Goal: Task Accomplishment & Management: Complete application form

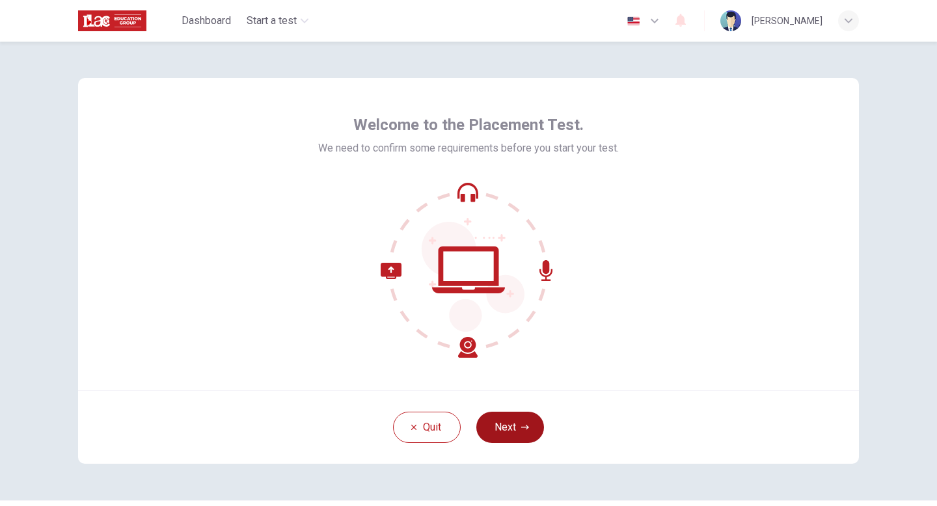
click at [506, 432] on button "Next" at bounding box center [510, 427] width 68 height 31
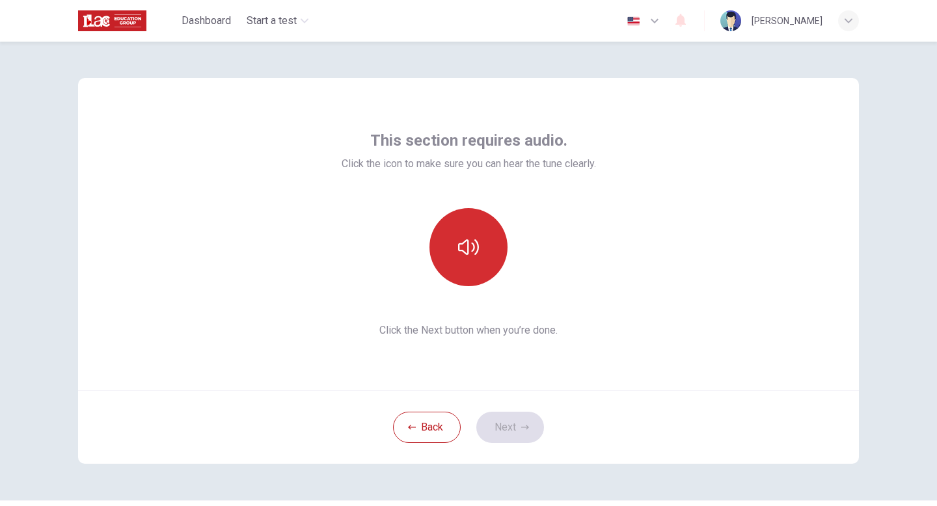
click at [471, 243] on icon "button" at bounding box center [468, 247] width 21 height 21
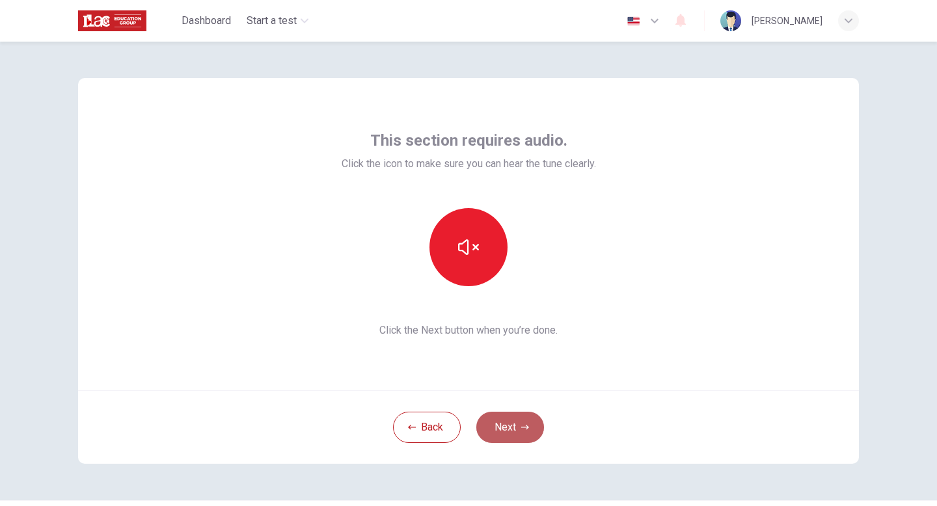
click at [504, 422] on button "Next" at bounding box center [510, 427] width 68 height 31
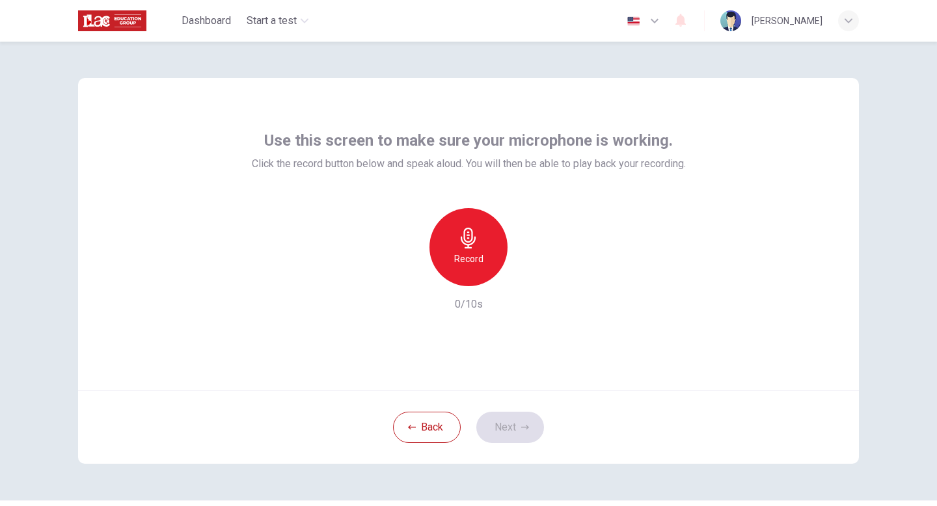
click at [484, 258] on div "Record" at bounding box center [469, 247] width 78 height 78
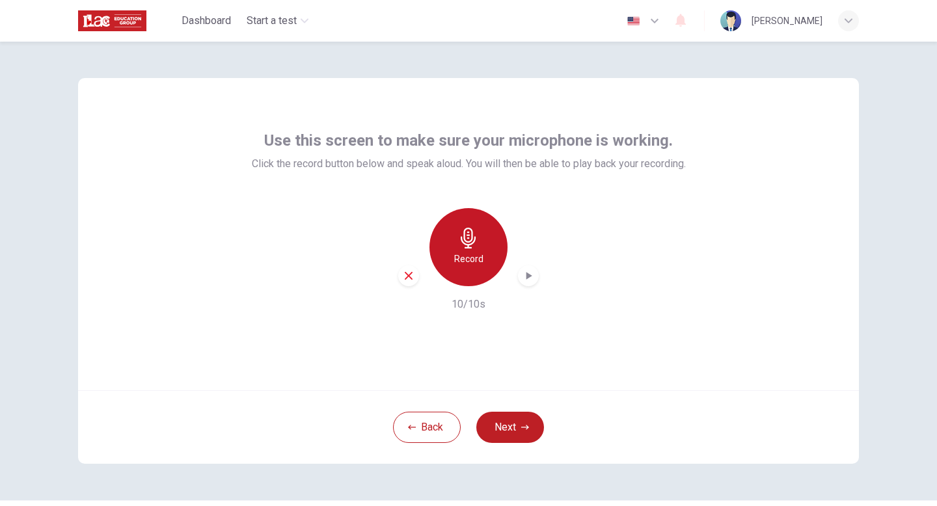
click at [469, 256] on h6 "Record" at bounding box center [468, 259] width 29 height 16
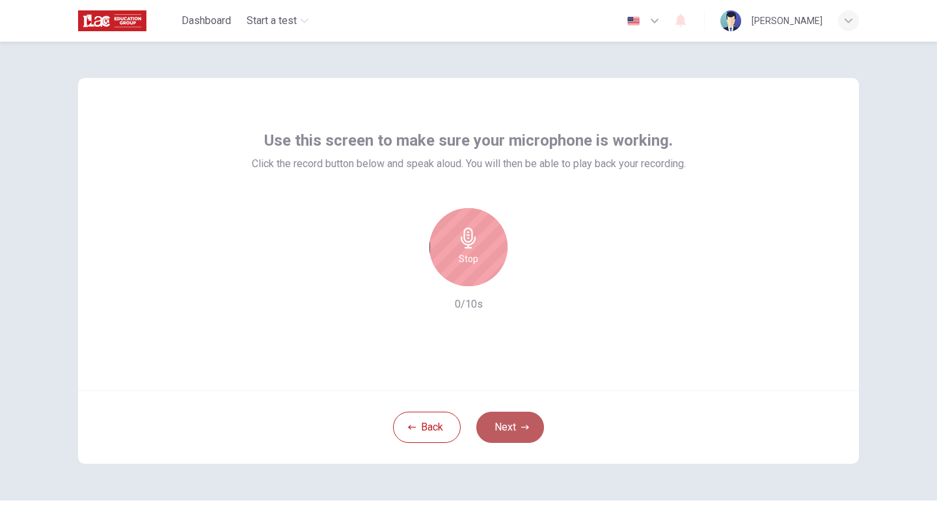
click at [513, 429] on button "Next" at bounding box center [510, 427] width 68 height 31
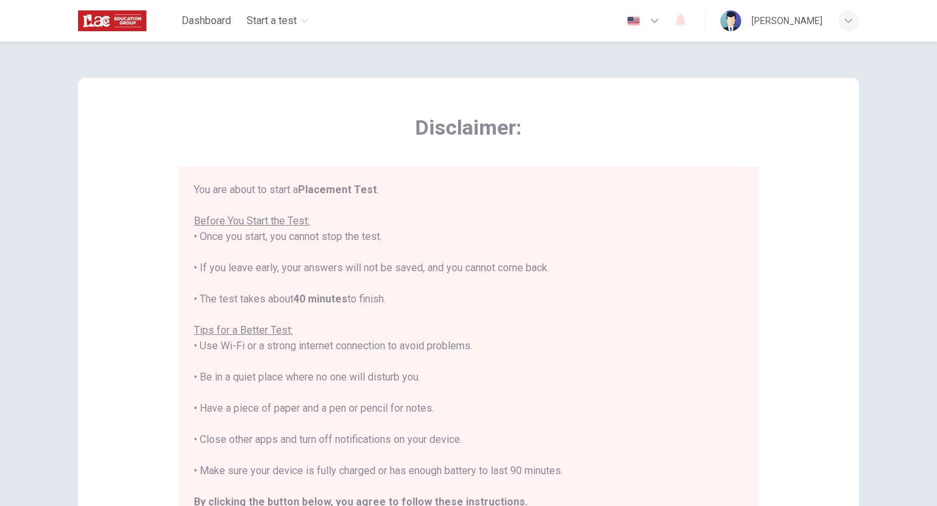
click at [278, 119] on span "Disclaimer:" at bounding box center [468, 128] width 581 height 26
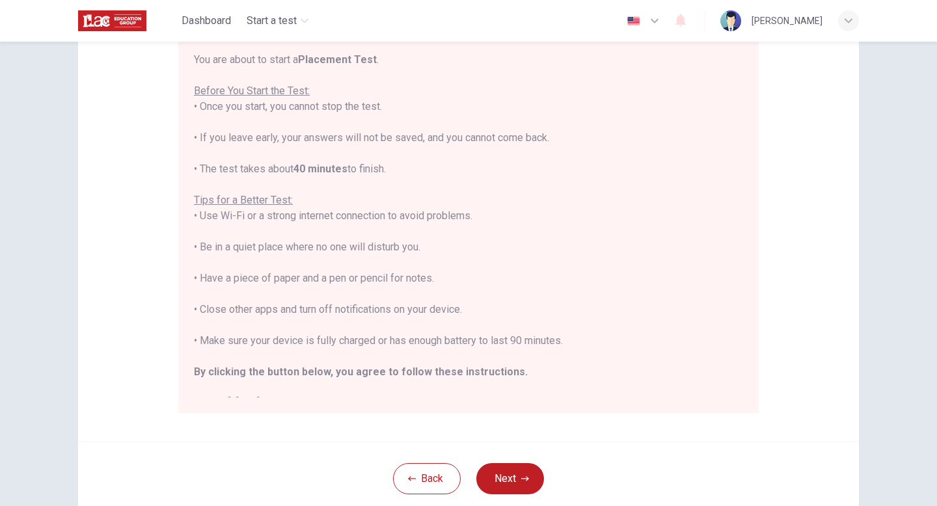
scroll to position [156, 0]
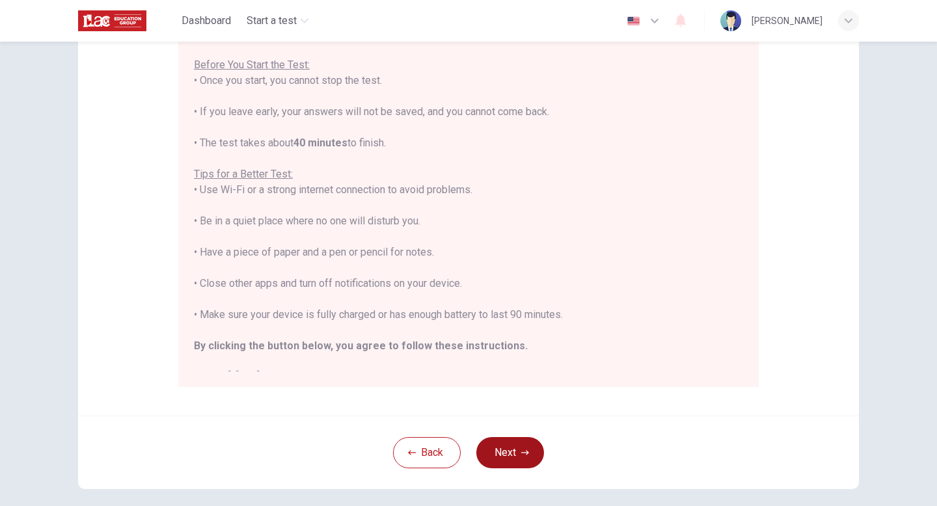
click at [506, 454] on button "Next" at bounding box center [510, 452] width 68 height 31
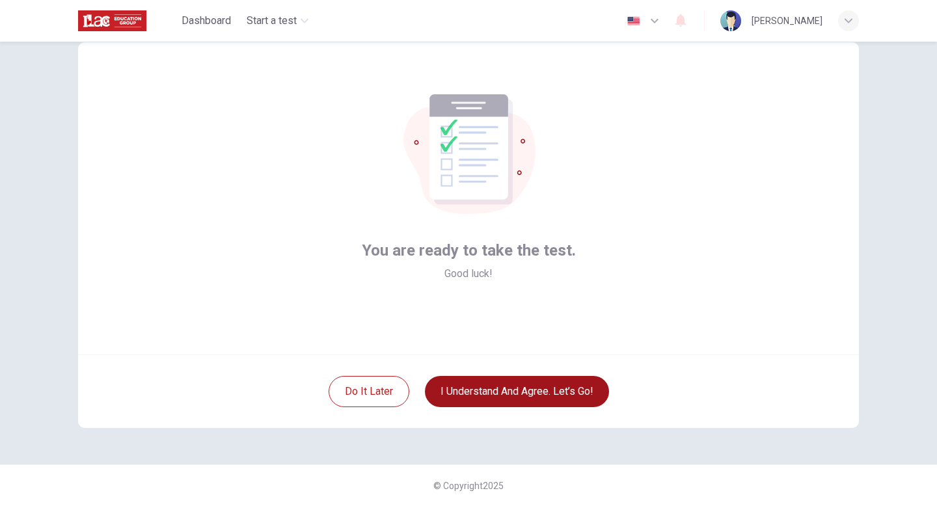
scroll to position [36, 0]
click at [523, 397] on button "I understand and agree. Let’s go!" at bounding box center [517, 391] width 184 height 31
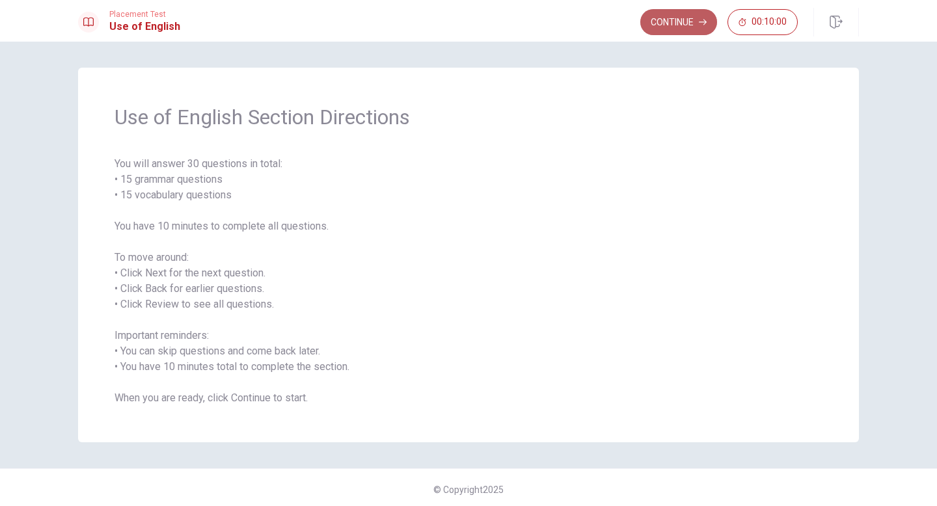
click at [665, 26] on button "Continue" at bounding box center [678, 22] width 77 height 26
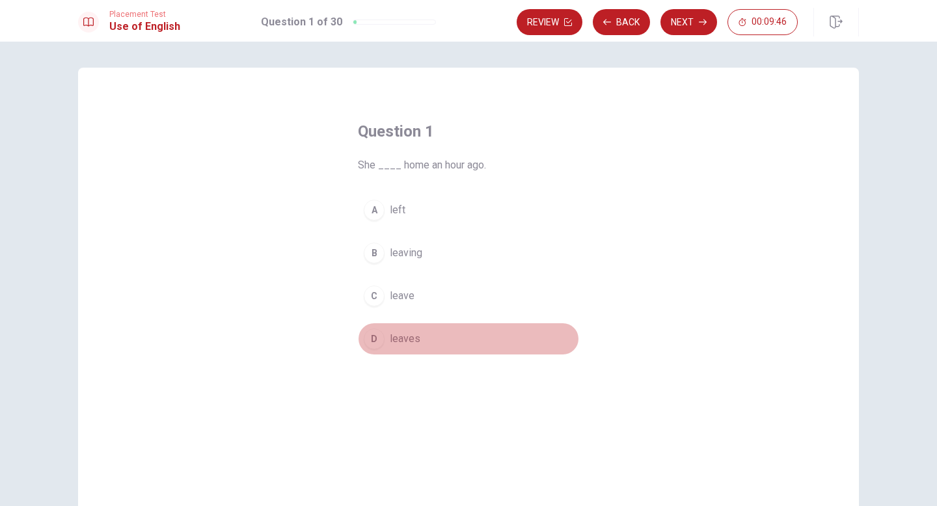
click at [374, 340] on div "D" at bounding box center [374, 339] width 21 height 21
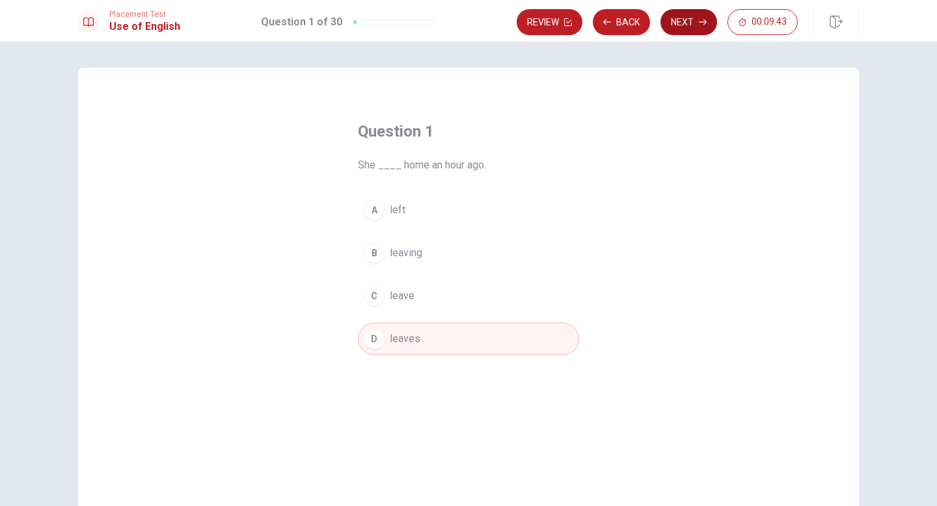
click at [691, 21] on button "Next" at bounding box center [689, 22] width 57 height 26
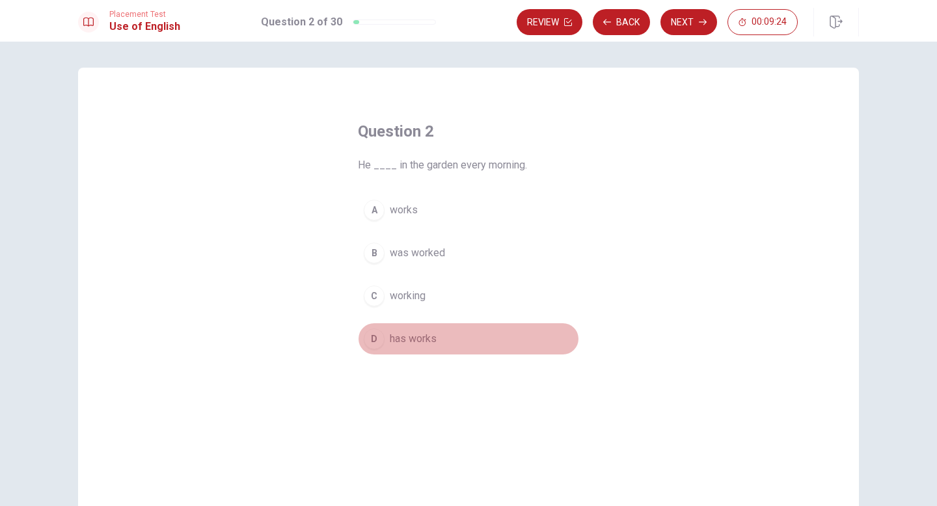
click at [377, 342] on div "D" at bounding box center [374, 339] width 21 height 21
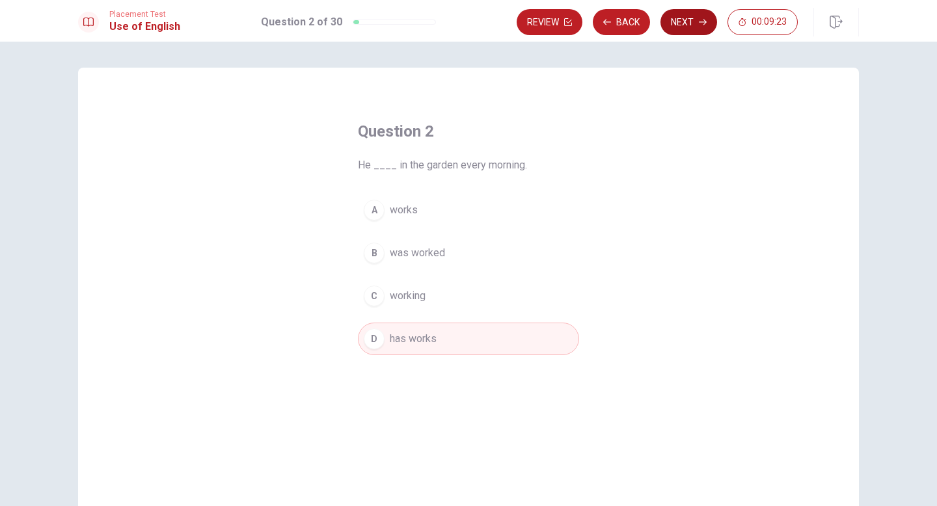
click at [689, 24] on button "Next" at bounding box center [689, 22] width 57 height 26
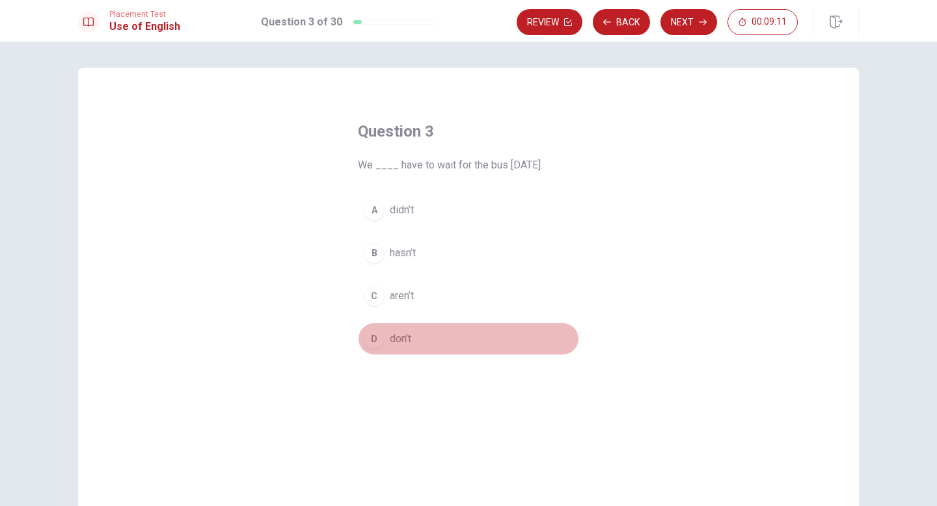
click at [403, 338] on span "don’t" at bounding box center [400, 339] width 21 height 16
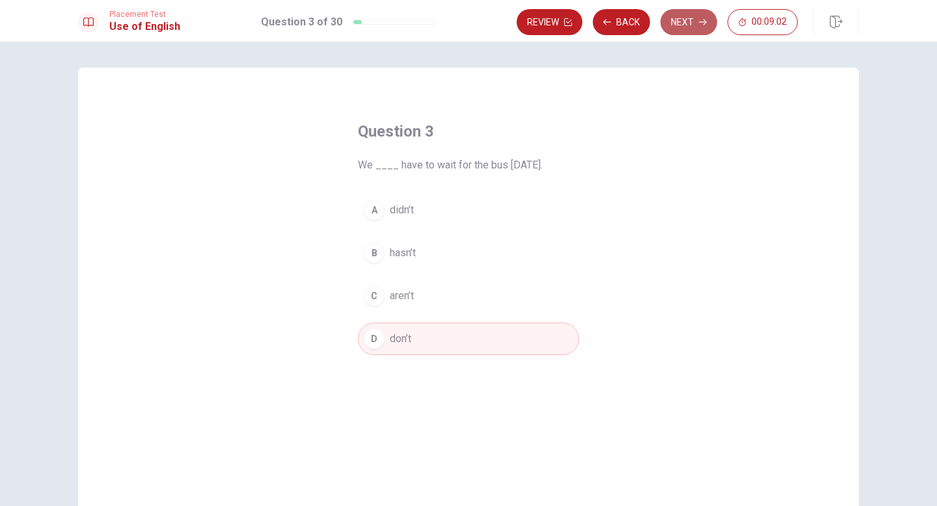
click at [689, 21] on button "Next" at bounding box center [689, 22] width 57 height 26
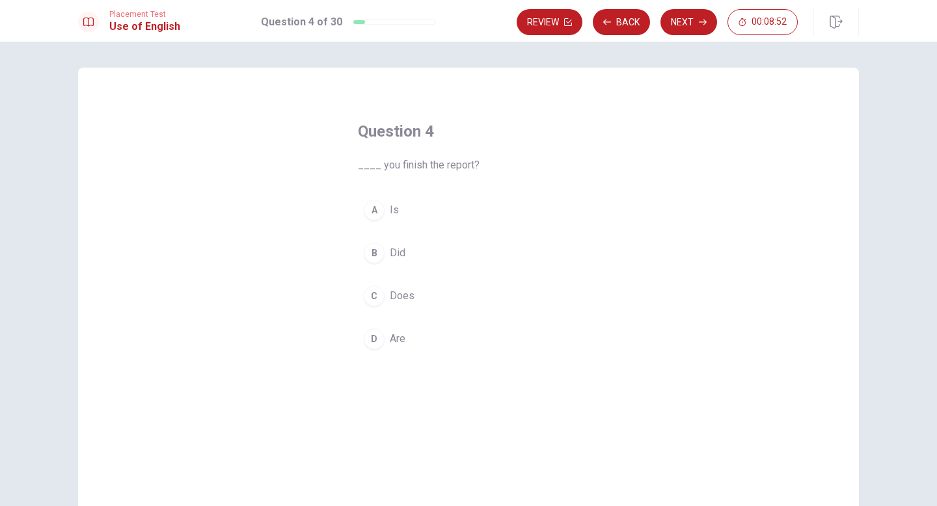
click at [392, 344] on span "Are" at bounding box center [398, 339] width 16 height 16
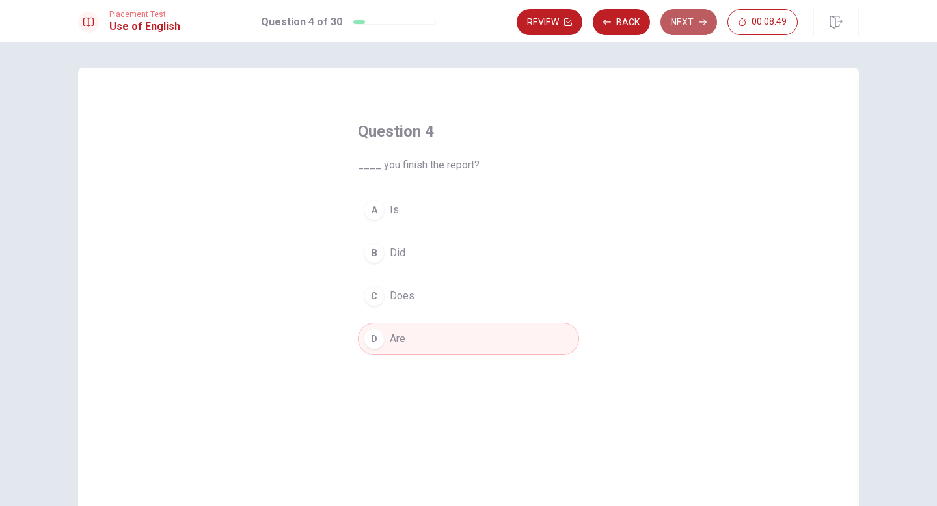
click at [687, 21] on button "Next" at bounding box center [689, 22] width 57 height 26
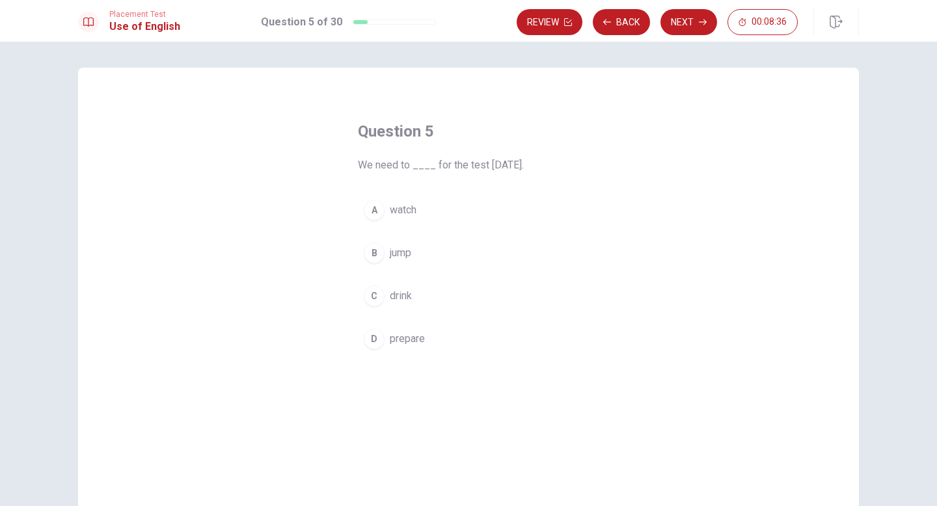
click at [374, 338] on div "D" at bounding box center [374, 339] width 21 height 21
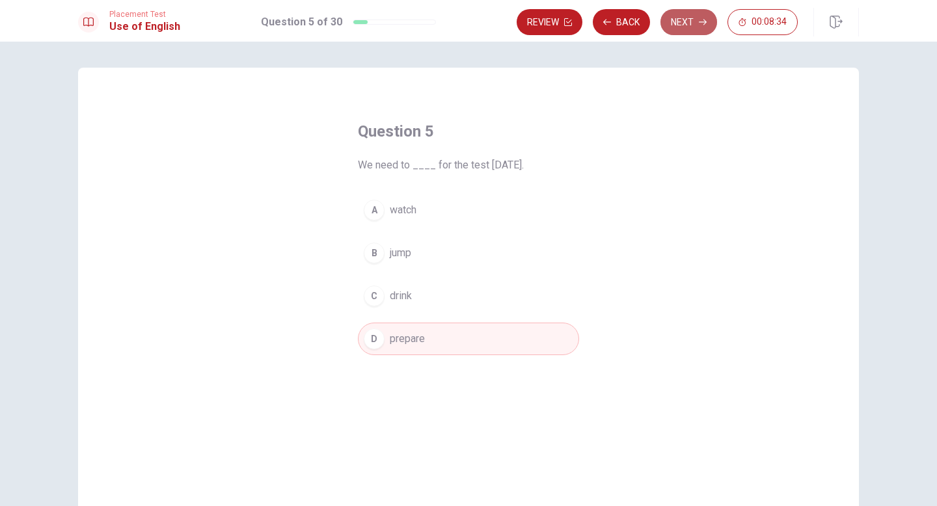
click at [693, 28] on button "Next" at bounding box center [689, 22] width 57 height 26
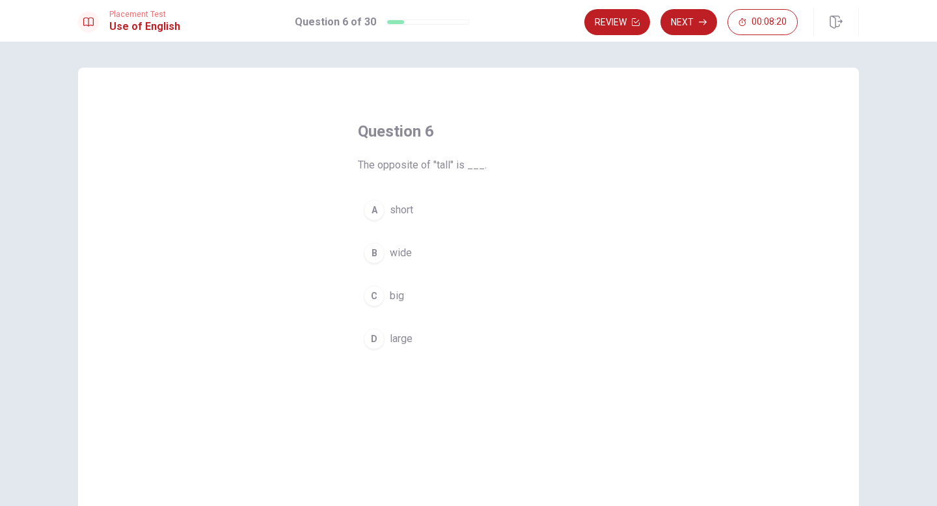
click at [376, 210] on div "A" at bounding box center [374, 210] width 21 height 21
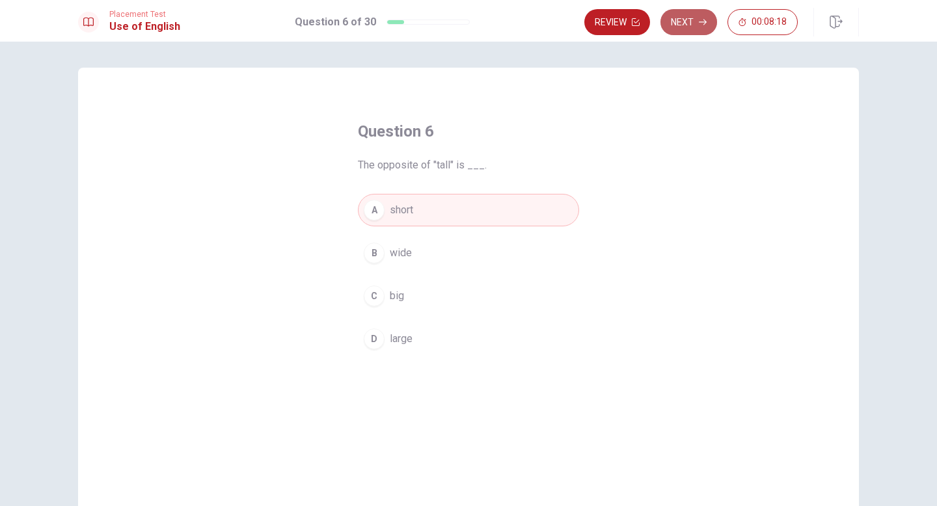
click at [689, 18] on button "Next" at bounding box center [689, 22] width 57 height 26
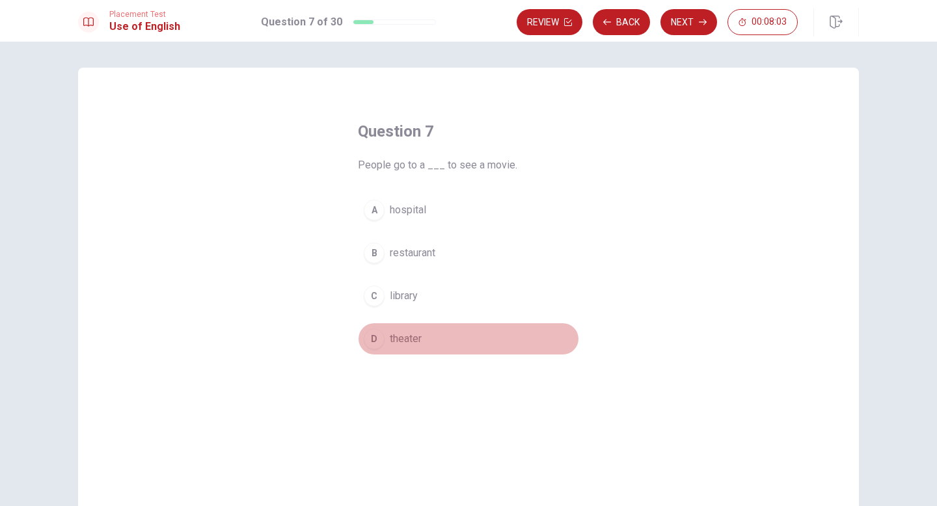
click at [394, 338] on span "theater" at bounding box center [406, 339] width 32 height 16
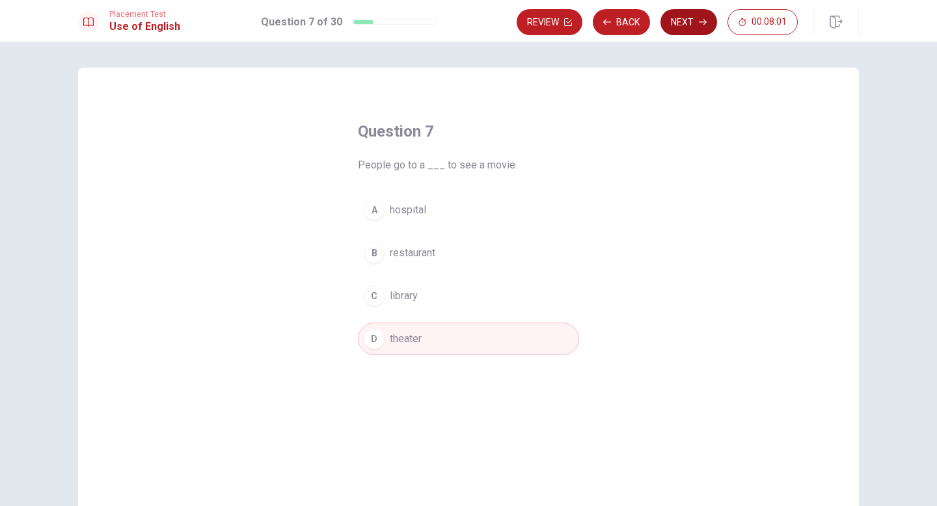
click at [698, 23] on button "Next" at bounding box center [689, 22] width 57 height 26
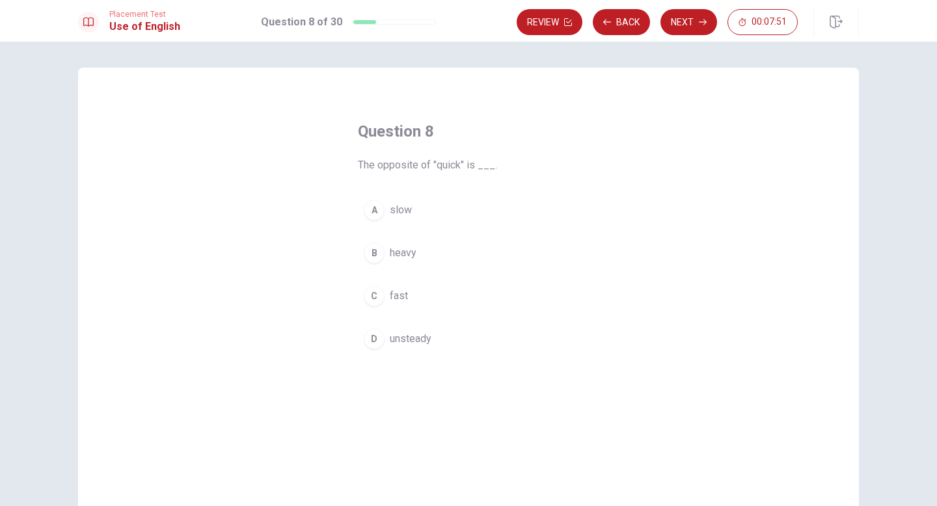
click at [374, 212] on div "A" at bounding box center [374, 210] width 21 height 21
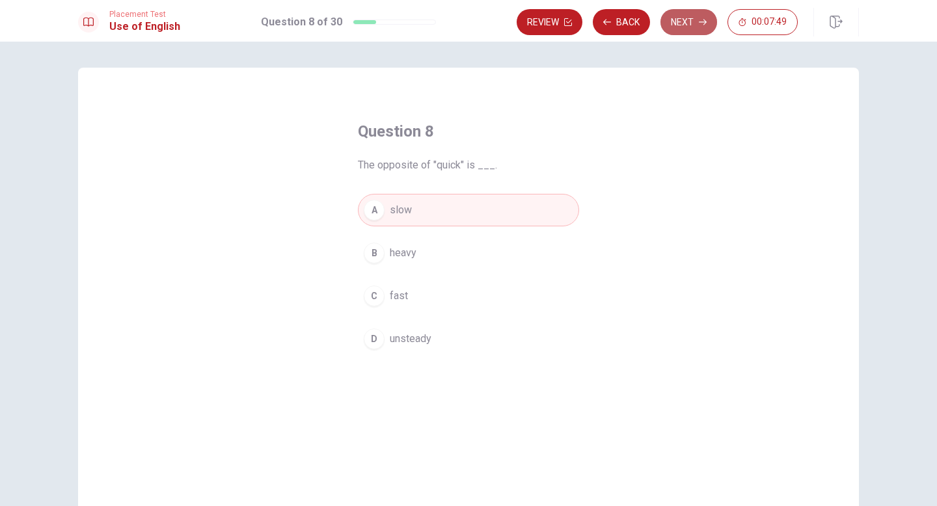
click at [683, 24] on button "Next" at bounding box center [689, 22] width 57 height 26
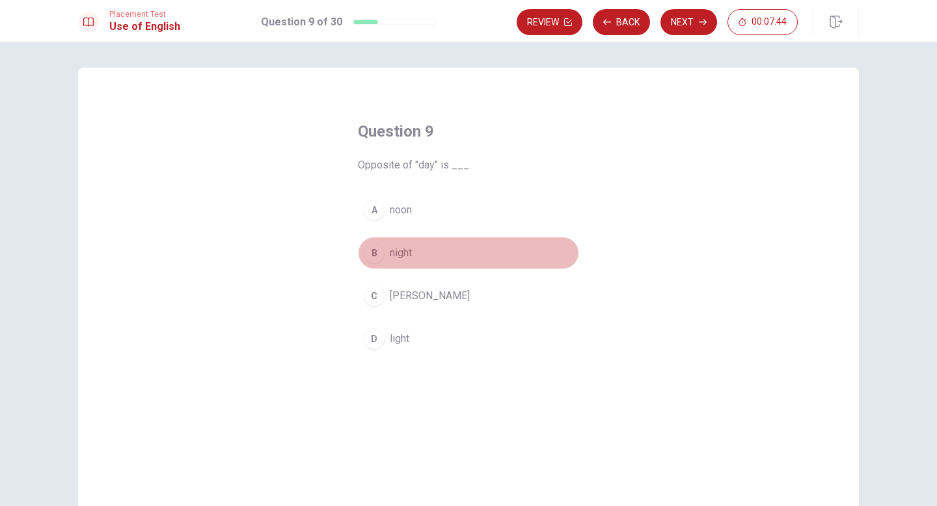
click at [373, 253] on div "B" at bounding box center [374, 253] width 21 height 21
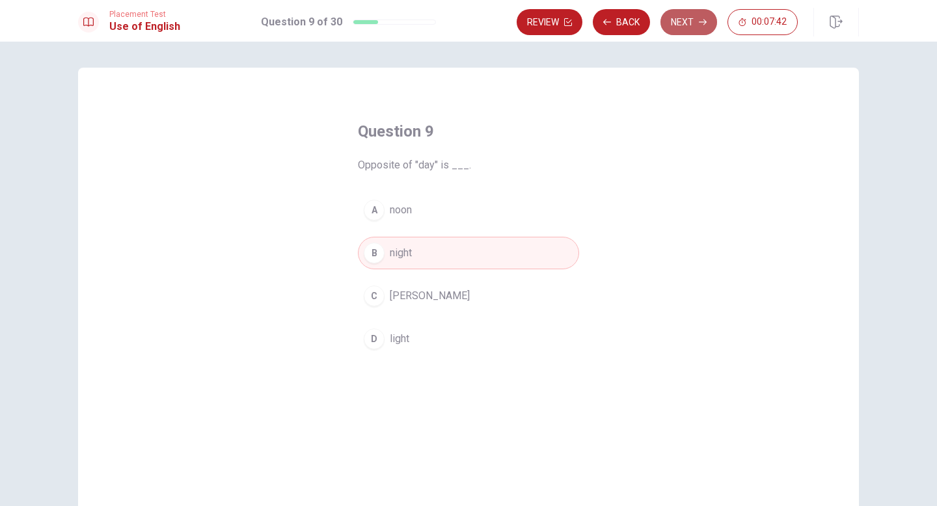
click at [688, 21] on button "Next" at bounding box center [689, 22] width 57 height 26
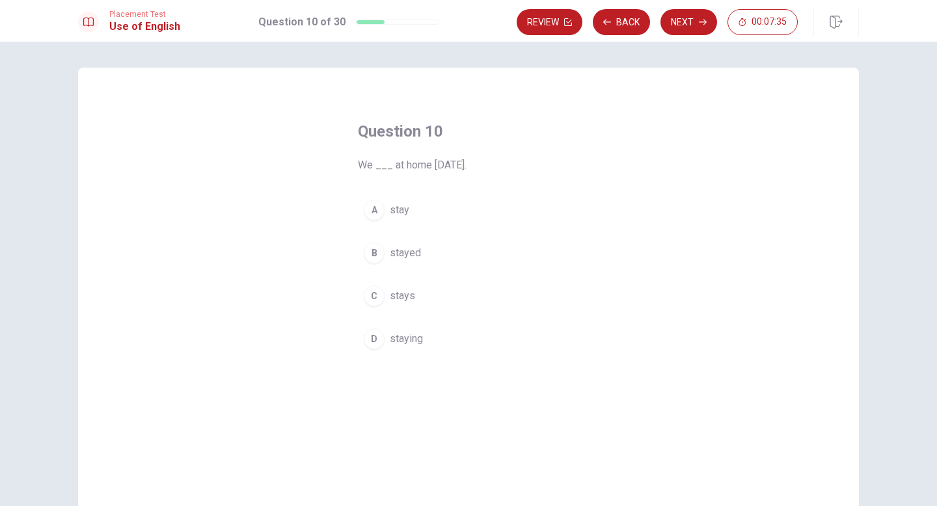
click at [406, 257] on span "stayed" at bounding box center [405, 253] width 31 height 16
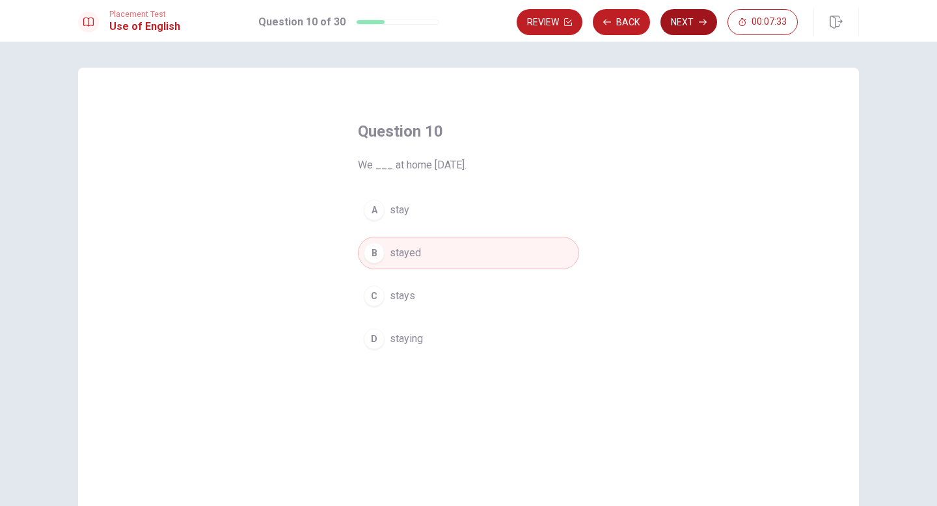
click at [690, 23] on button "Next" at bounding box center [689, 22] width 57 height 26
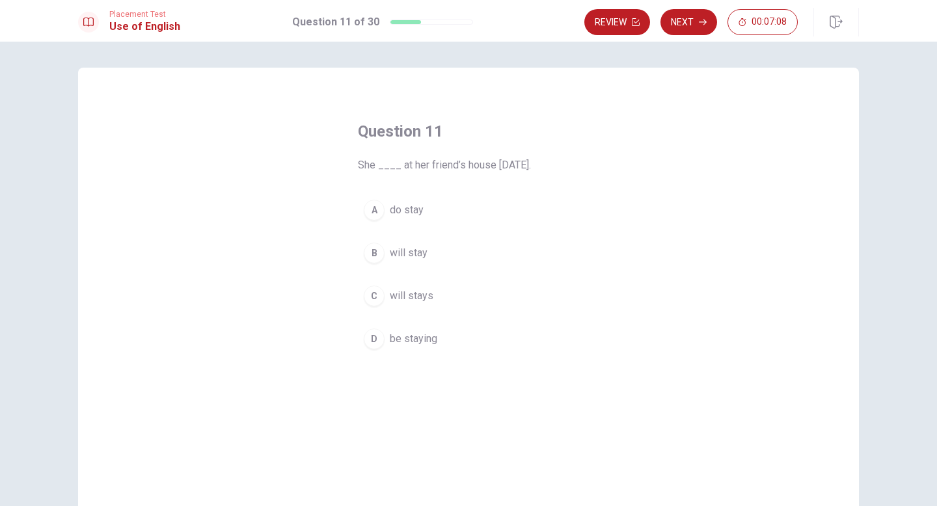
click at [400, 299] on span "will stays" at bounding box center [412, 296] width 44 height 16
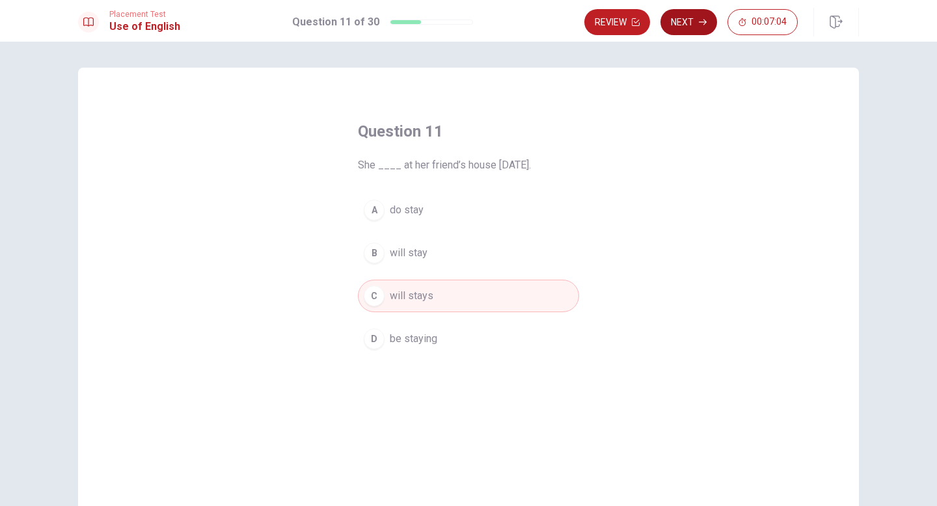
click at [681, 20] on button "Next" at bounding box center [689, 22] width 57 height 26
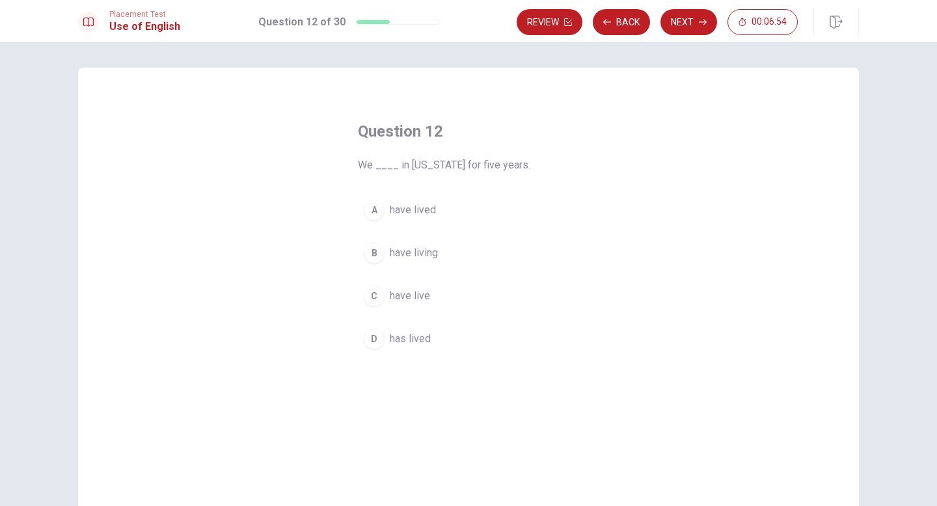
click at [423, 208] on span "have lived" at bounding box center [413, 210] width 46 height 16
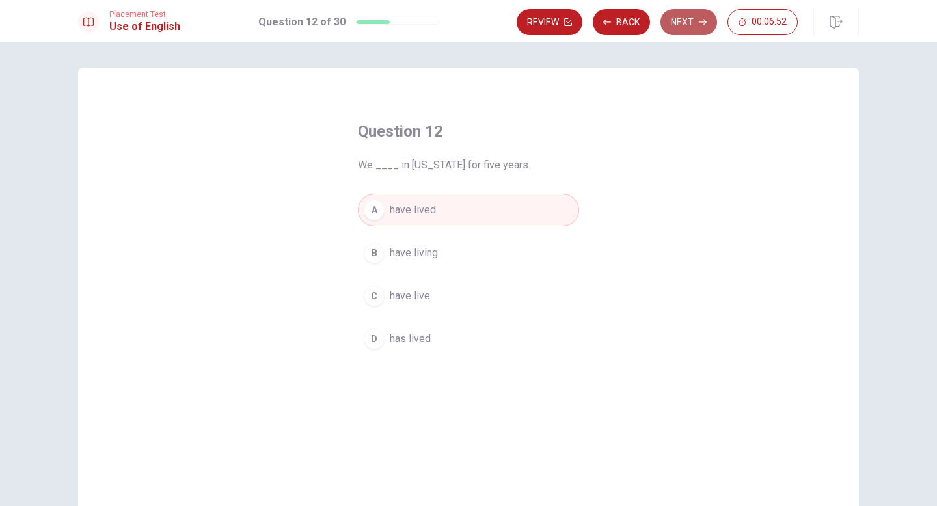
click at [693, 31] on button "Next" at bounding box center [689, 22] width 57 height 26
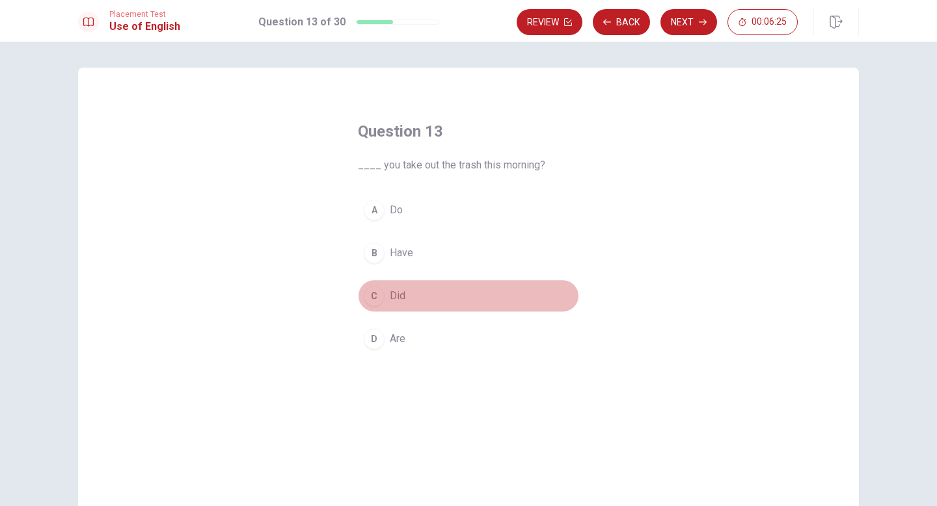
click at [398, 299] on span "Did" at bounding box center [398, 296] width 16 height 16
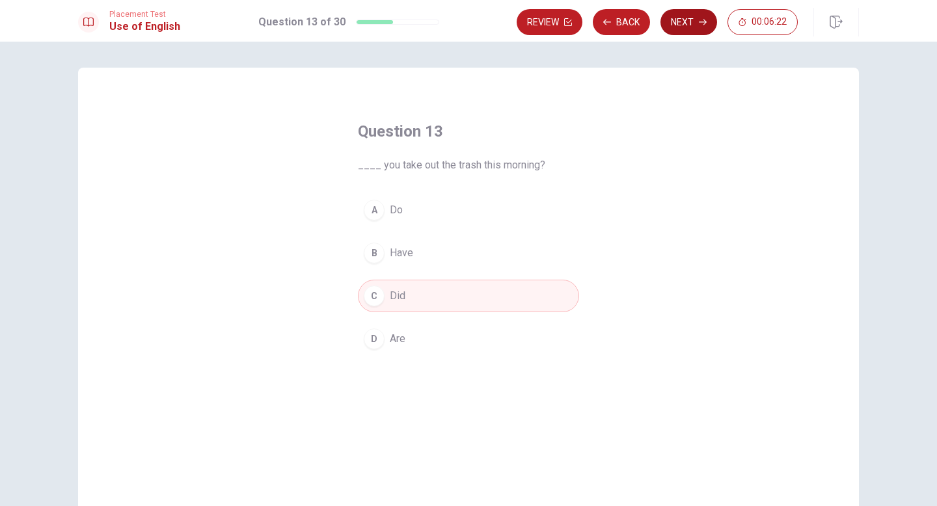
click at [685, 21] on button "Next" at bounding box center [689, 22] width 57 height 26
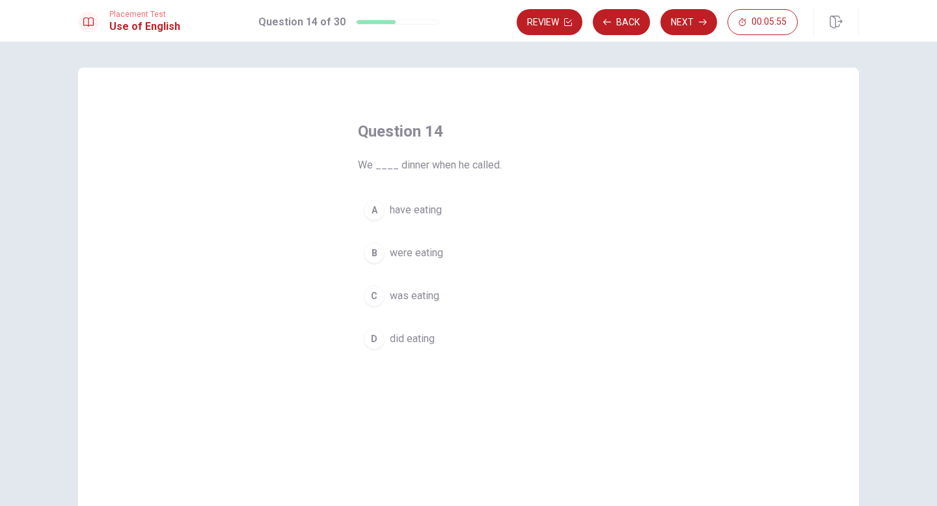
click at [405, 213] on span "have eating" at bounding box center [416, 210] width 52 height 16
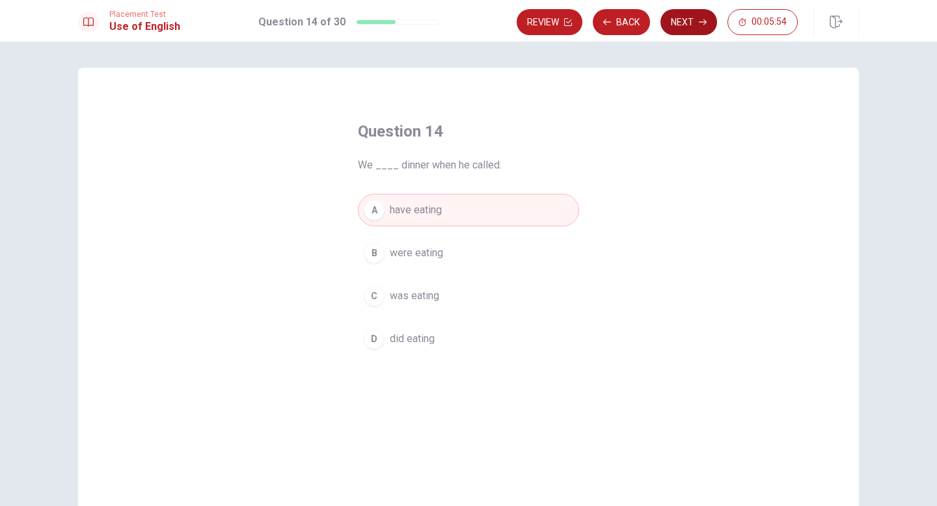
click at [693, 21] on button "Next" at bounding box center [689, 22] width 57 height 26
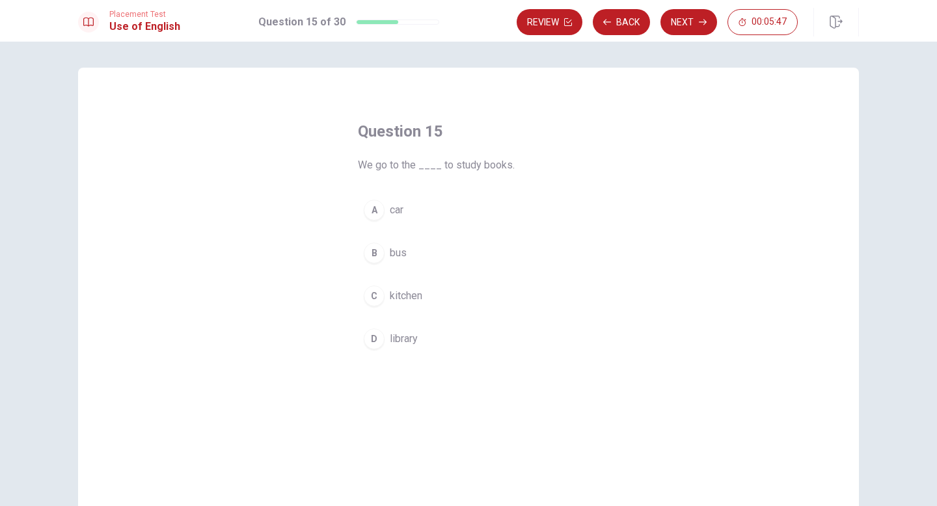
click at [406, 339] on span "library" at bounding box center [404, 339] width 28 height 16
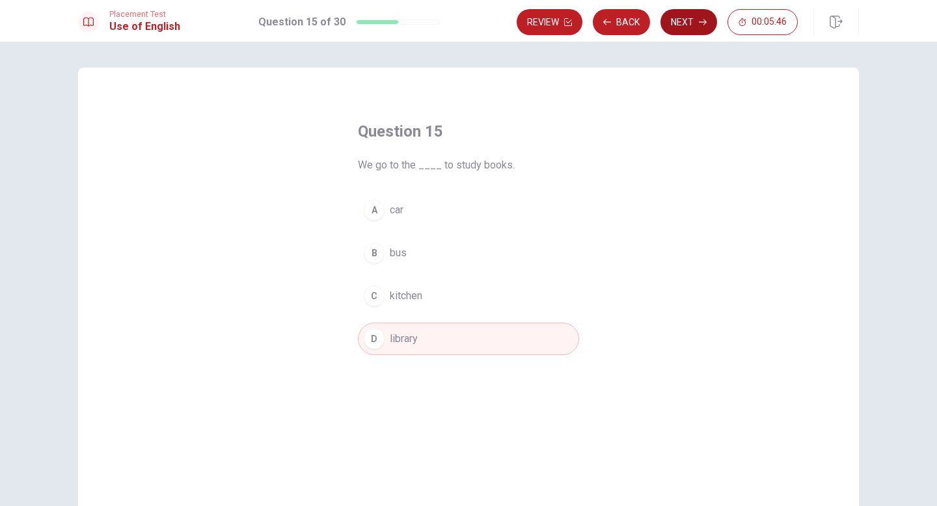
click at [683, 18] on button "Next" at bounding box center [689, 22] width 57 height 26
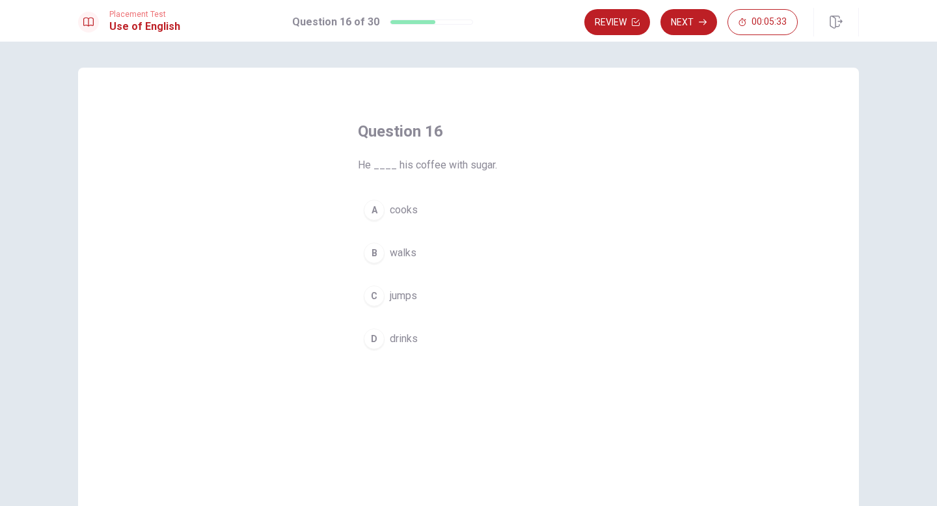
click at [400, 344] on span "drinks" at bounding box center [404, 339] width 28 height 16
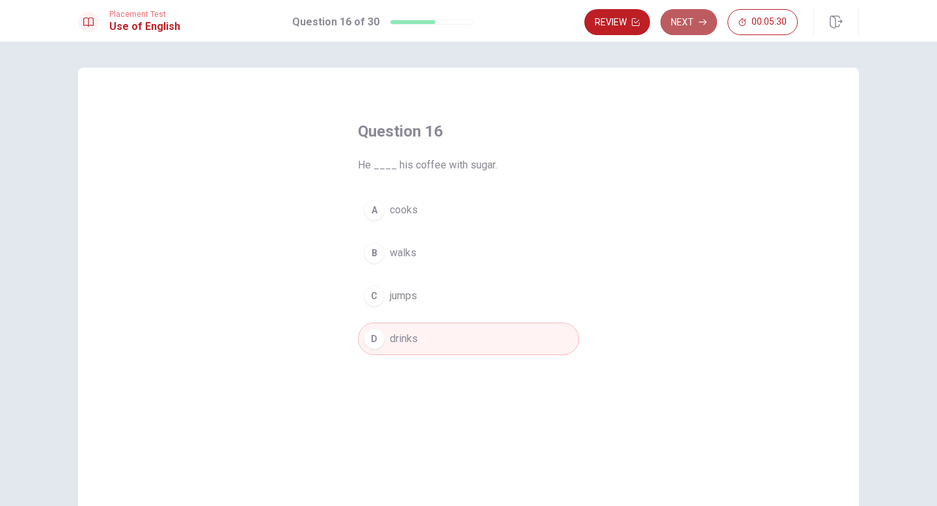
click at [689, 21] on button "Next" at bounding box center [689, 22] width 57 height 26
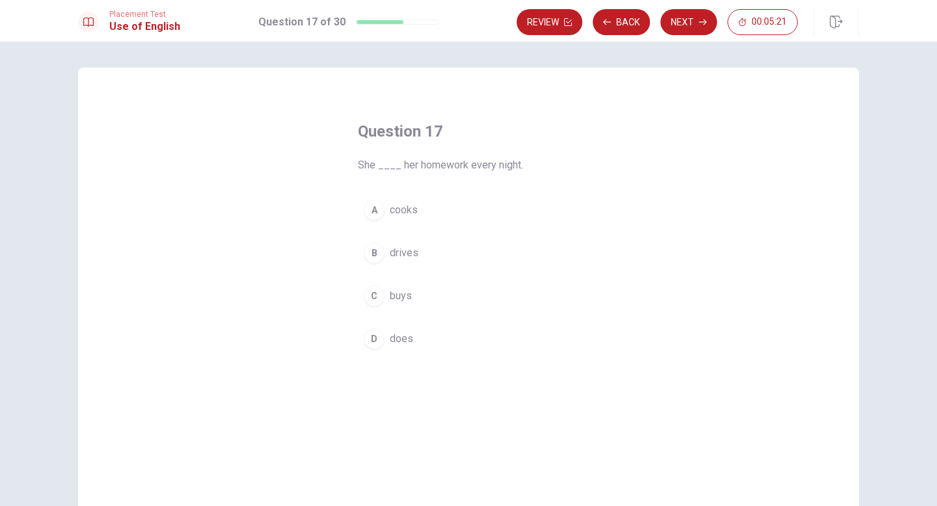
click at [393, 339] on span "does" at bounding box center [401, 339] width 23 height 16
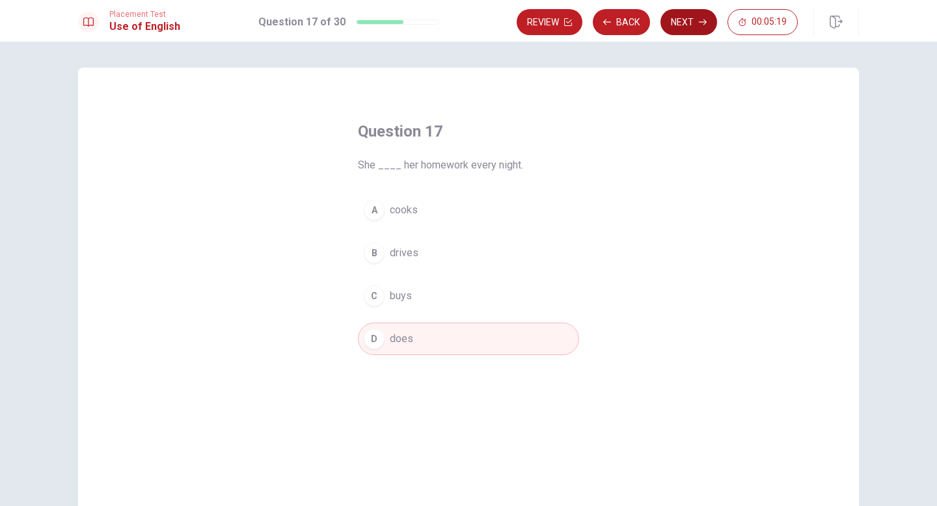
click at [679, 21] on button "Next" at bounding box center [689, 22] width 57 height 26
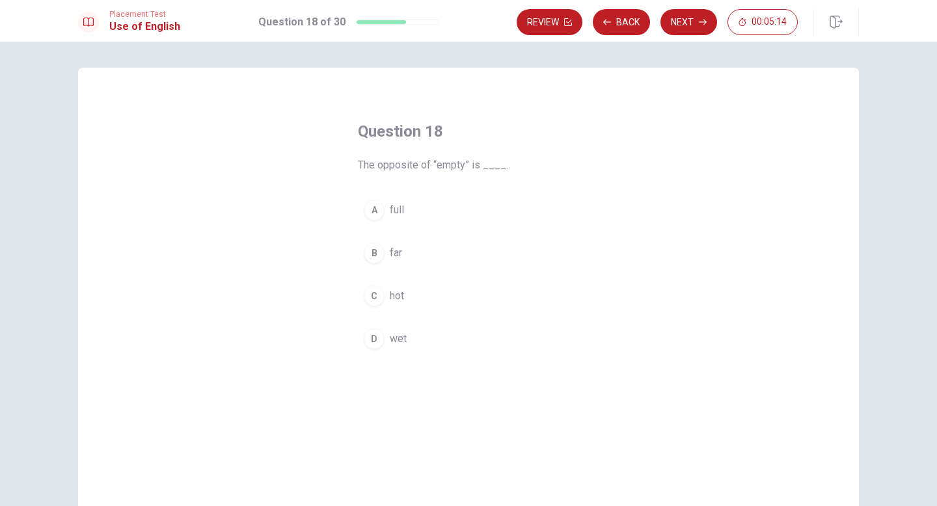
click at [372, 212] on div "A" at bounding box center [374, 210] width 21 height 21
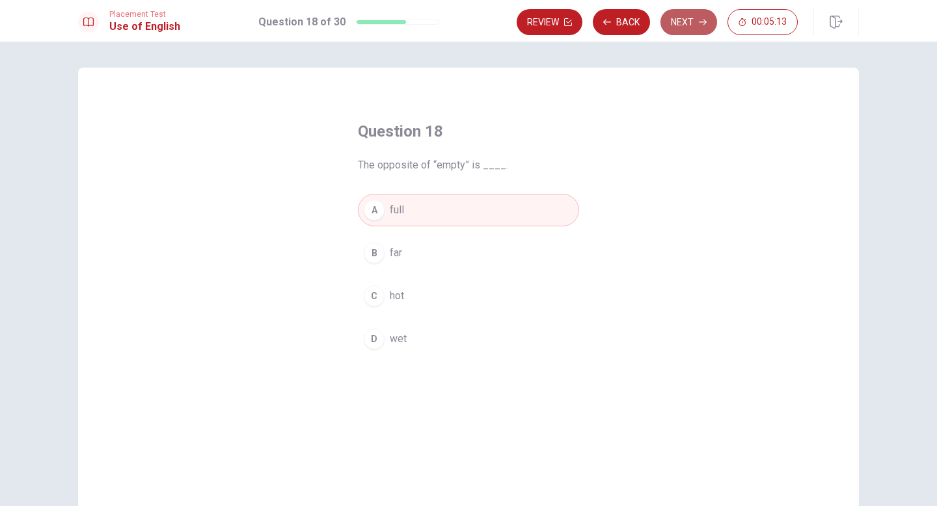
click at [680, 15] on button "Next" at bounding box center [689, 22] width 57 height 26
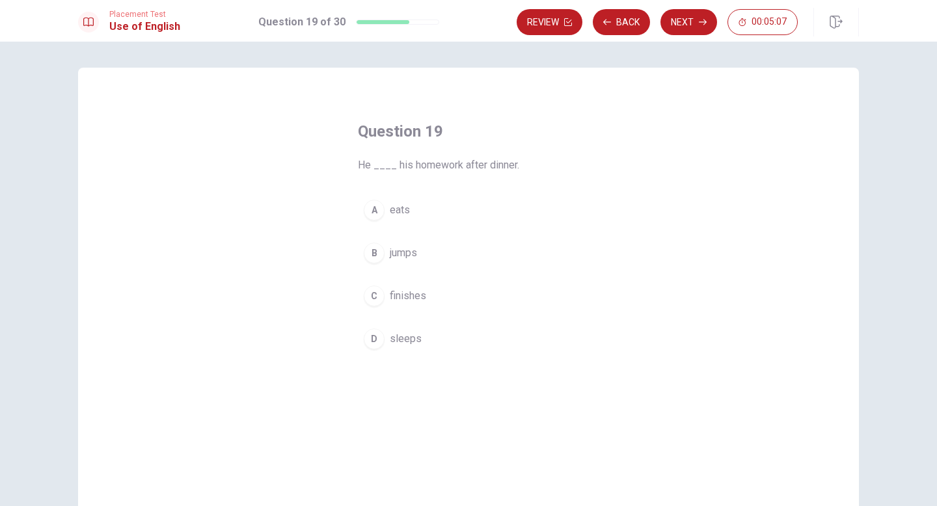
click at [413, 296] on span "finishes" at bounding box center [408, 296] width 36 height 16
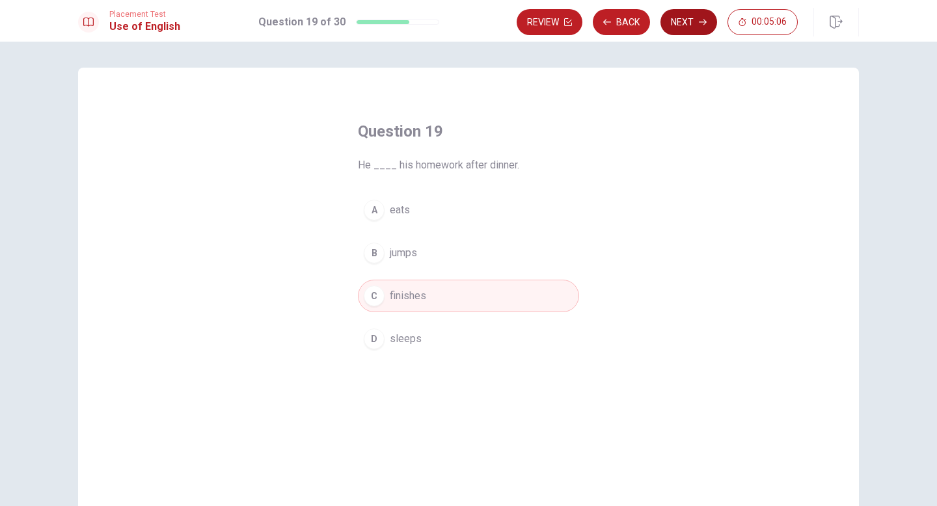
click at [684, 23] on button "Next" at bounding box center [689, 22] width 57 height 26
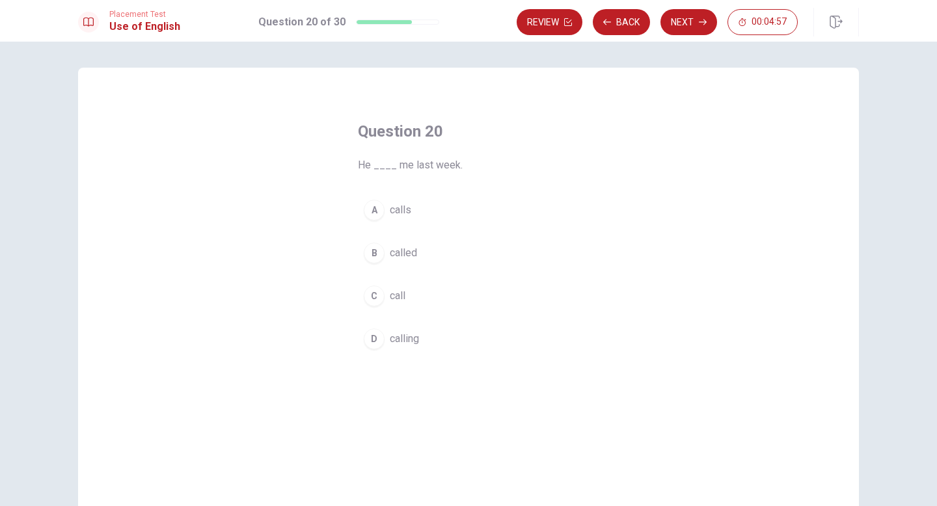
click at [403, 253] on span "called" at bounding box center [403, 253] width 27 height 16
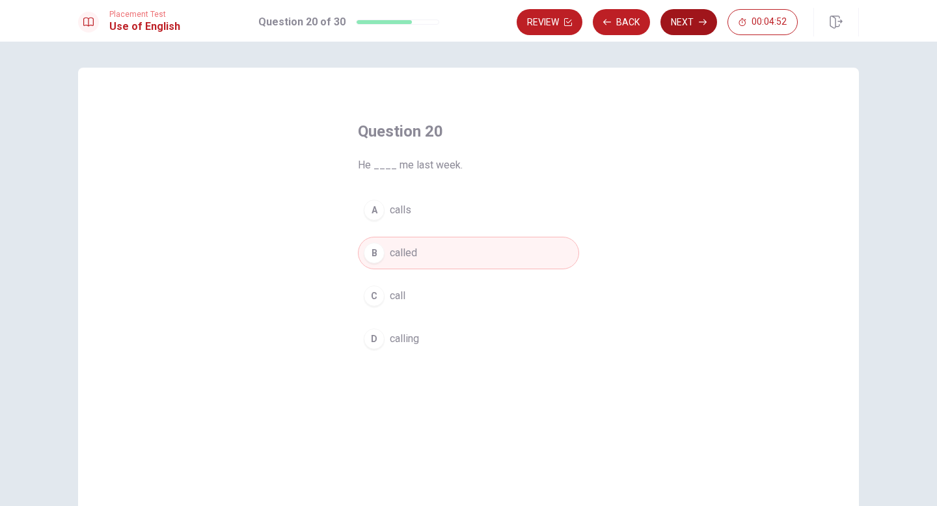
click at [689, 15] on button "Next" at bounding box center [689, 22] width 57 height 26
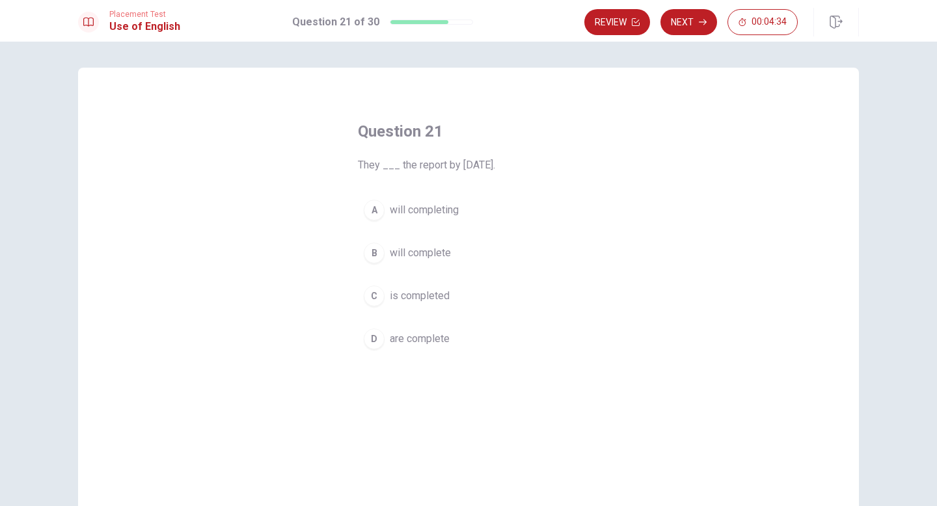
click at [431, 208] on span "will completing" at bounding box center [424, 210] width 69 height 16
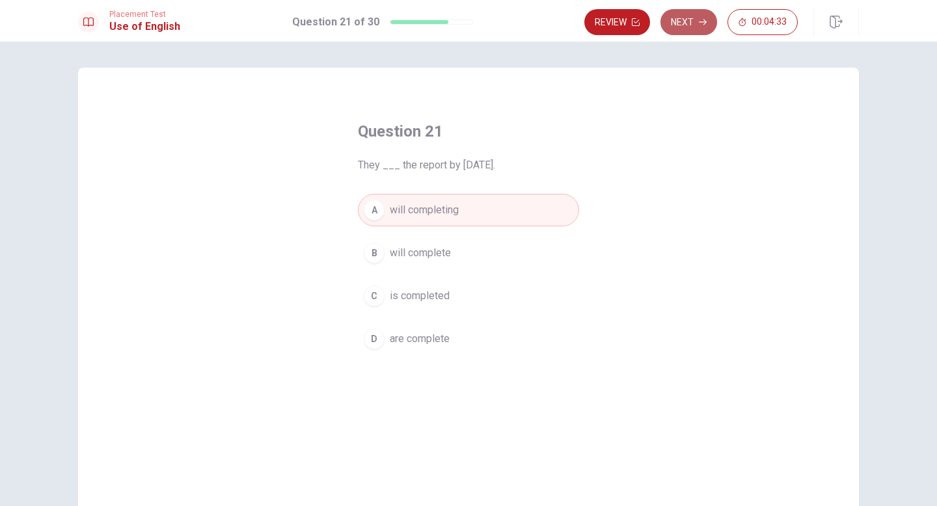
click at [690, 19] on button "Next" at bounding box center [689, 22] width 57 height 26
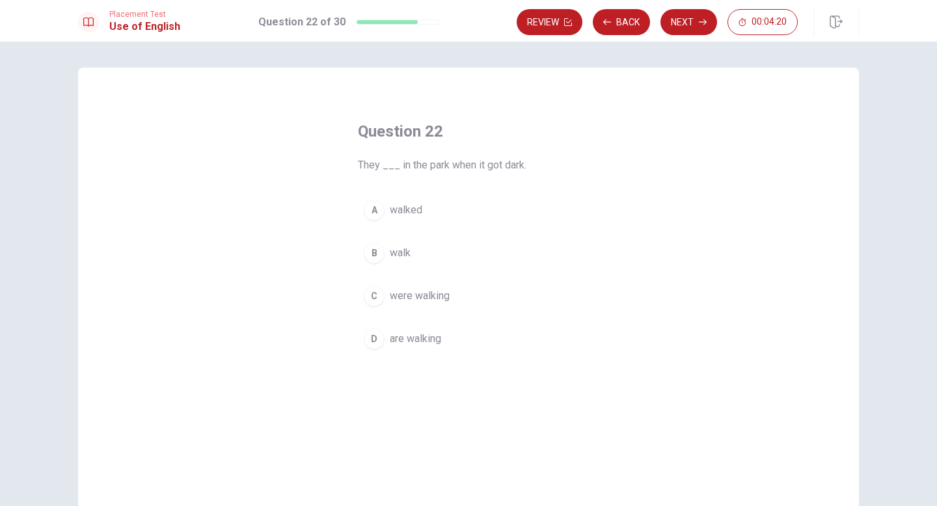
click at [400, 339] on span "are walking" at bounding box center [415, 339] width 51 height 16
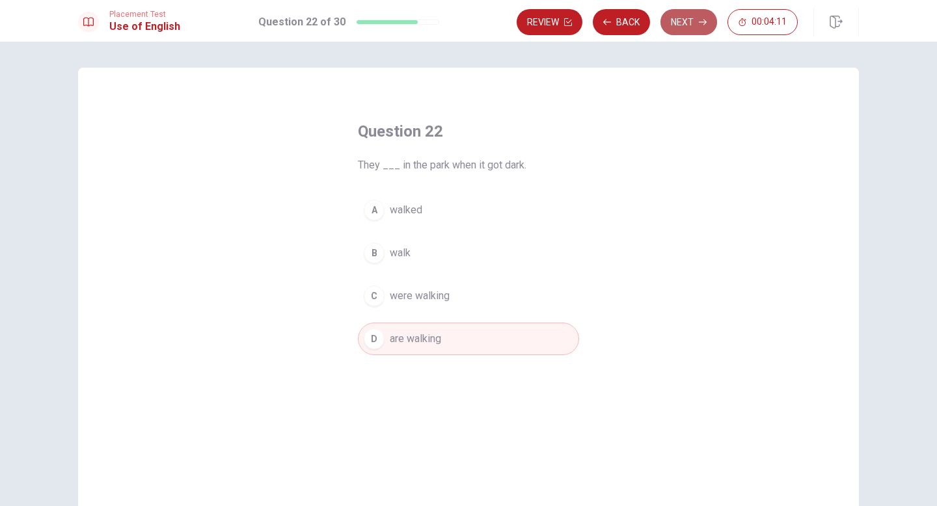
click at [683, 20] on button "Next" at bounding box center [689, 22] width 57 height 26
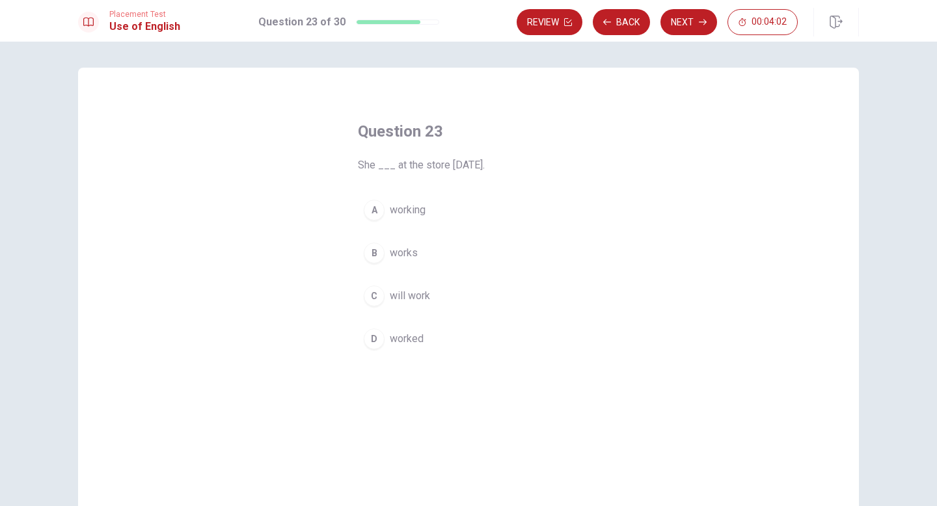
click at [399, 335] on span "worked" at bounding box center [407, 339] width 34 height 16
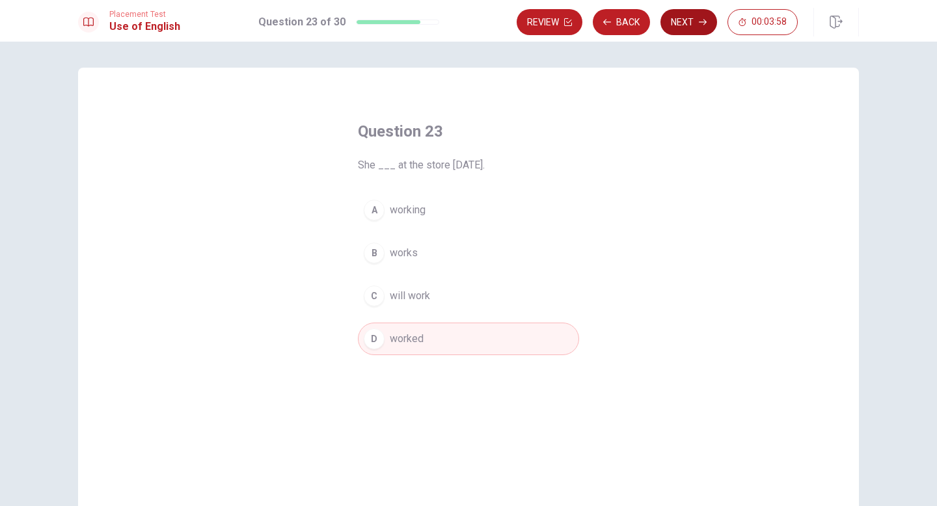
click at [690, 20] on button "Next" at bounding box center [689, 22] width 57 height 26
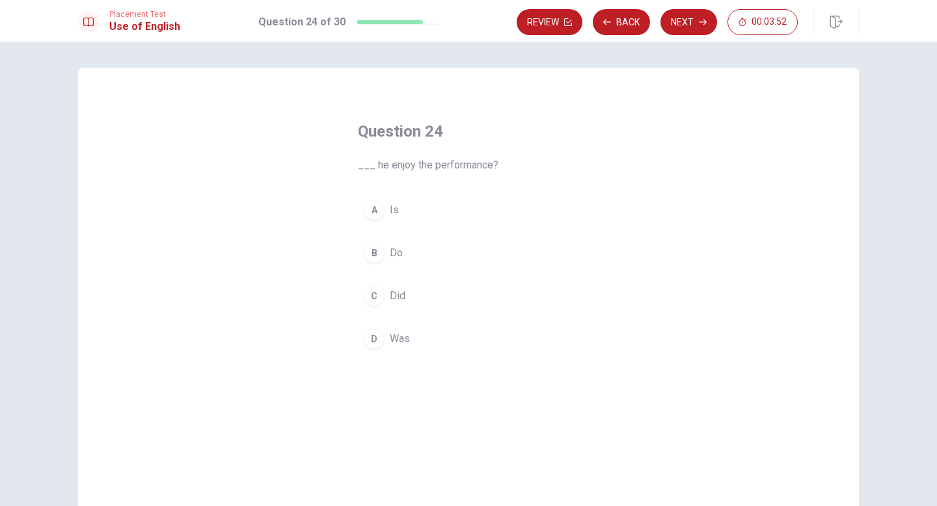
click at [395, 210] on span "Is" at bounding box center [394, 210] width 9 height 16
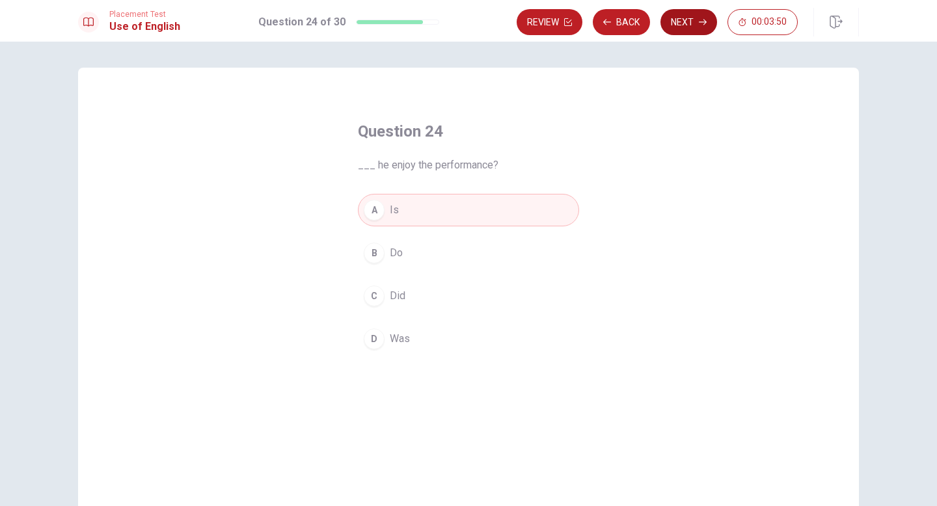
click at [685, 20] on button "Next" at bounding box center [689, 22] width 57 height 26
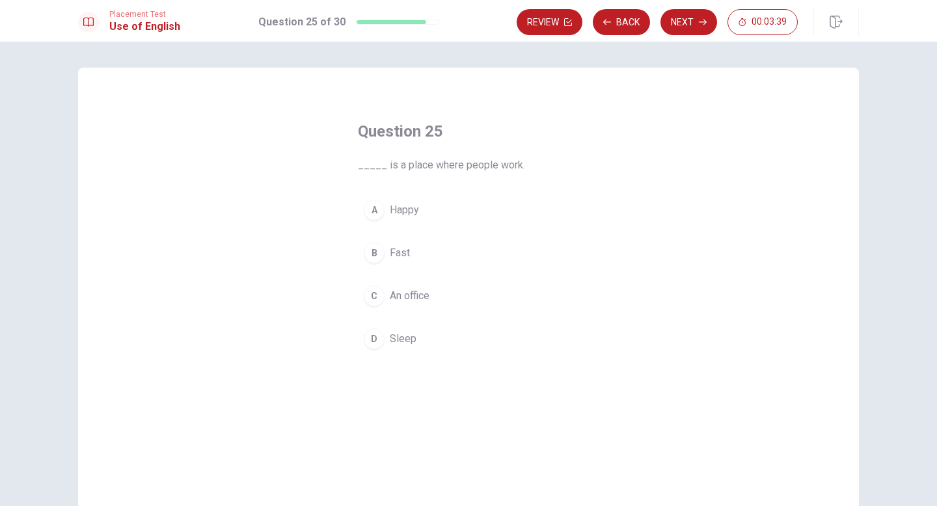
click at [421, 297] on span "An office" at bounding box center [410, 296] width 40 height 16
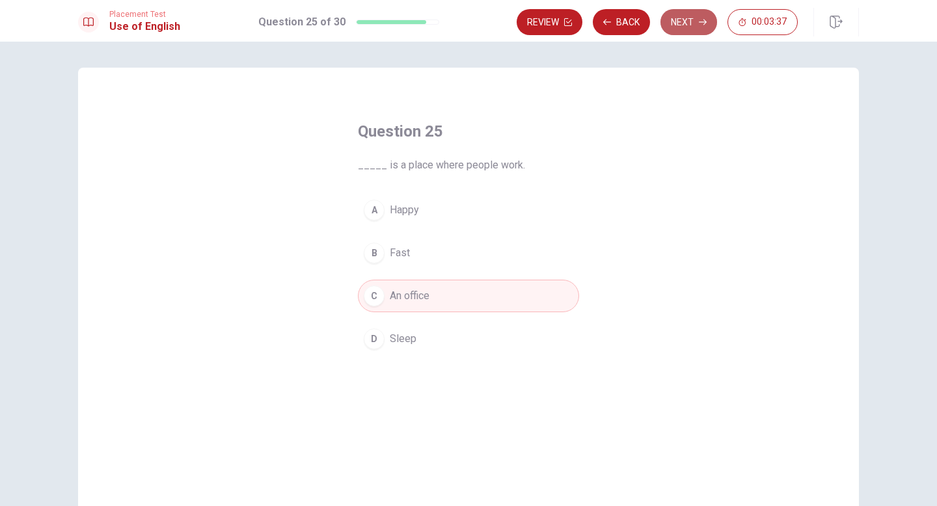
click at [684, 25] on button "Next" at bounding box center [689, 22] width 57 height 26
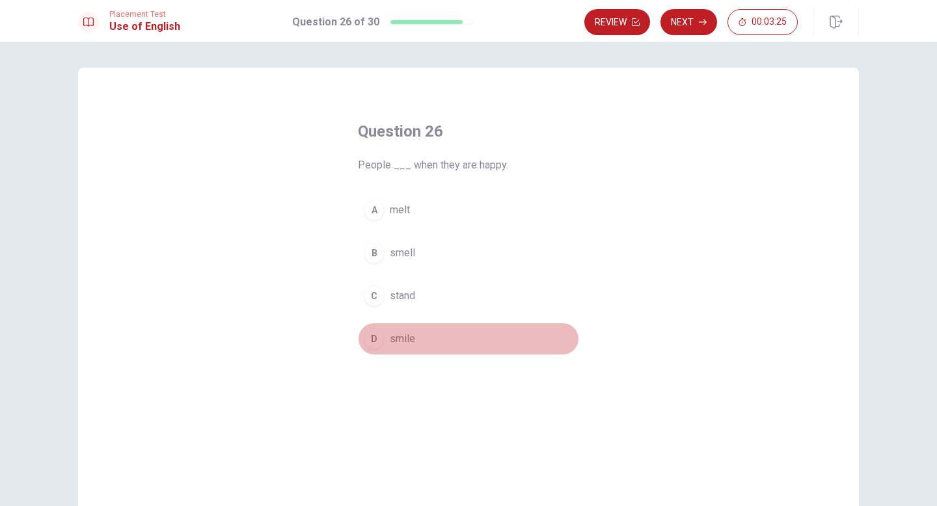
click at [402, 339] on span "smile" at bounding box center [402, 339] width 25 height 16
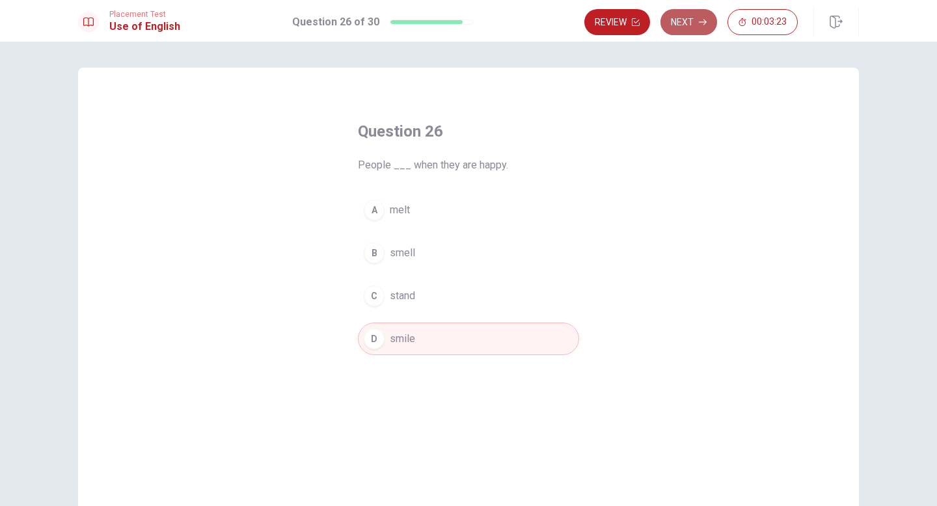
click at [696, 15] on button "Next" at bounding box center [689, 22] width 57 height 26
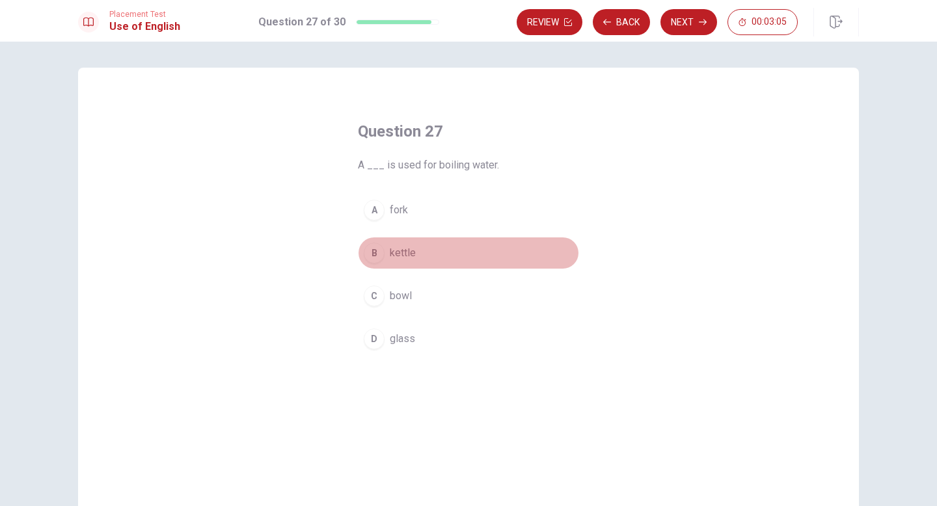
click at [403, 255] on span "kettle" at bounding box center [403, 253] width 26 height 16
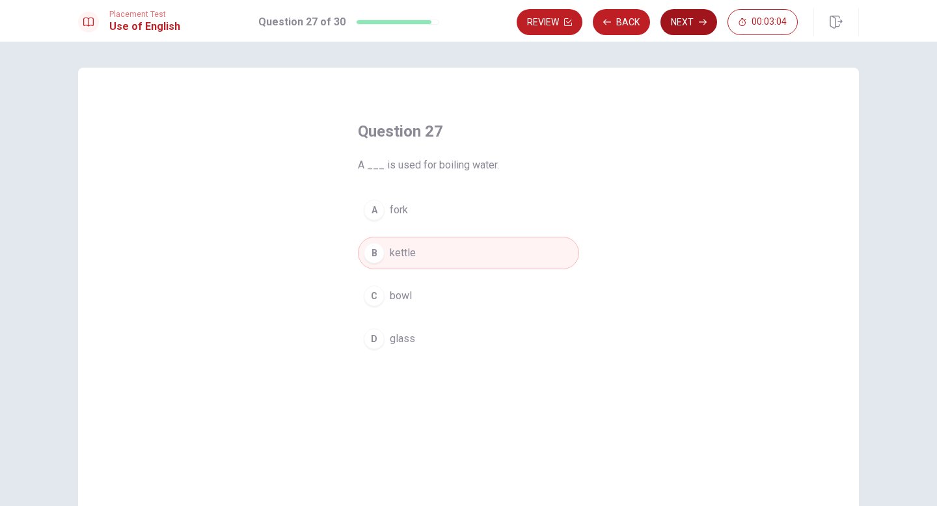
click at [679, 19] on button "Next" at bounding box center [689, 22] width 57 height 26
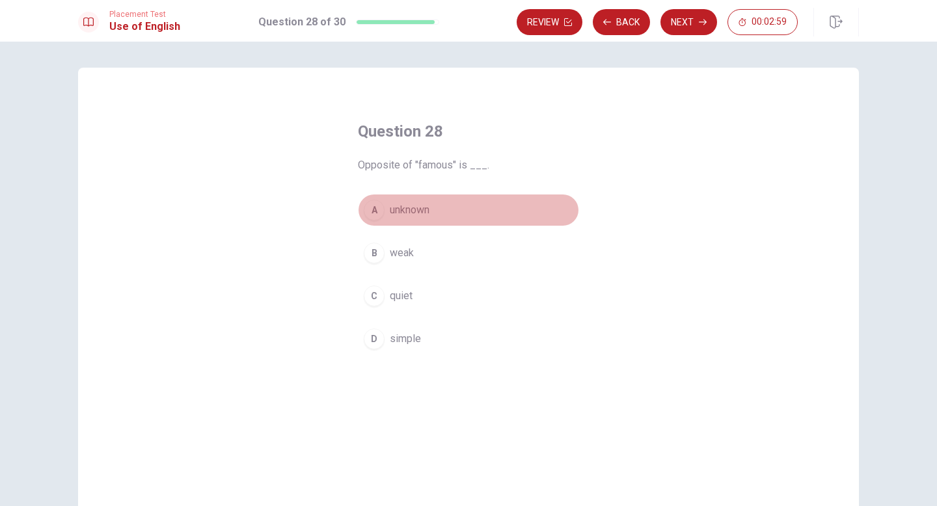
click at [372, 213] on div "A" at bounding box center [374, 210] width 21 height 21
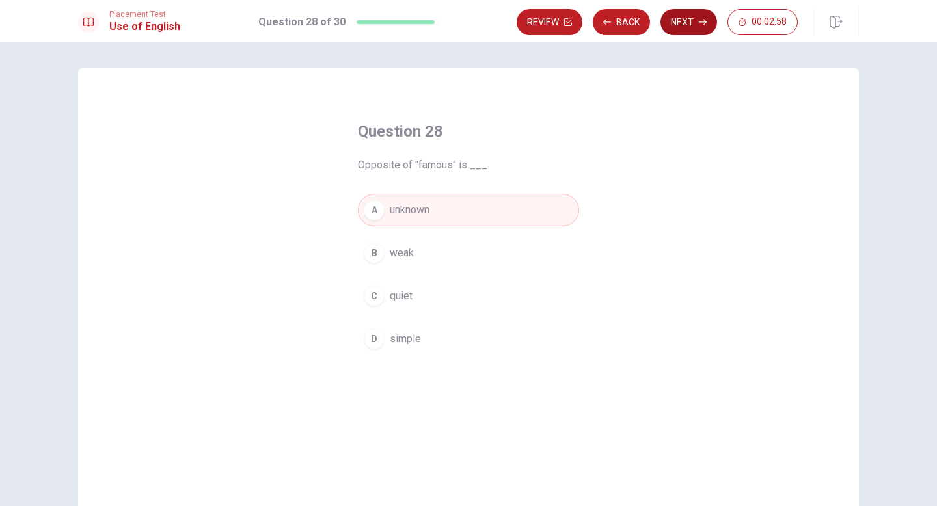
click at [681, 23] on button "Next" at bounding box center [689, 22] width 57 height 26
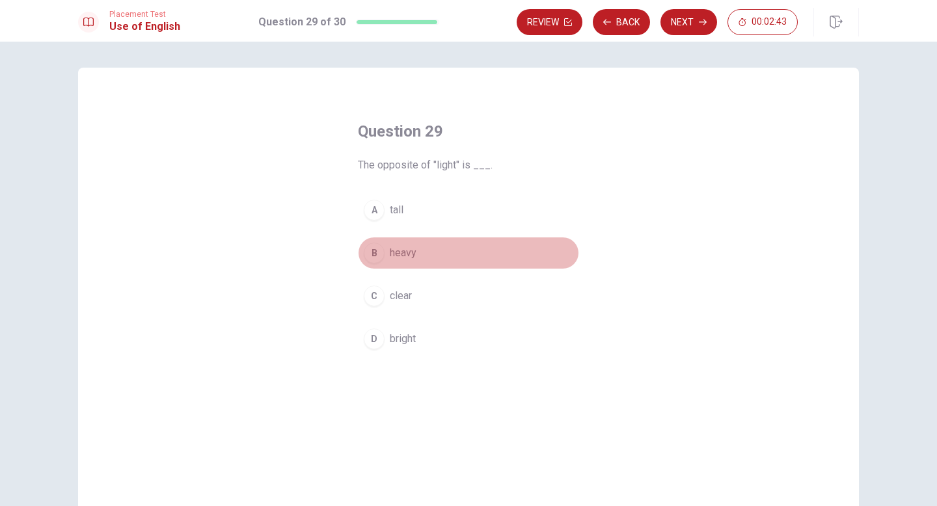
click at [376, 254] on div "B" at bounding box center [374, 253] width 21 height 21
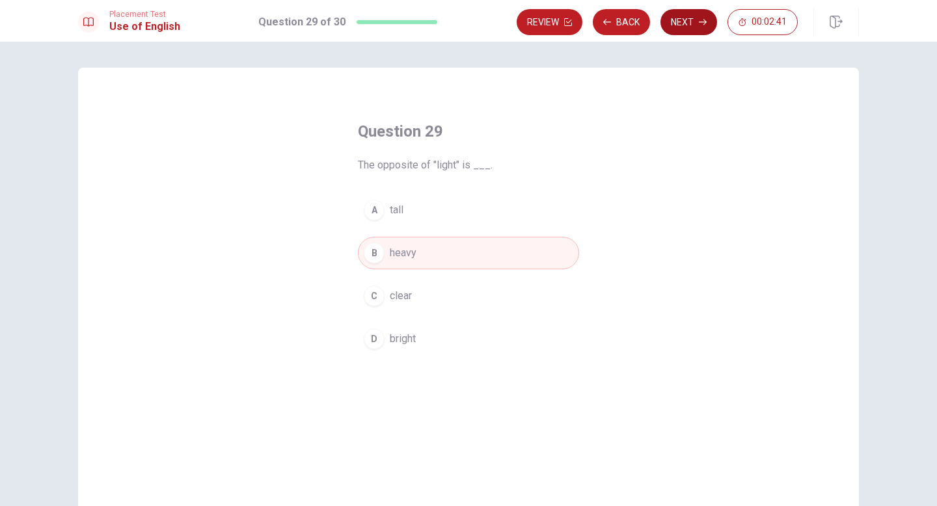
click at [688, 18] on button "Next" at bounding box center [689, 22] width 57 height 26
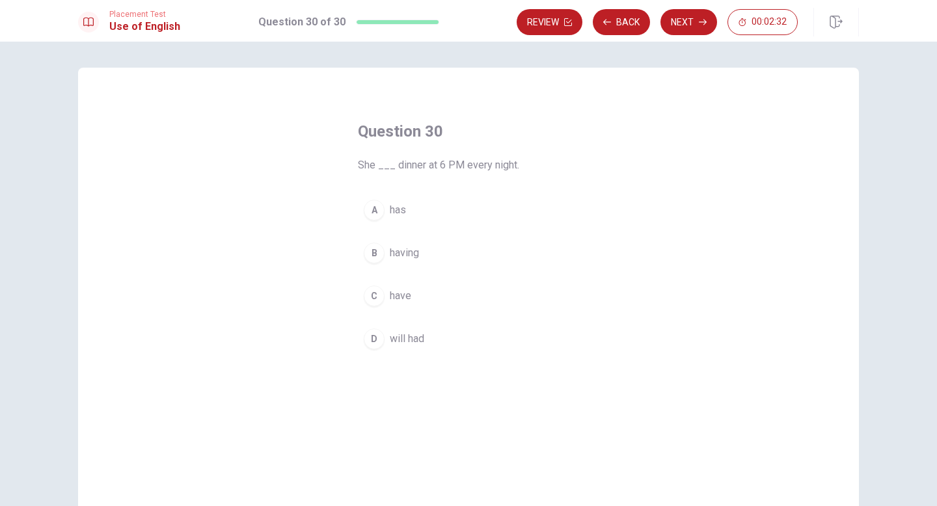
click at [402, 212] on span "has" at bounding box center [398, 210] width 16 height 16
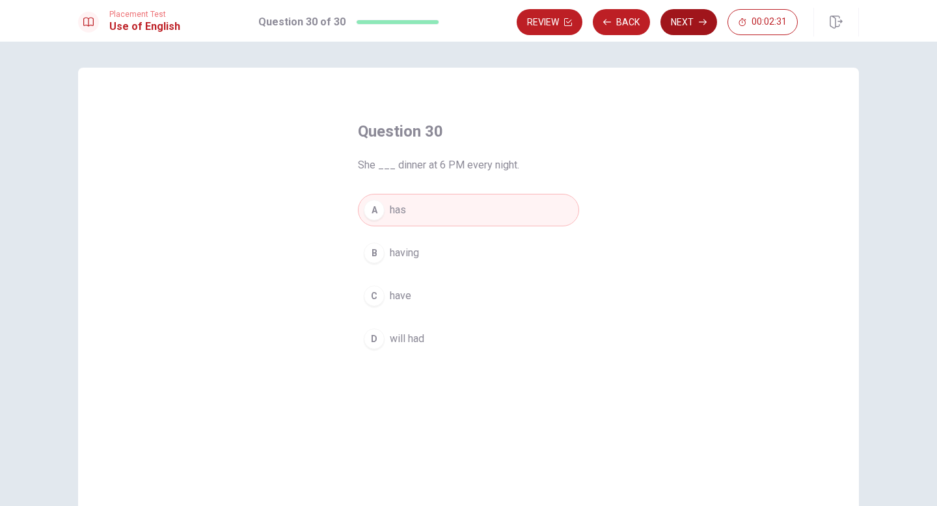
click at [692, 15] on button "Next" at bounding box center [689, 22] width 57 height 26
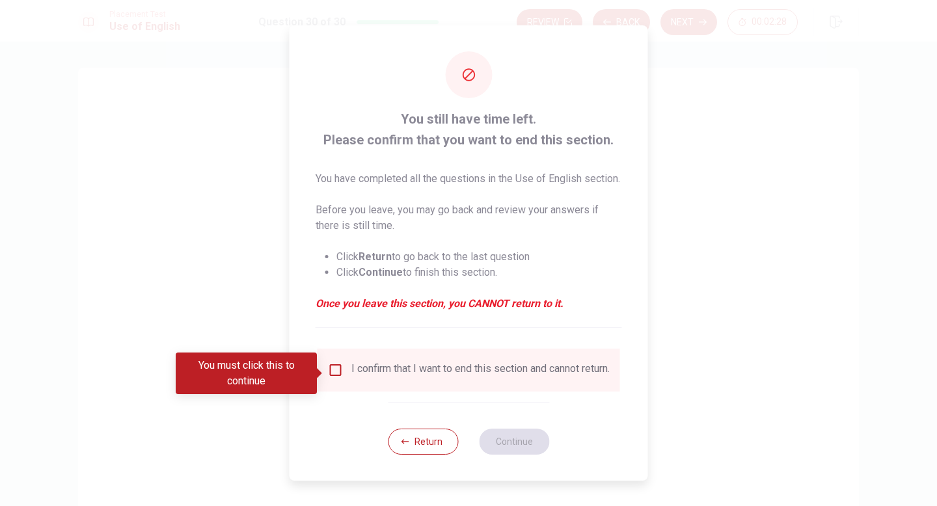
click at [330, 374] on input "You must click this to continue" at bounding box center [336, 371] width 16 height 16
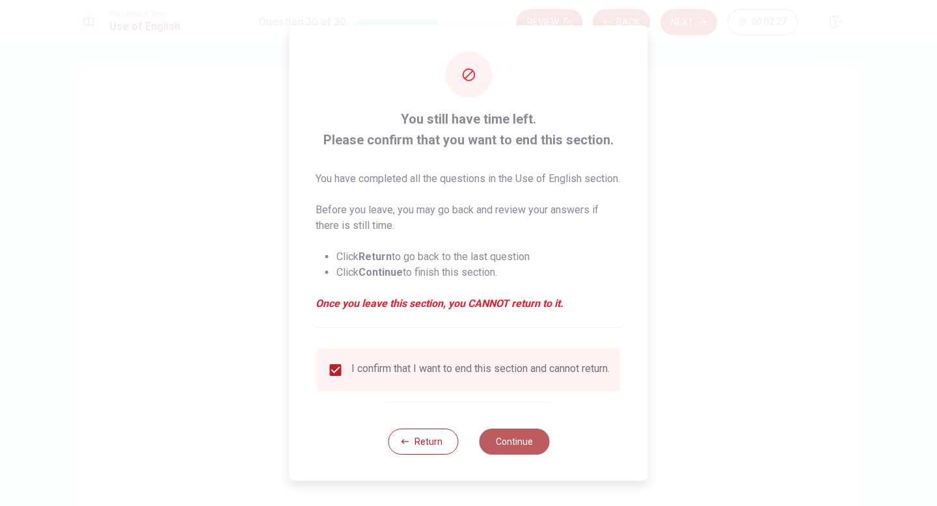
click at [518, 455] on button "Continue" at bounding box center [514, 442] width 70 height 26
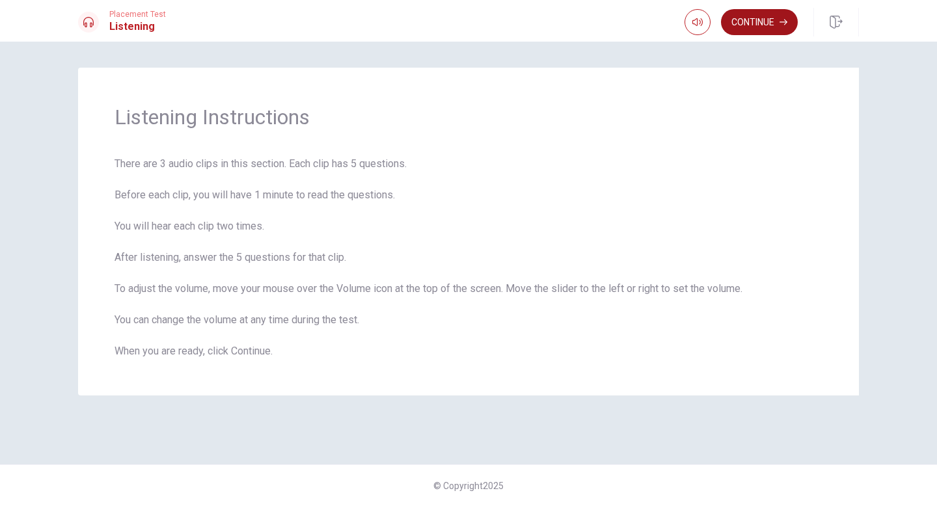
click at [748, 19] on button "Continue" at bounding box center [759, 22] width 77 height 26
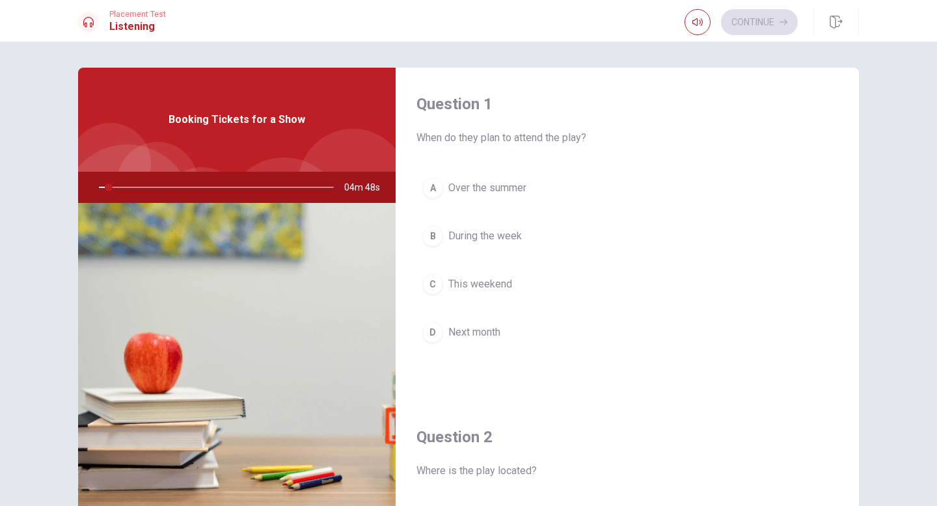
click at [900, 179] on div "Question 1 When do they plan to attend the play? A Over the summer B During the…" at bounding box center [468, 274] width 937 height 465
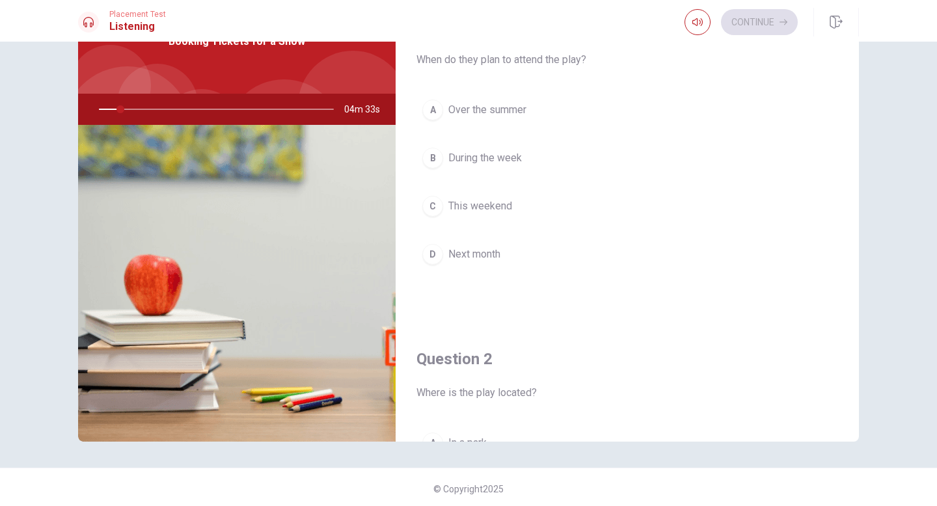
scroll to position [81, 0]
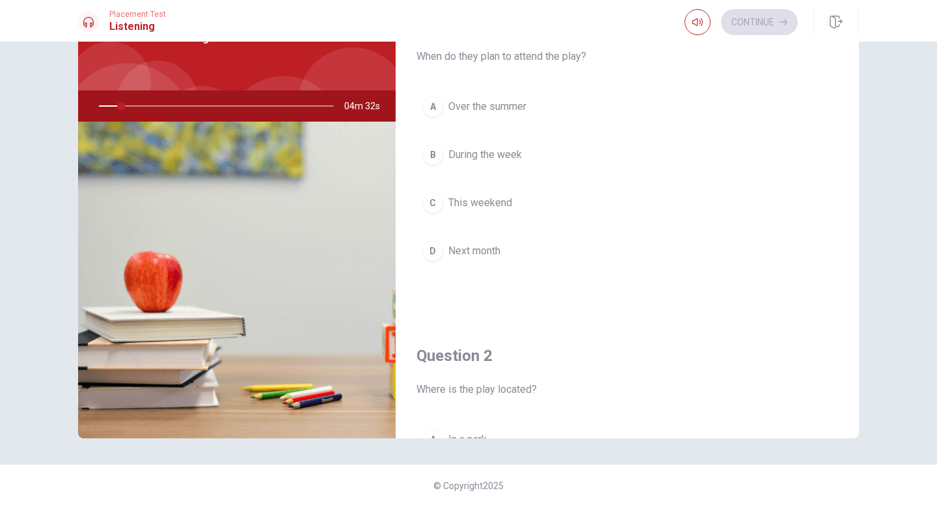
click at [754, 176] on div "A Over the summer B During the week C This weekend D Next month" at bounding box center [628, 191] width 422 height 203
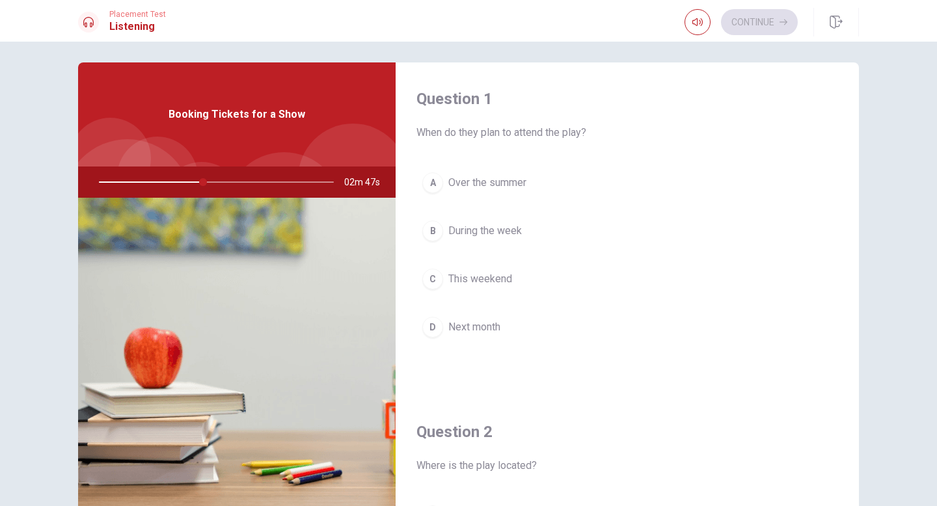
scroll to position [0, 0]
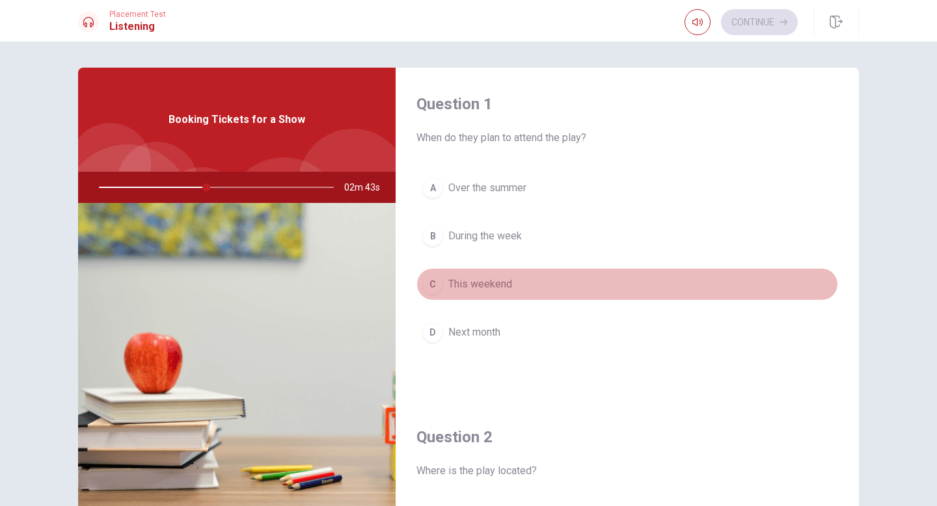
click at [433, 282] on div "C" at bounding box center [432, 284] width 21 height 21
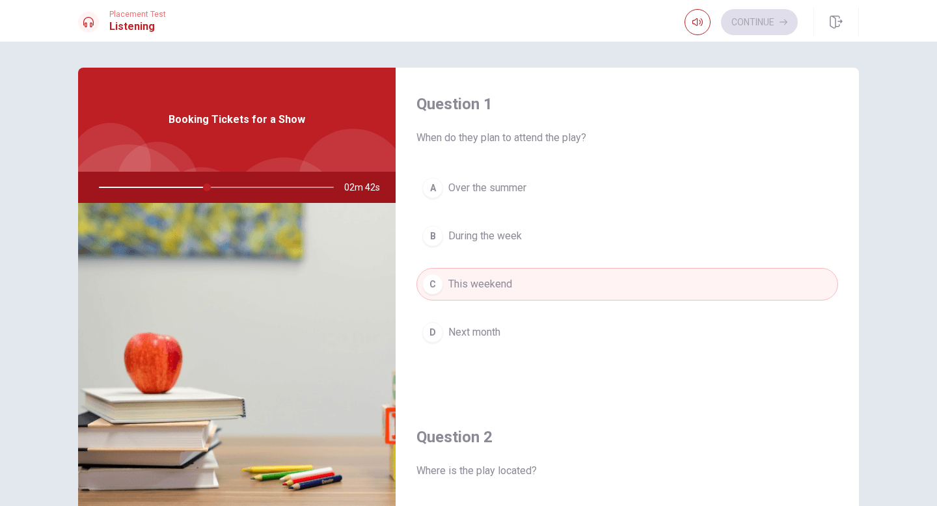
type input "46"
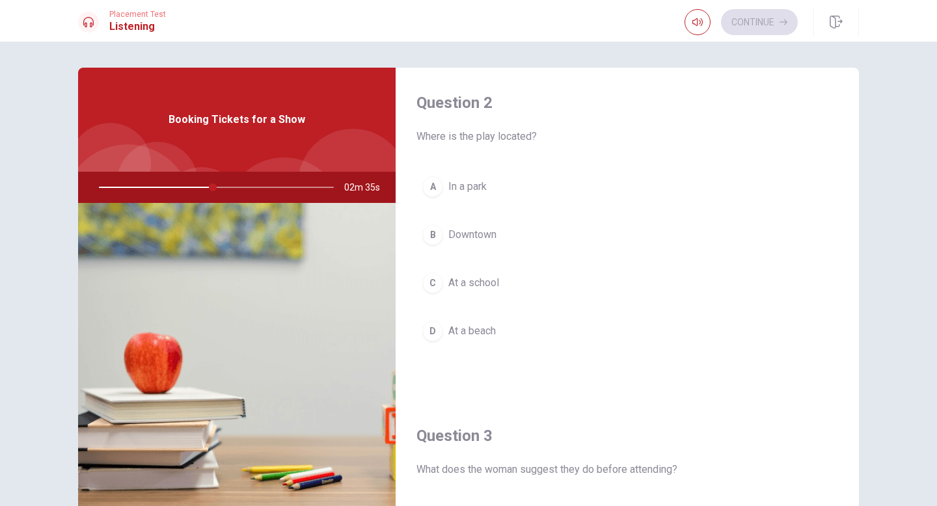
scroll to position [338, 0]
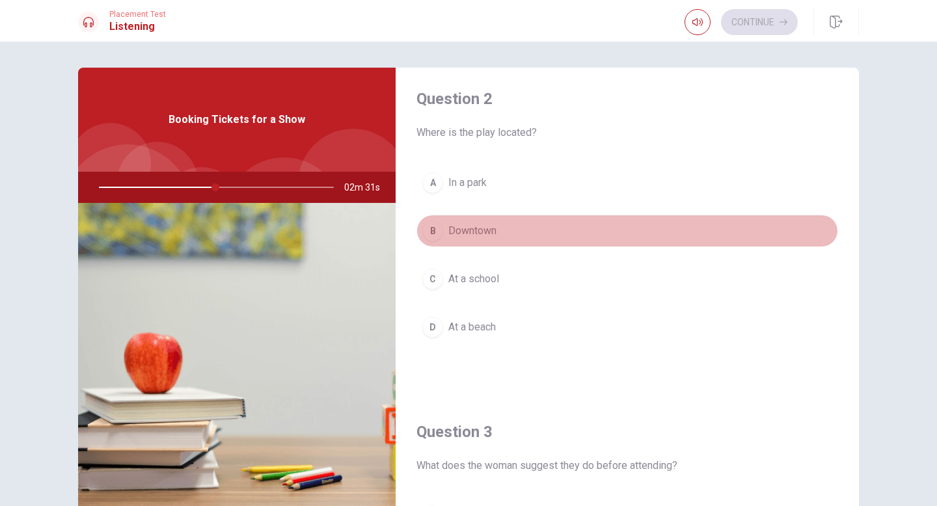
click at [462, 227] on span "Downtown" at bounding box center [472, 231] width 48 height 16
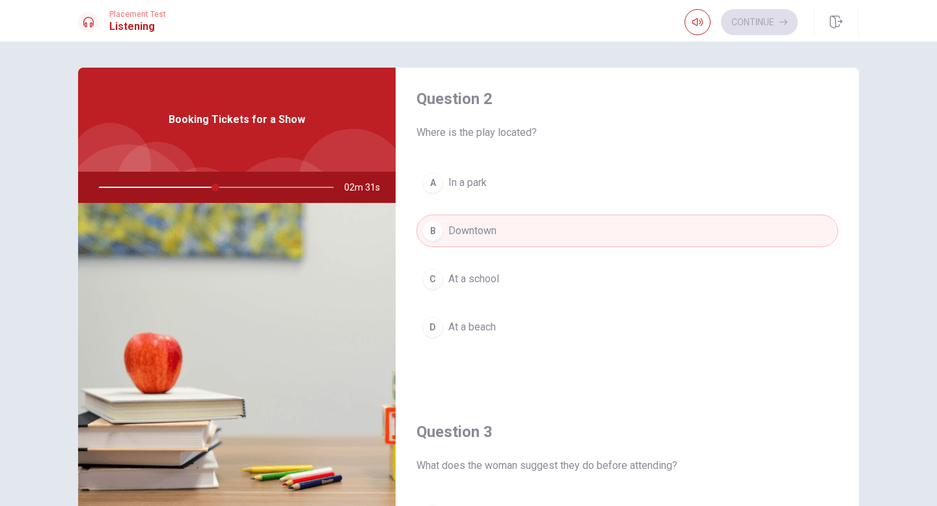
type input "50"
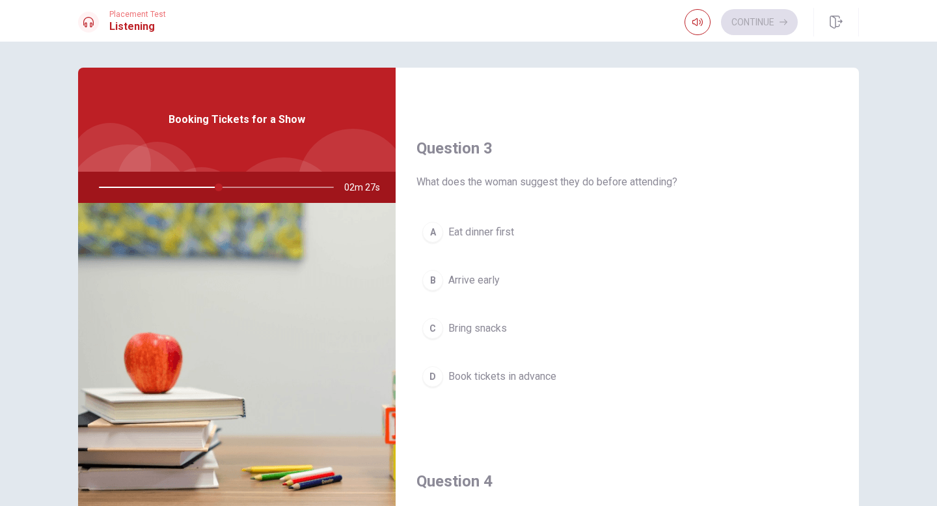
scroll to position [625, 0]
click at [485, 279] on span "Arrive early" at bounding box center [473, 278] width 51 height 16
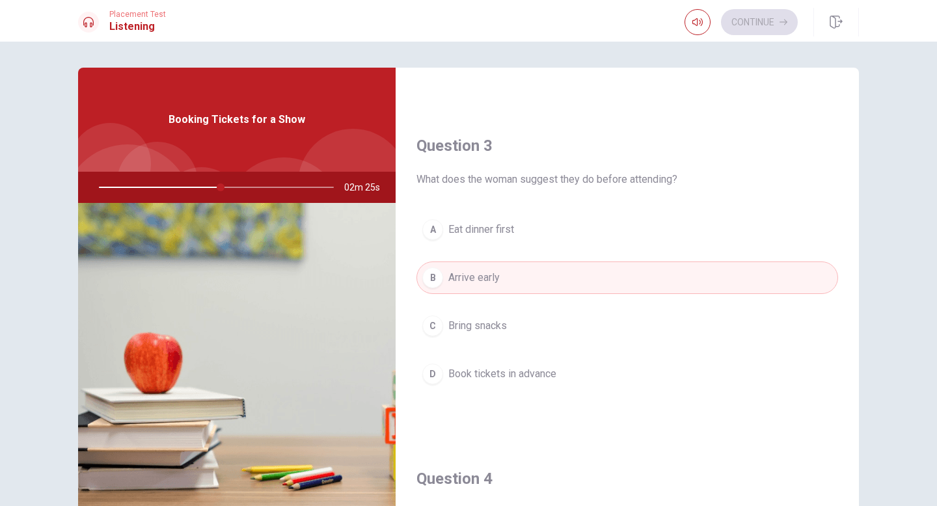
type input "52"
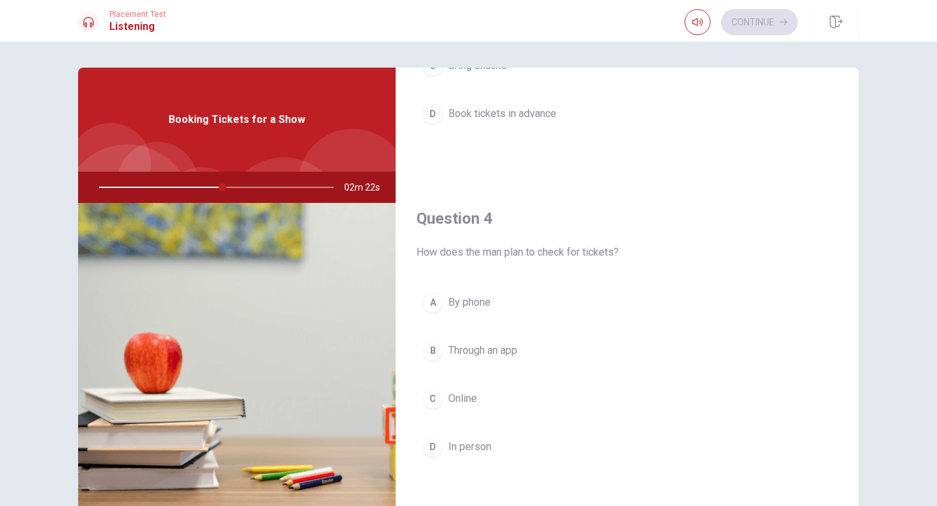
scroll to position [911, 0]
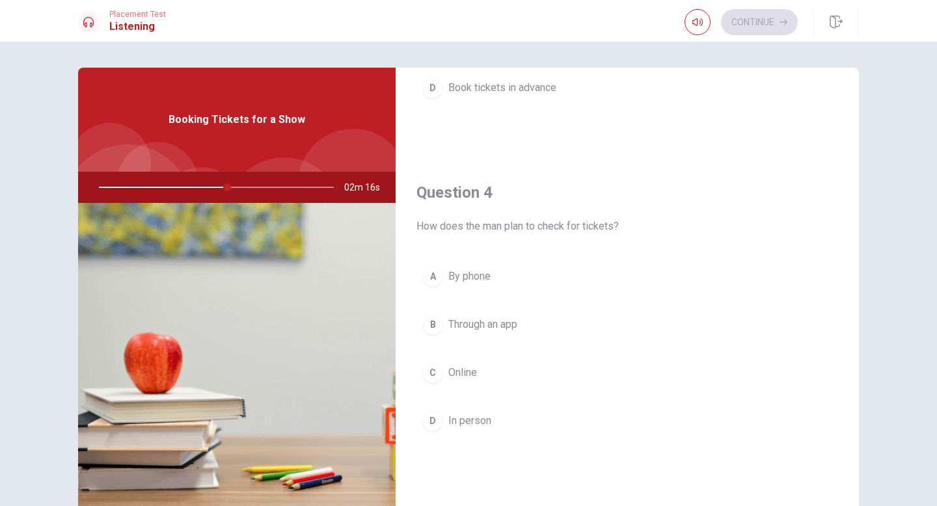
click at [471, 275] on span "By phone" at bounding box center [469, 277] width 42 height 16
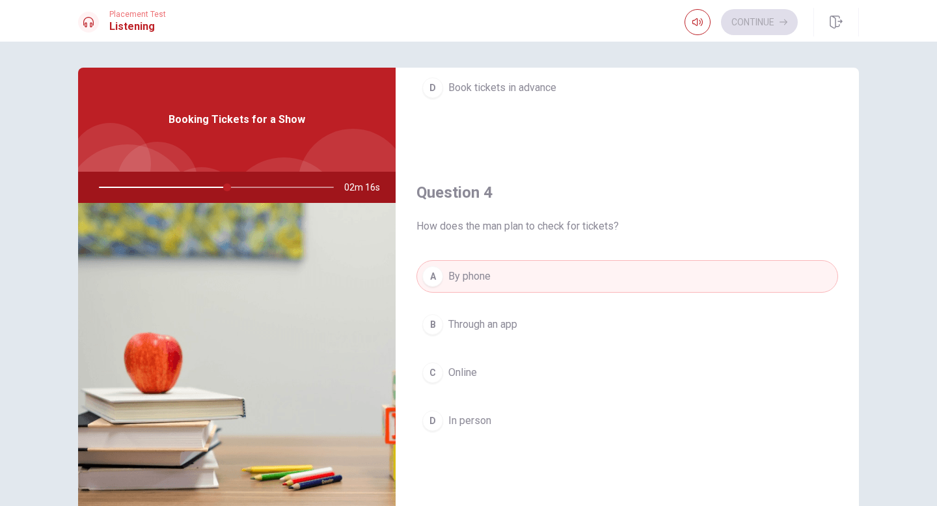
type input "55"
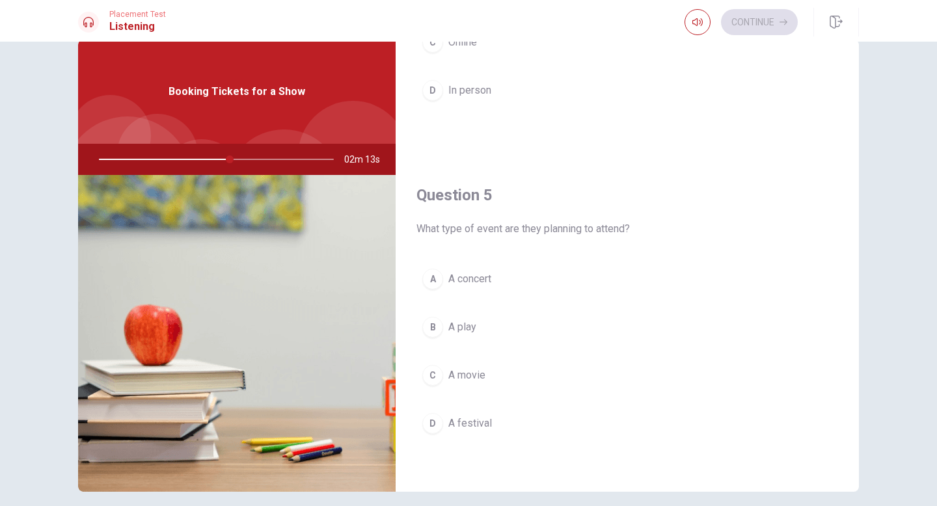
scroll to position [52, 0]
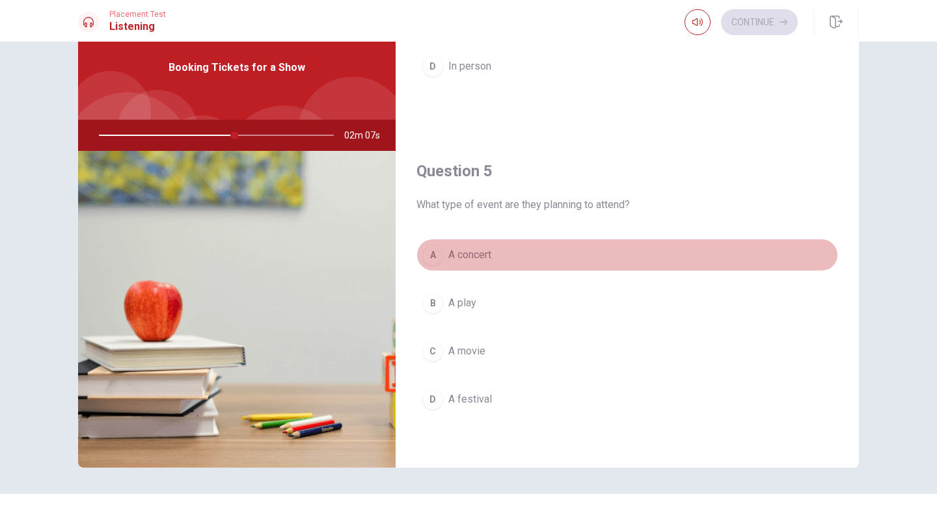
click at [480, 255] on span "A concert" at bounding box center [469, 255] width 43 height 16
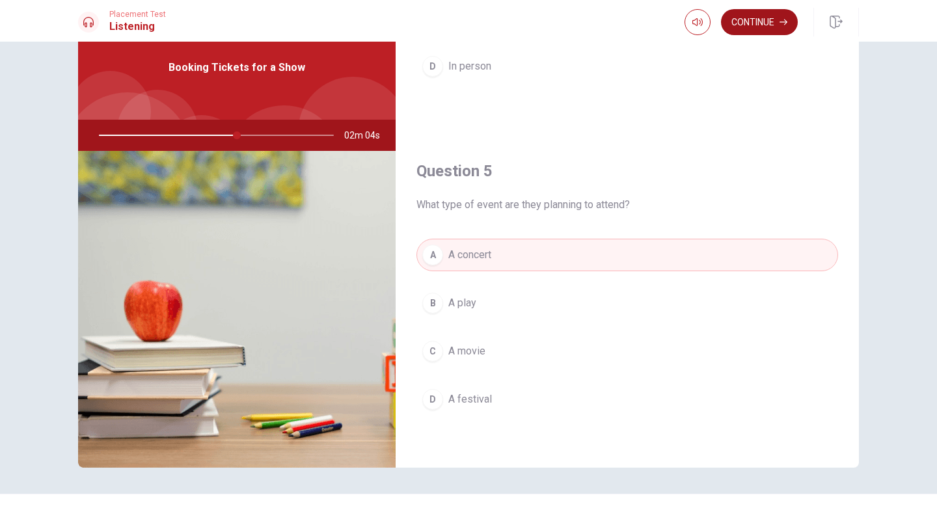
click at [756, 18] on button "Continue" at bounding box center [759, 22] width 77 height 26
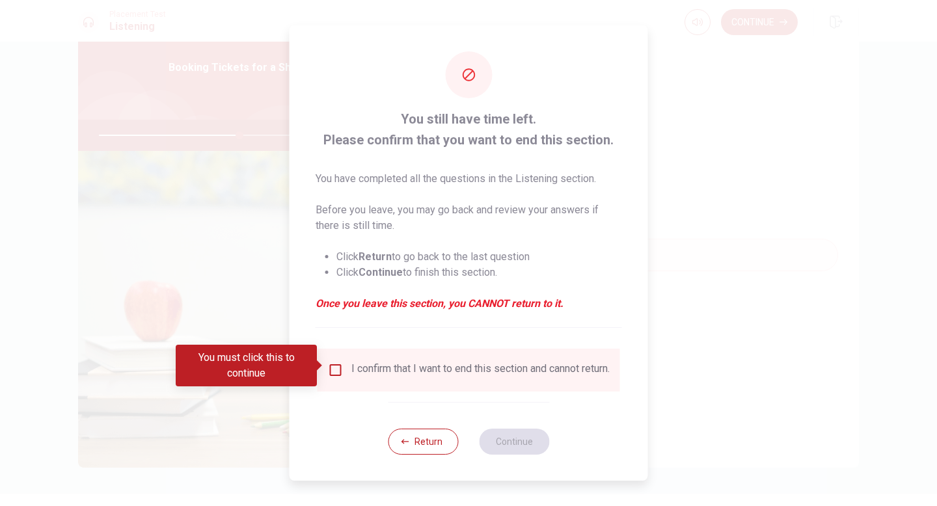
click at [333, 366] on input "You must click this to continue" at bounding box center [336, 371] width 16 height 16
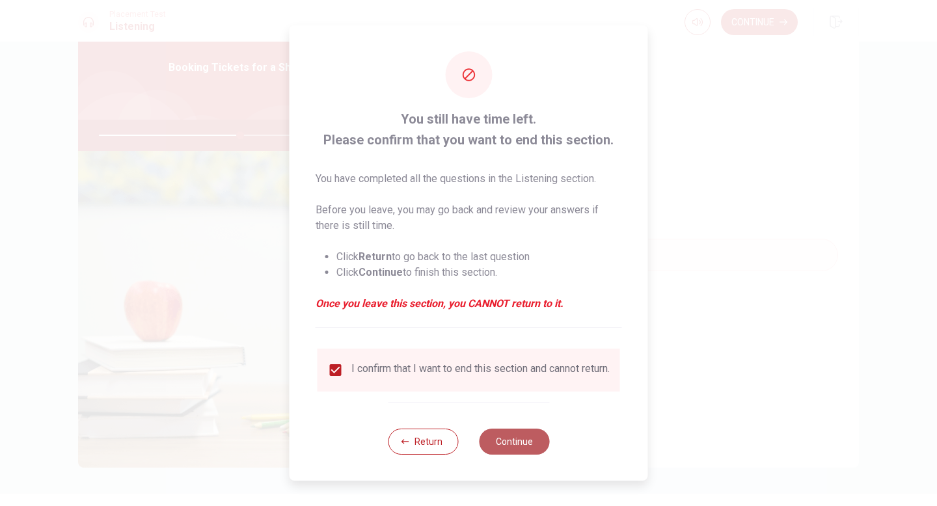
click at [508, 448] on button "Continue" at bounding box center [514, 442] width 70 height 26
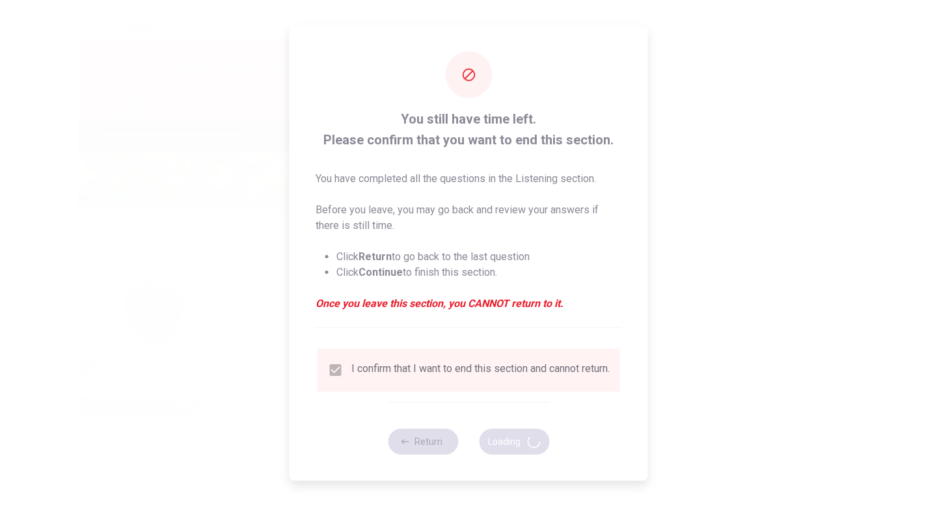
type input "61"
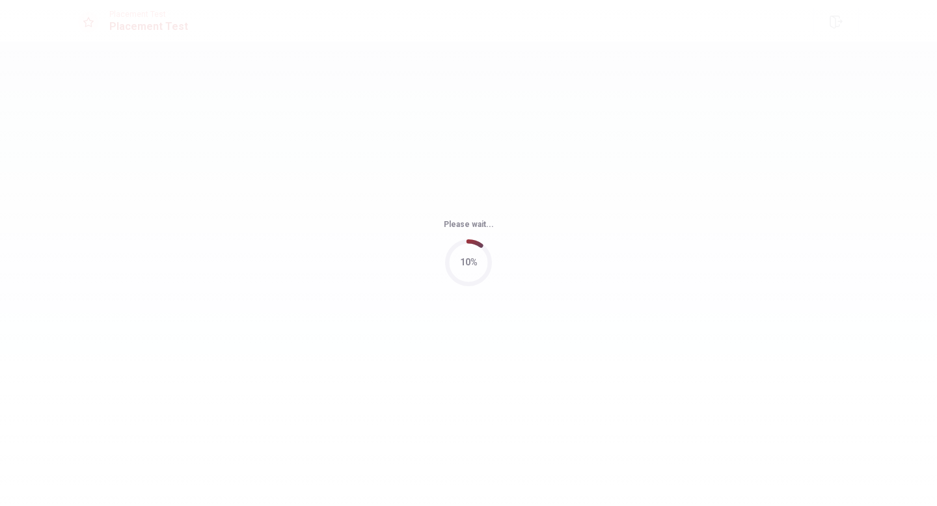
scroll to position [0, 0]
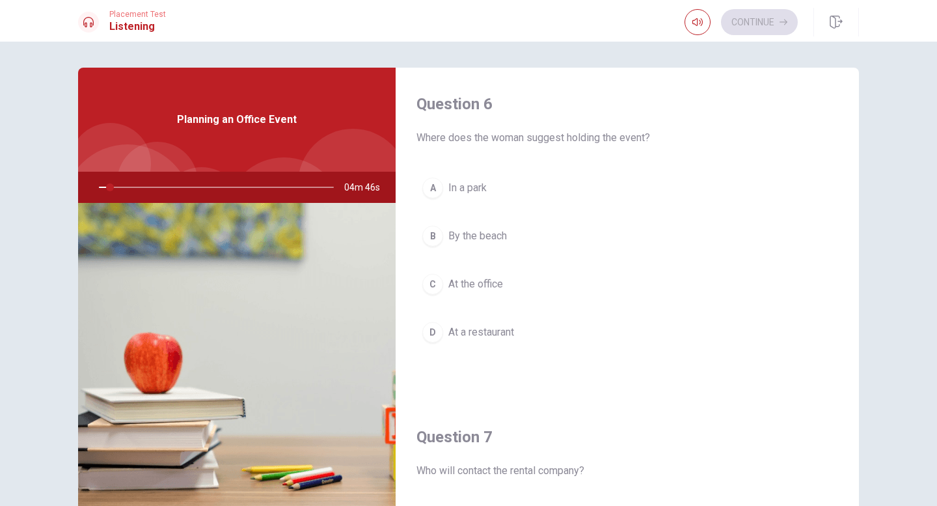
click at [655, 355] on div "A In a park B By the beach C At the office D At a restaurant" at bounding box center [628, 273] width 422 height 203
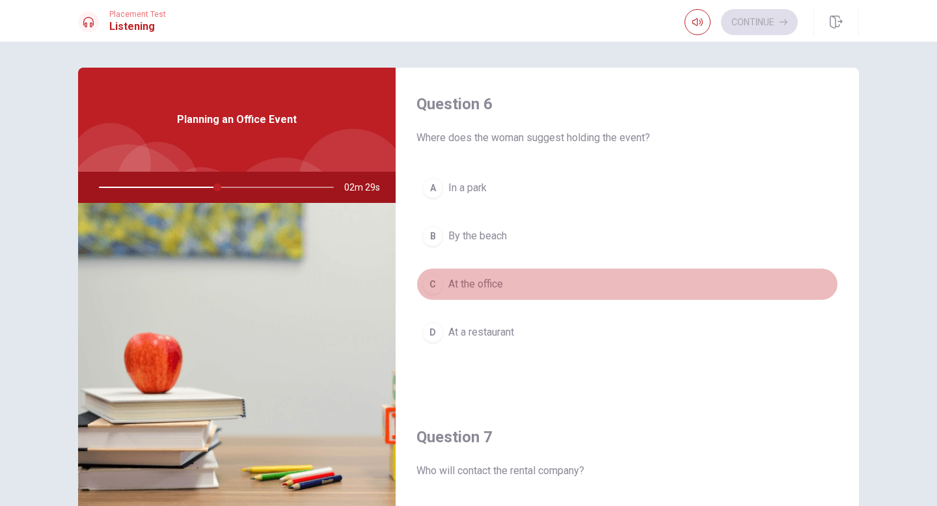
click at [435, 288] on div "C" at bounding box center [432, 284] width 21 height 21
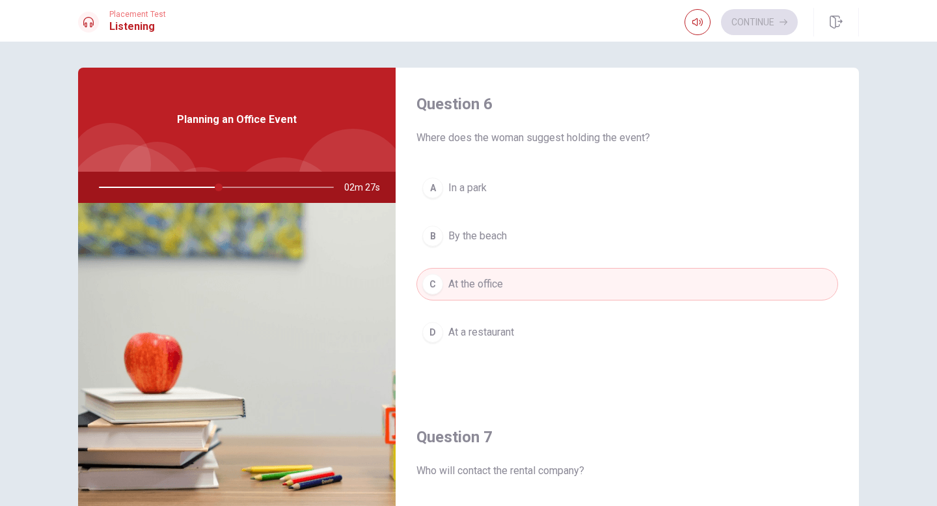
type input "51"
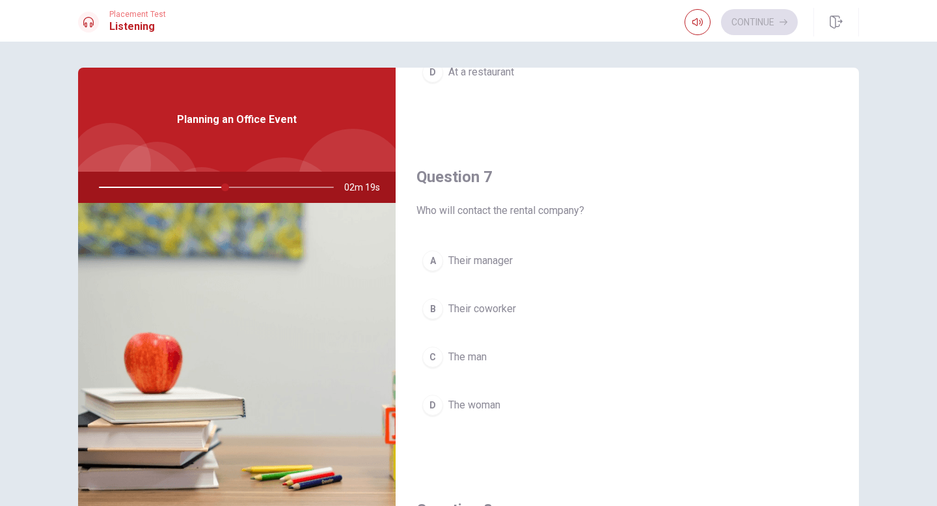
scroll to position [286, 0]
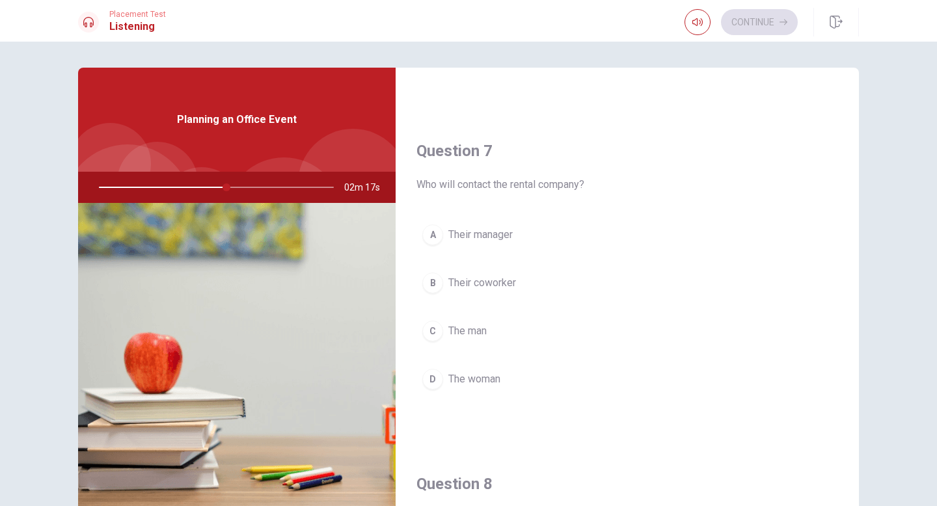
click at [494, 377] on span "The woman" at bounding box center [474, 380] width 52 height 16
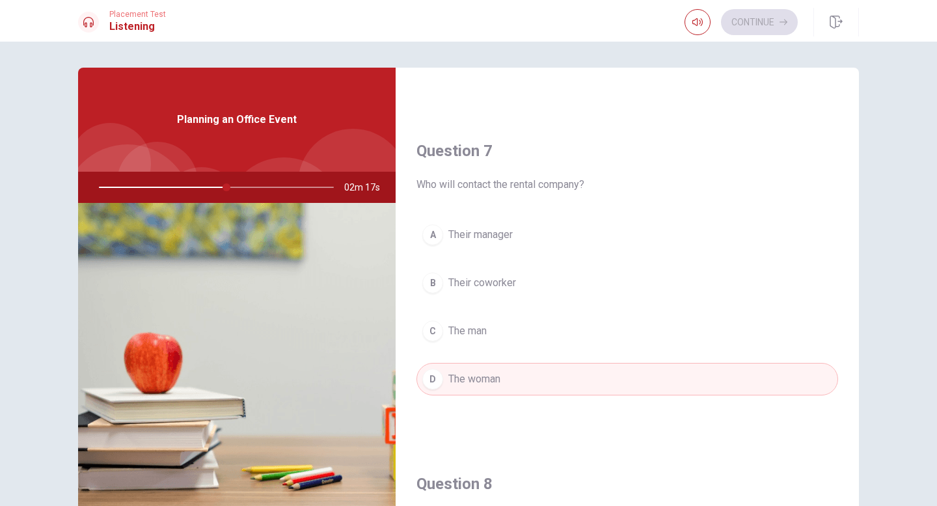
type input "55"
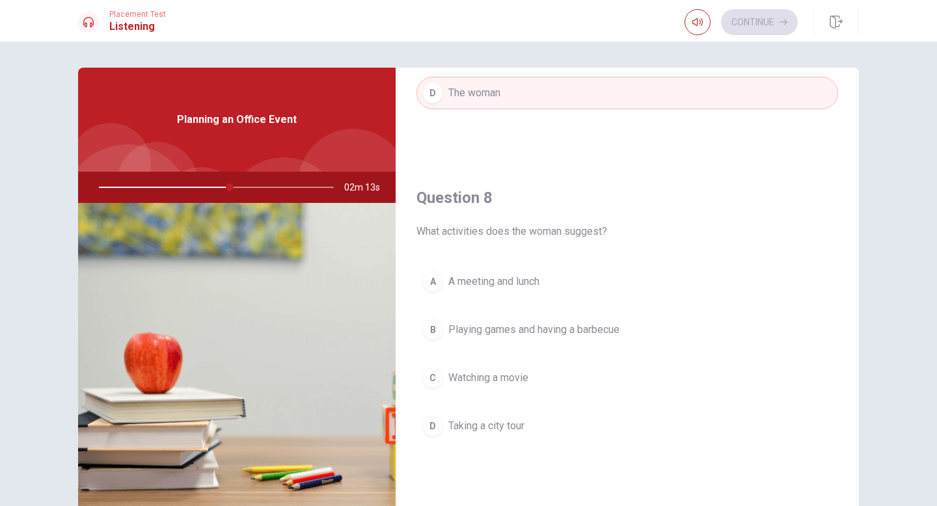
scroll to position [599, 0]
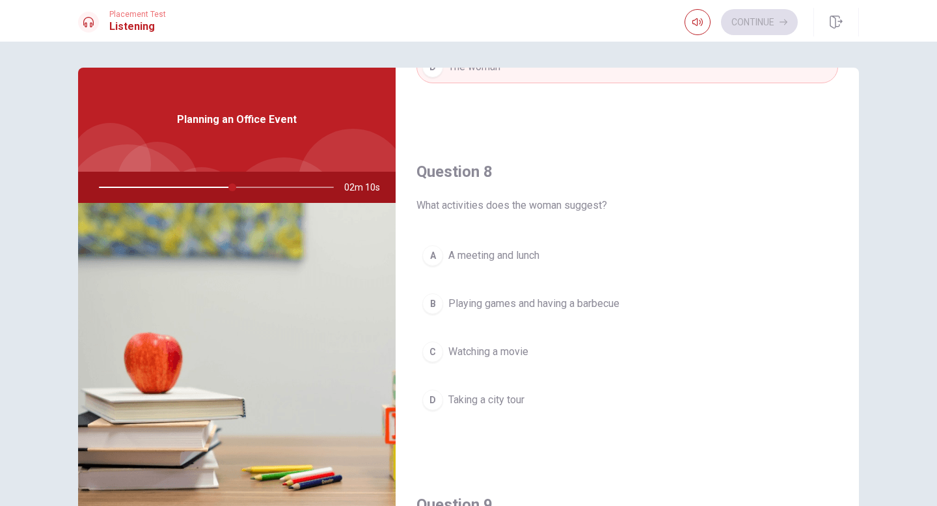
click at [529, 303] on span "Playing games and having a barbecue" at bounding box center [533, 304] width 171 height 16
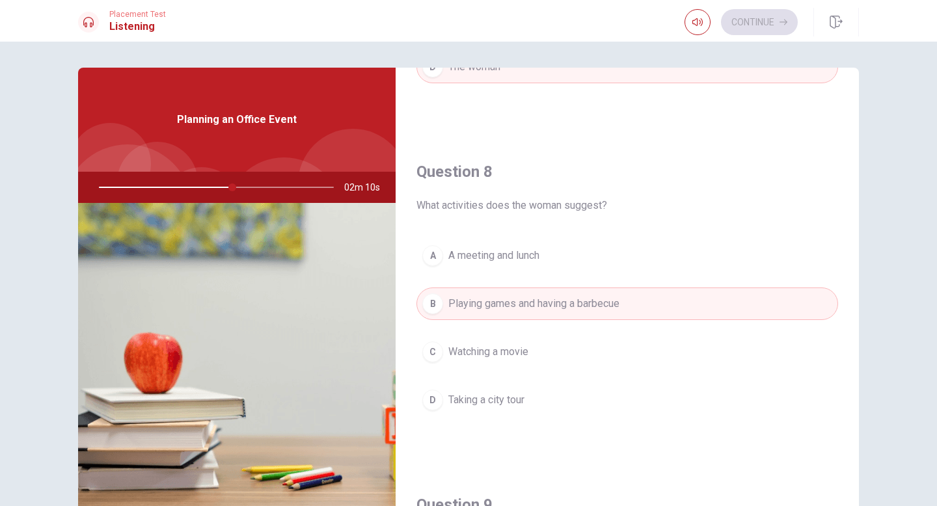
type input "57"
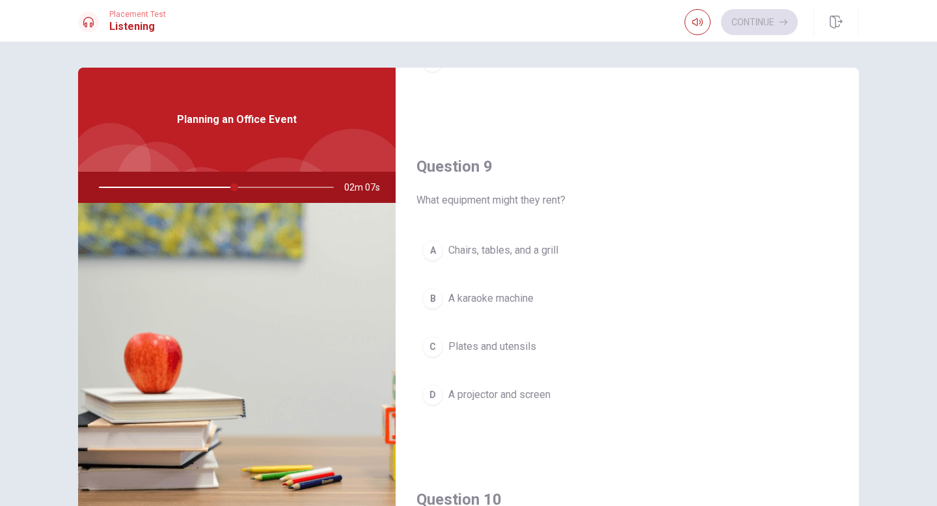
scroll to position [963, 0]
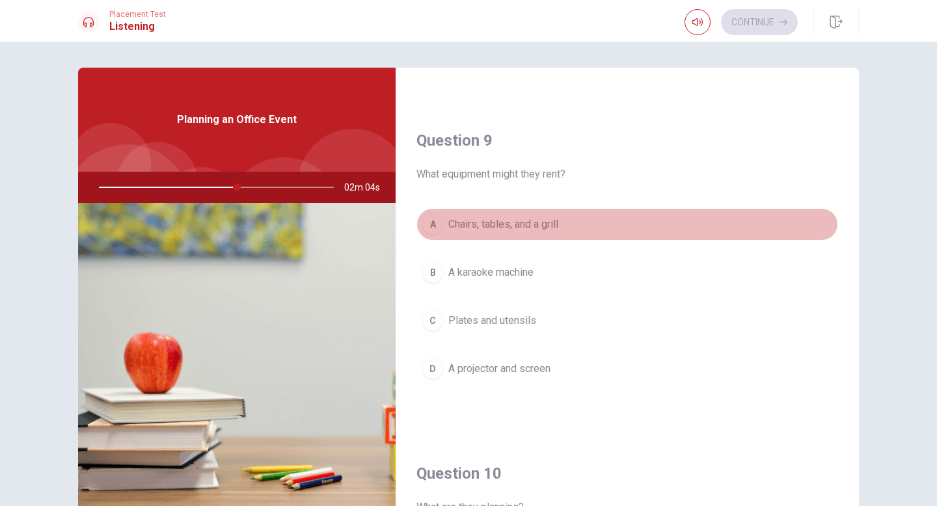
click at [521, 221] on span "Chairs, tables, and a grill" at bounding box center [503, 225] width 110 height 16
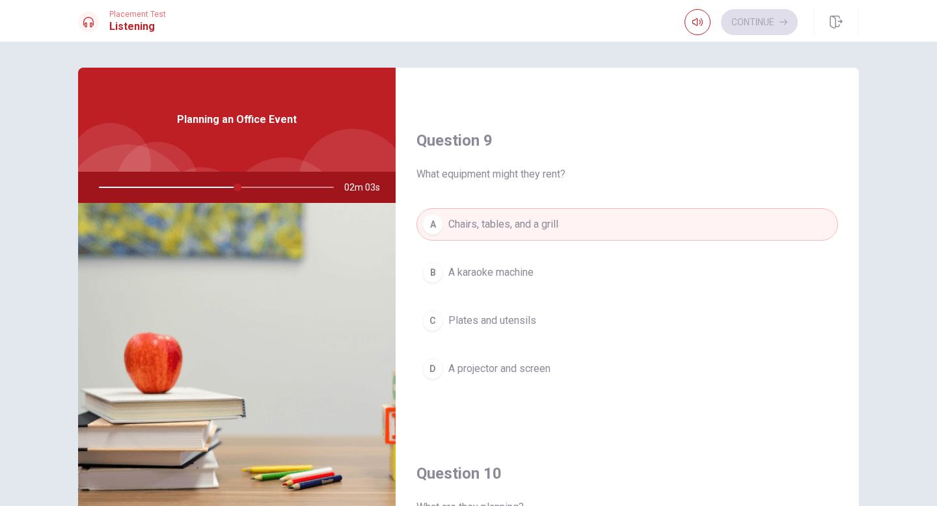
type input "59"
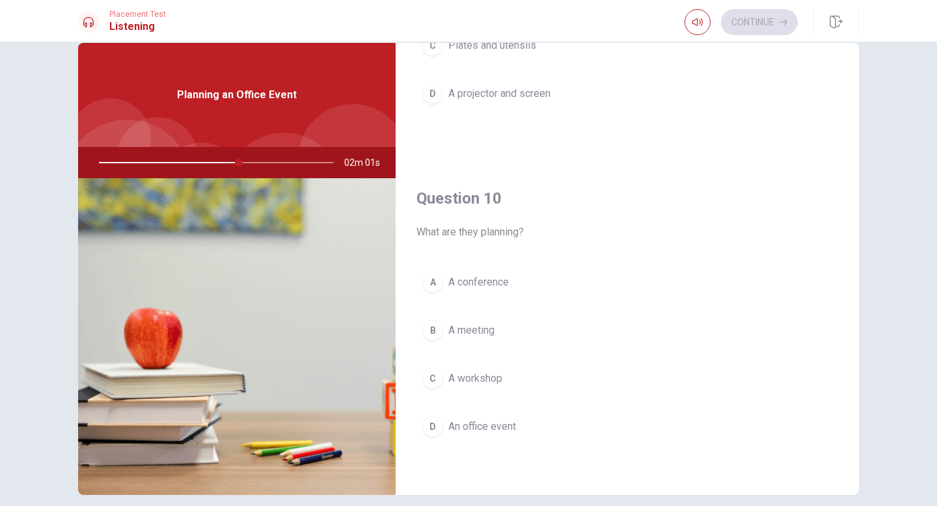
scroll to position [26, 0]
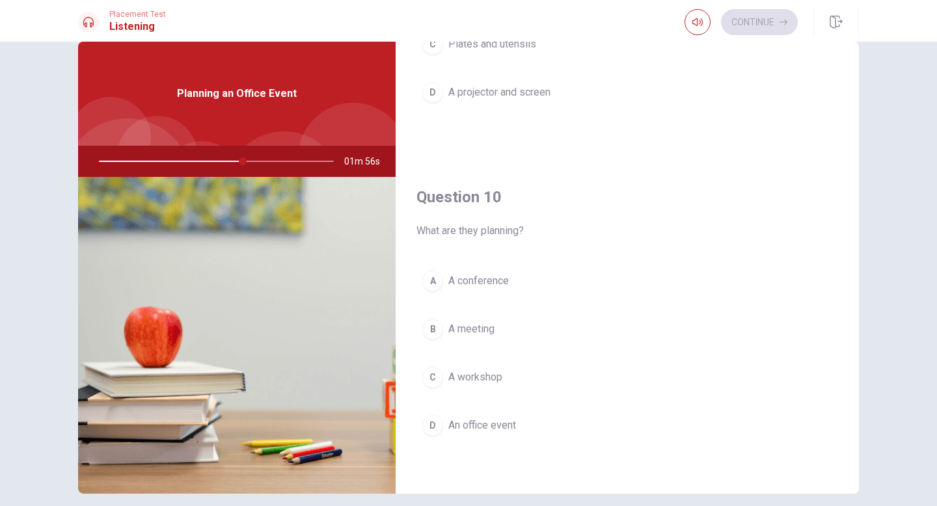
click at [468, 426] on span "An office event" at bounding box center [482, 426] width 68 height 16
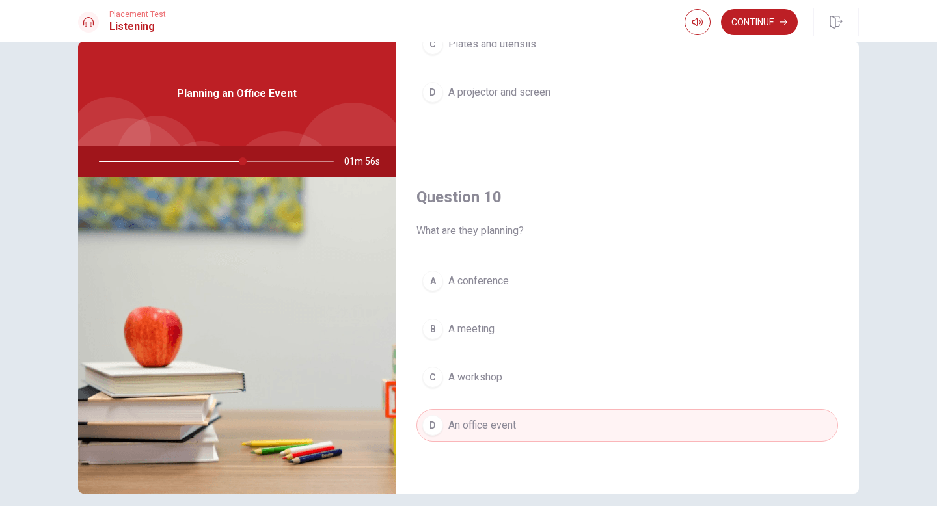
type input "62"
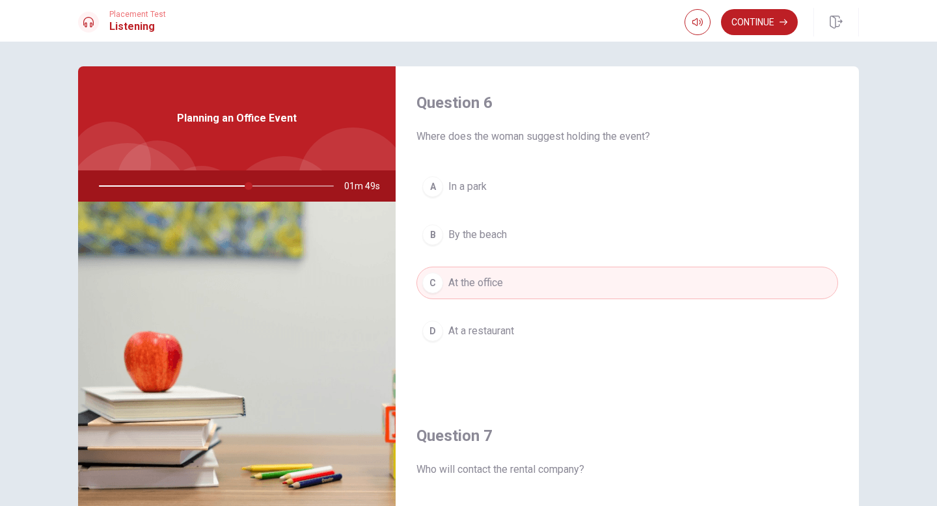
scroll to position [0, 0]
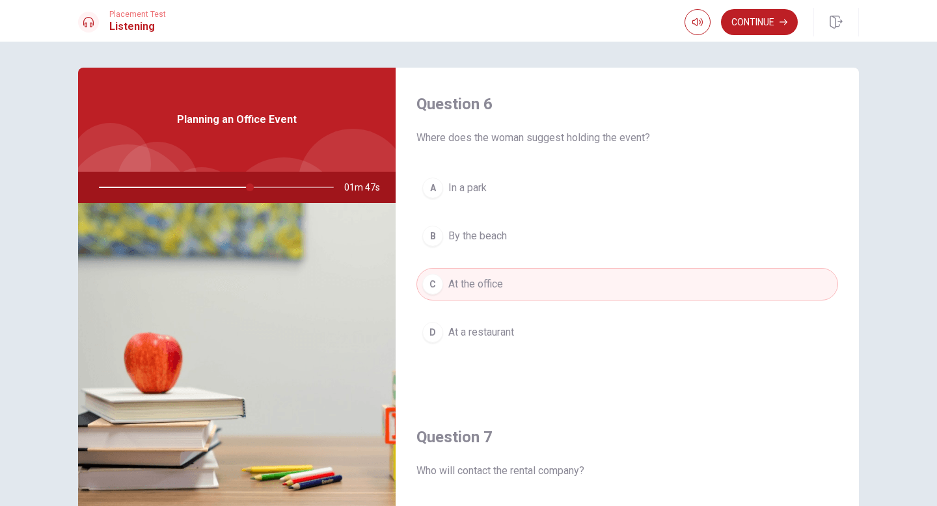
click at [474, 185] on span "In a park" at bounding box center [467, 188] width 38 height 16
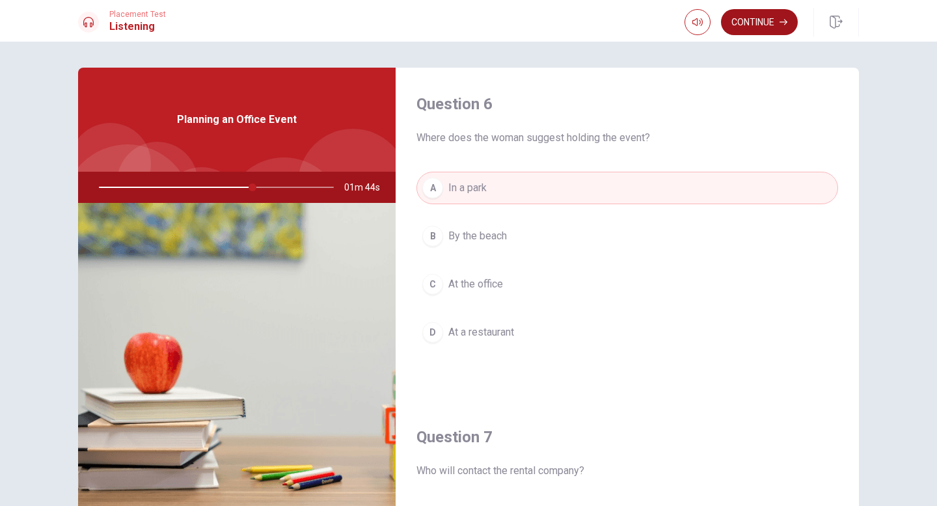
click at [771, 20] on button "Continue" at bounding box center [759, 22] width 77 height 26
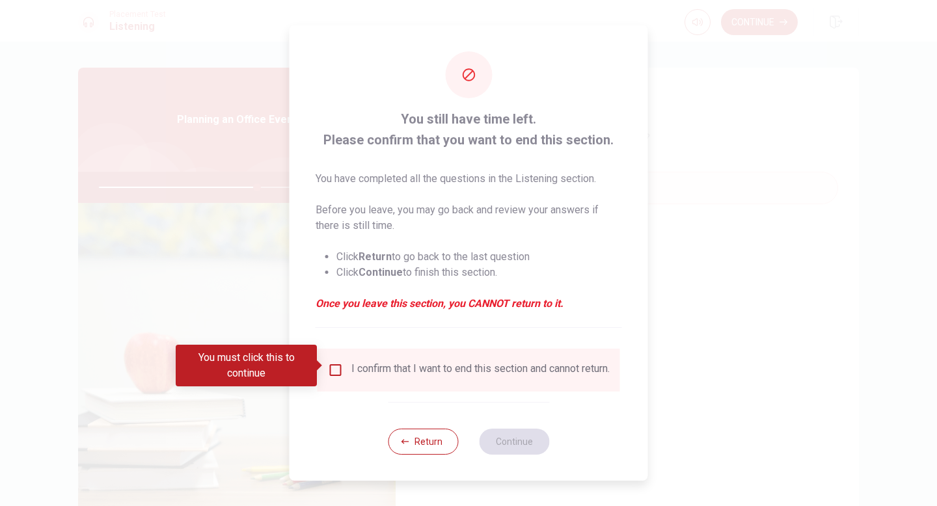
click at [333, 368] on input "You must click this to continue" at bounding box center [336, 371] width 16 height 16
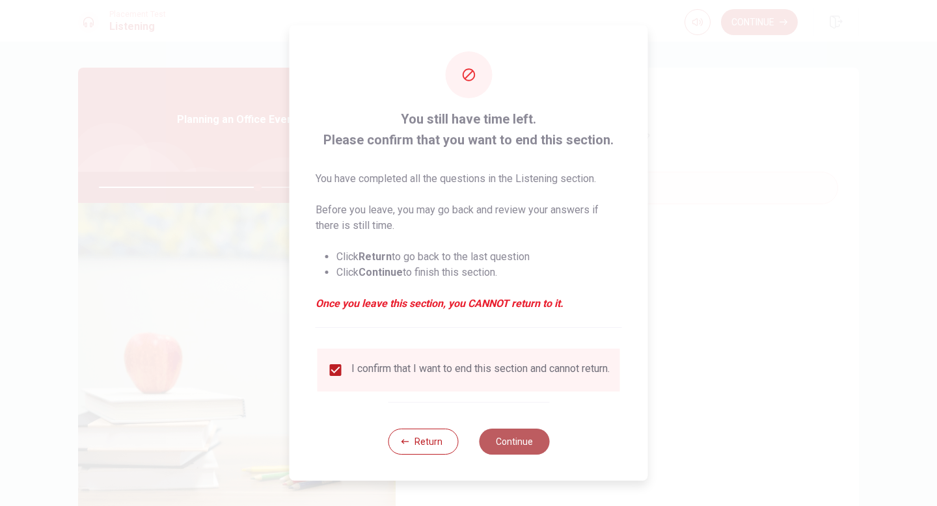
click at [514, 438] on button "Continue" at bounding box center [514, 442] width 70 height 26
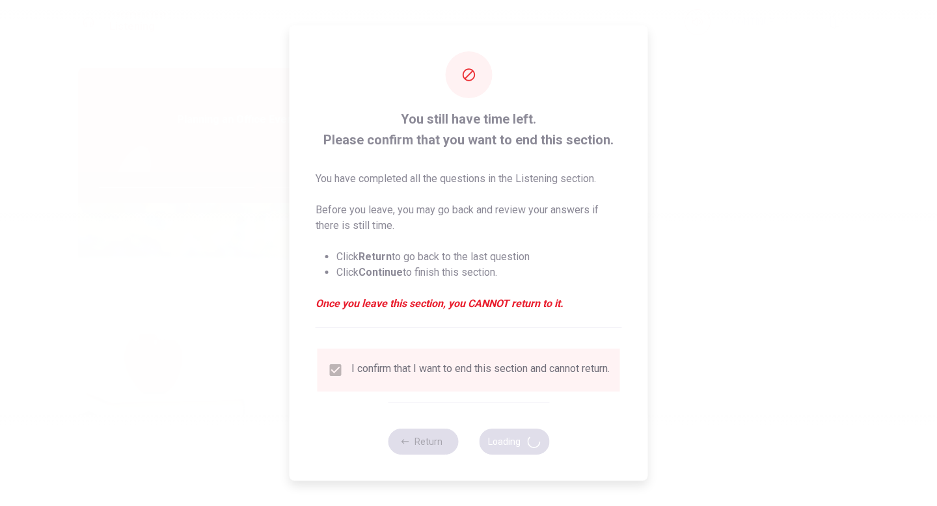
type input "68"
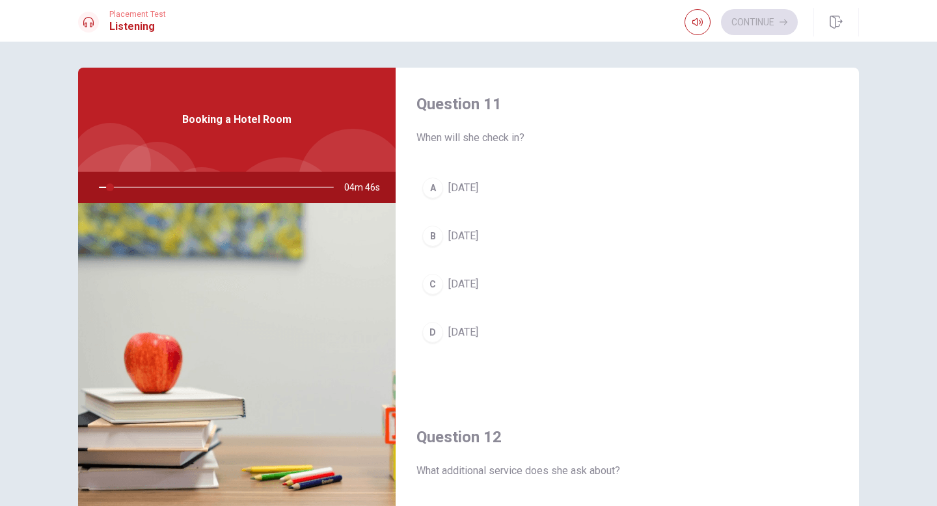
click at [663, 307] on div "A [DATE] B [DATE] C [DATE] D [DATE]" at bounding box center [628, 273] width 422 height 203
click at [431, 283] on div "C" at bounding box center [432, 284] width 21 height 21
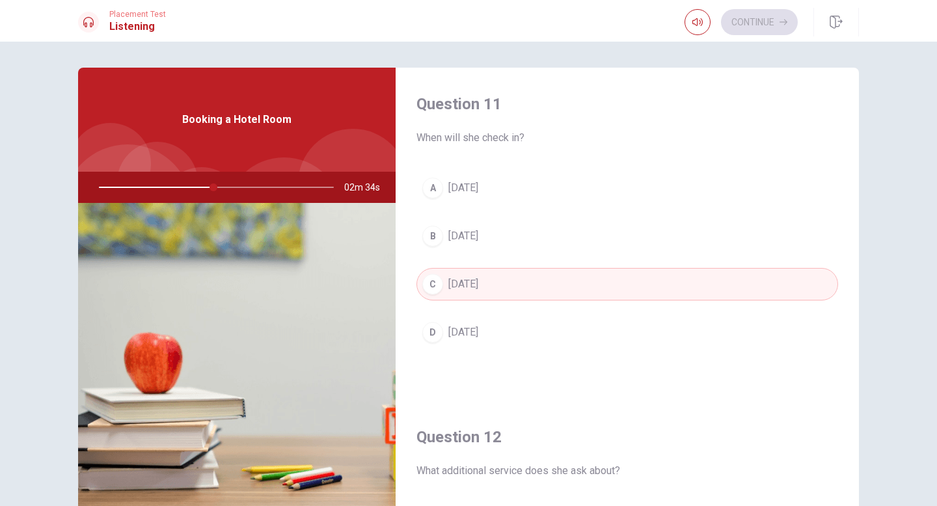
click at [619, 392] on div "Question 11 When will she check in? A [DATE] B [DATE] C [DATE] D [DATE]" at bounding box center [627, 234] width 463 height 333
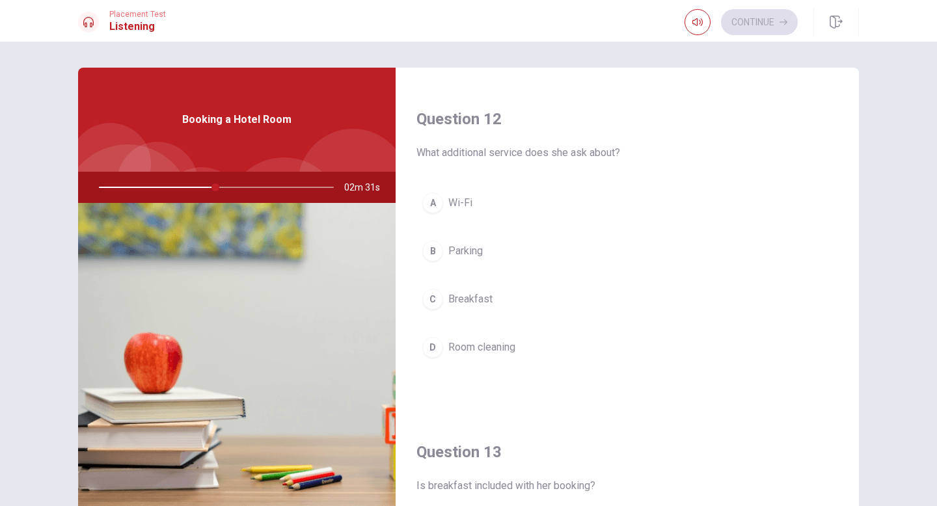
scroll to position [338, 0]
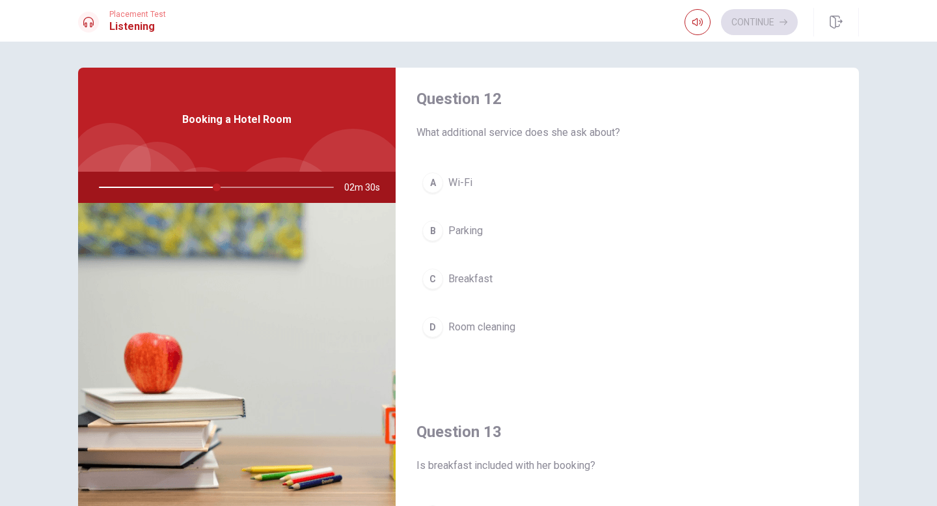
click at [461, 275] on span "Breakfast" at bounding box center [470, 279] width 44 height 16
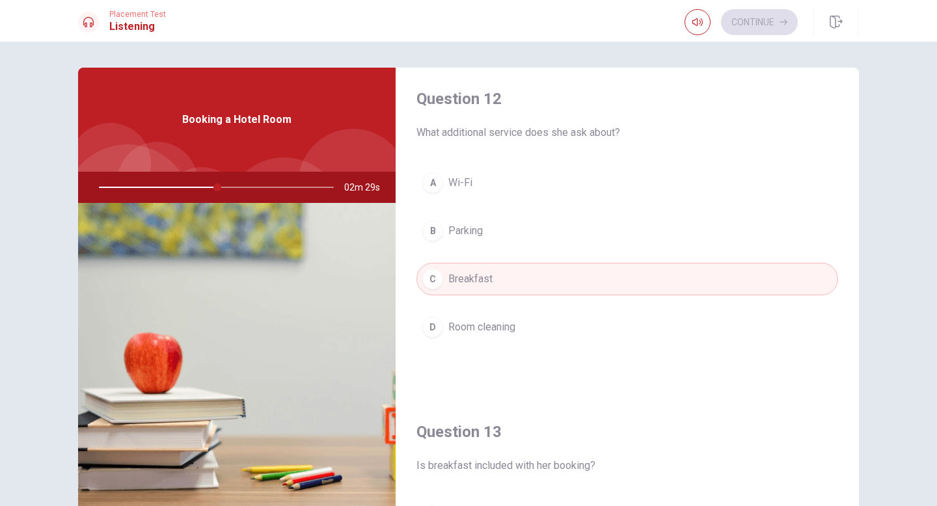
click at [555, 368] on div "A Wi-Fi B Parking C Breakfast D Room cleaning" at bounding box center [628, 268] width 422 height 203
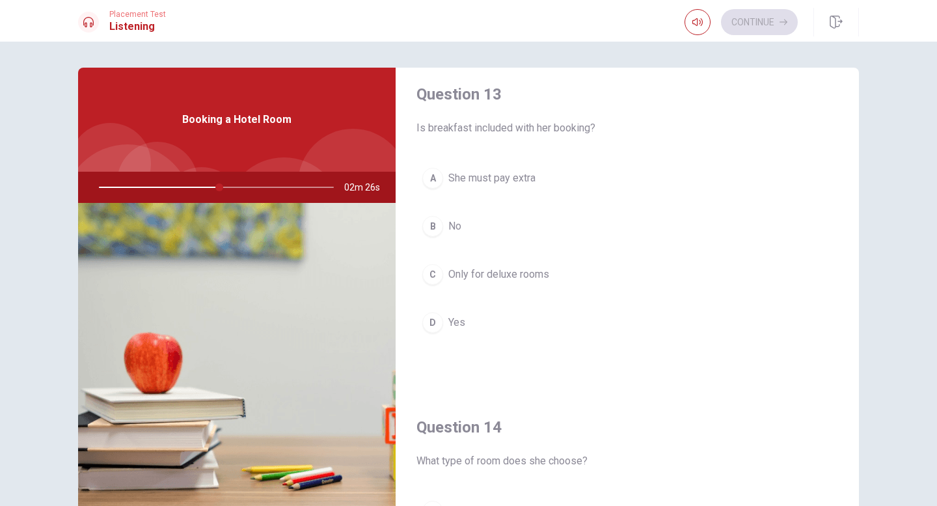
scroll to position [677, 0]
click at [457, 322] on span "Yes" at bounding box center [456, 322] width 17 height 16
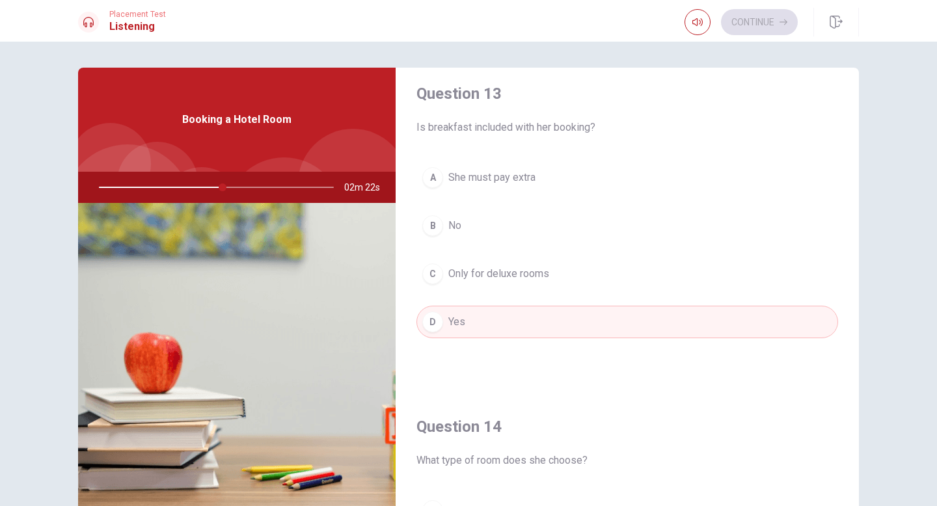
click at [530, 389] on div "Question 13 Is breakfast included with her booking? A She must pay extra B No C…" at bounding box center [627, 223] width 463 height 333
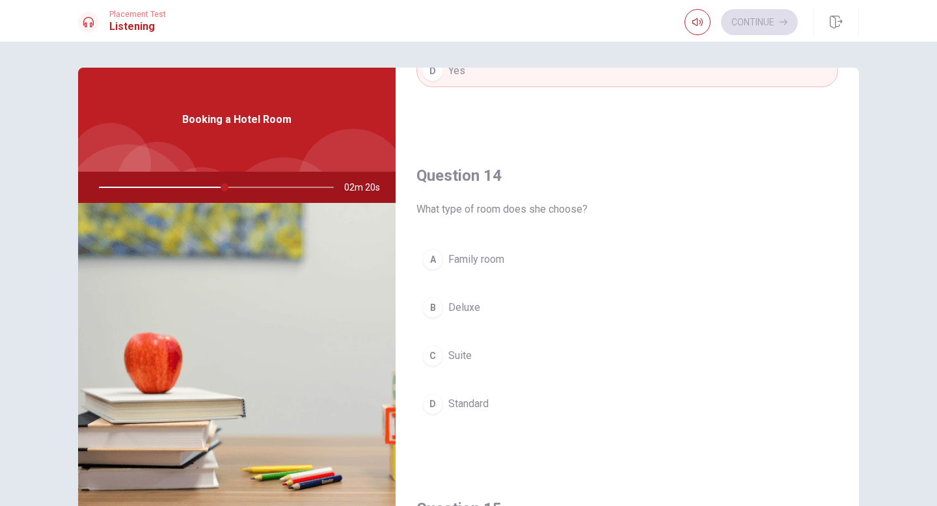
scroll to position [989, 0]
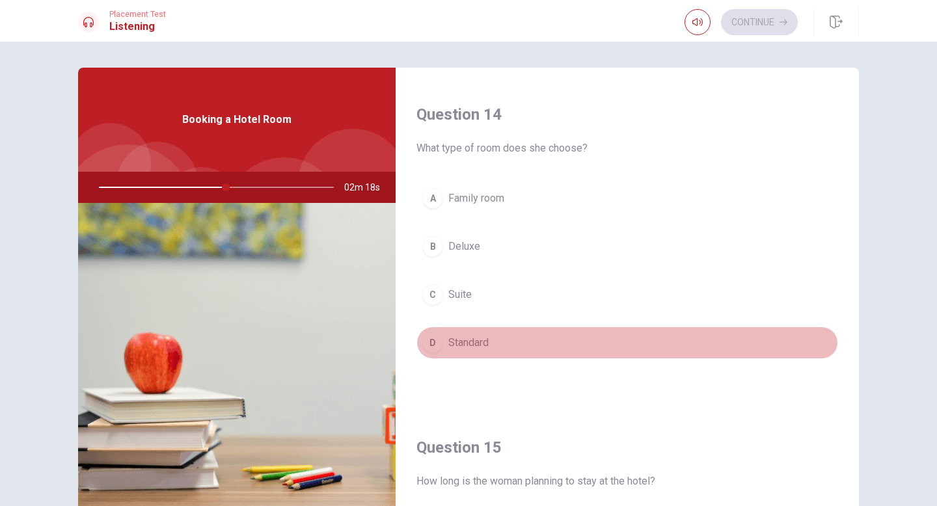
click at [487, 342] on span "Standard" at bounding box center [468, 343] width 40 height 16
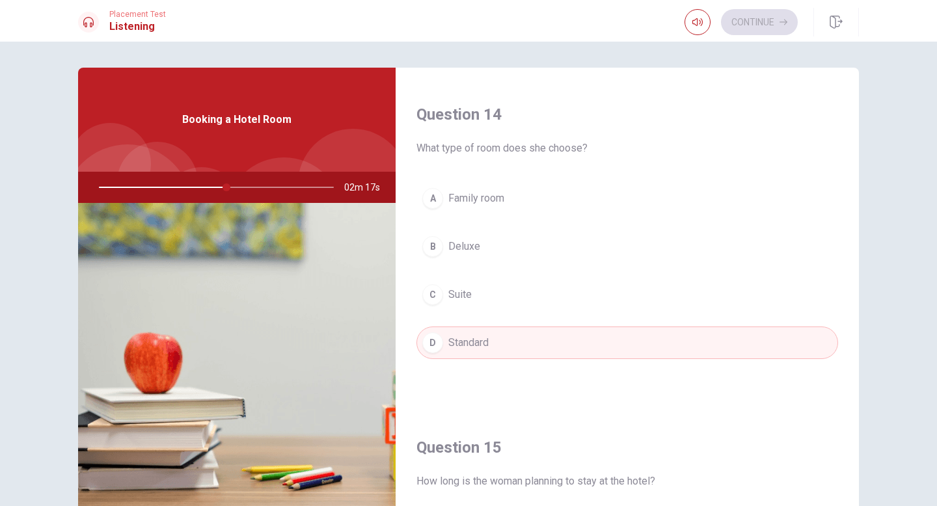
click at [518, 389] on div "Question 14 What type of room does she choose? A Family room B Deluxe C Suite D…" at bounding box center [627, 244] width 463 height 333
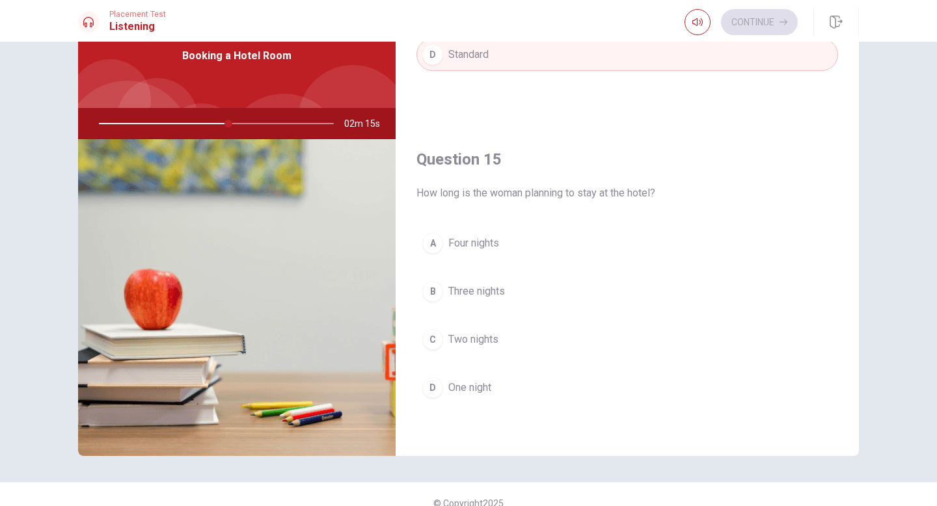
scroll to position [78, 0]
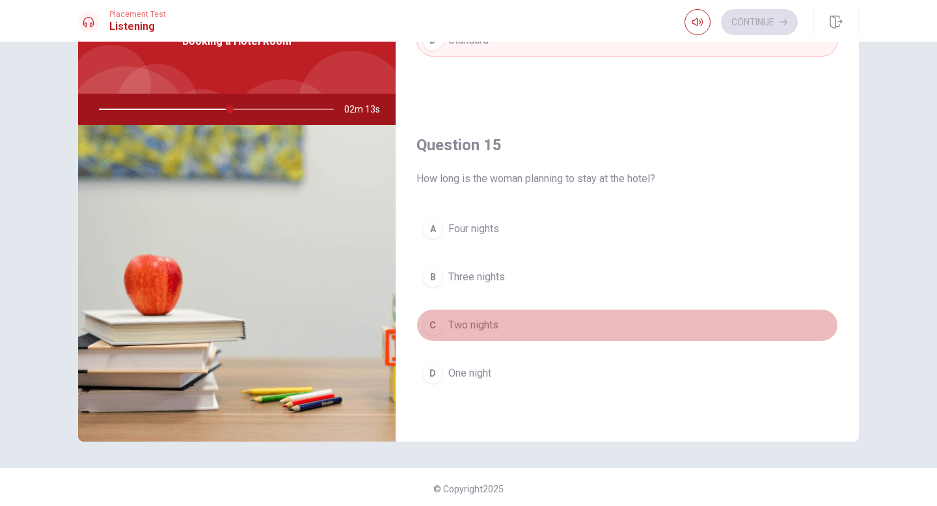
click at [480, 327] on span "Two nights" at bounding box center [473, 326] width 50 height 16
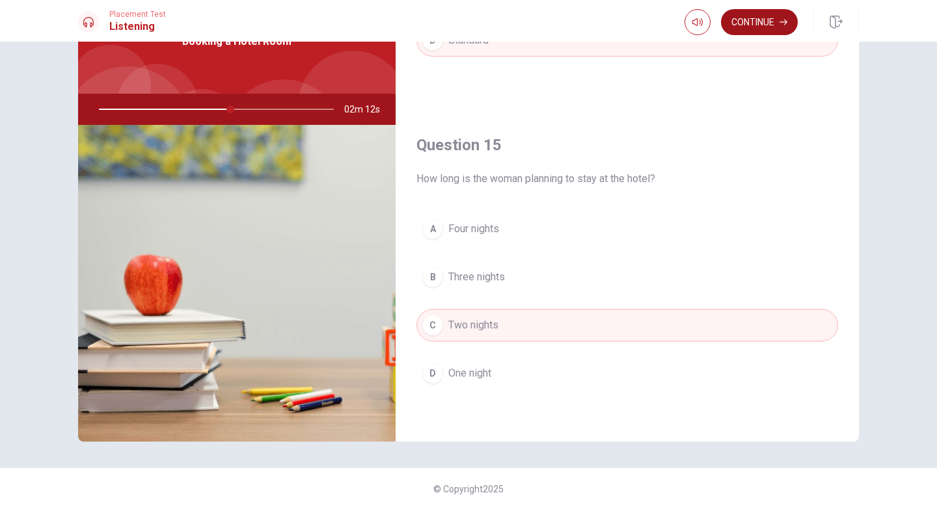
click at [758, 27] on button "Continue" at bounding box center [759, 22] width 77 height 26
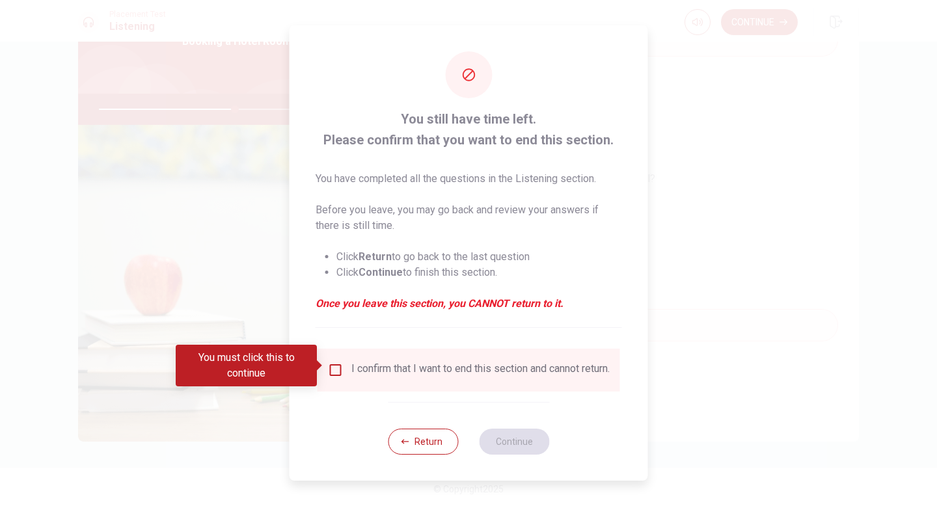
click at [335, 365] on input "You must click this to continue" at bounding box center [336, 371] width 16 height 16
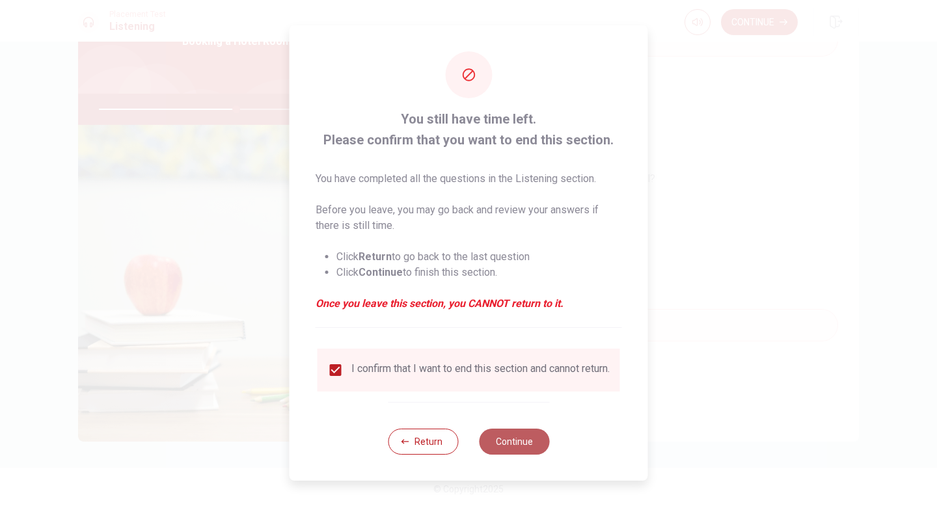
click at [507, 441] on button "Continue" at bounding box center [514, 442] width 70 height 26
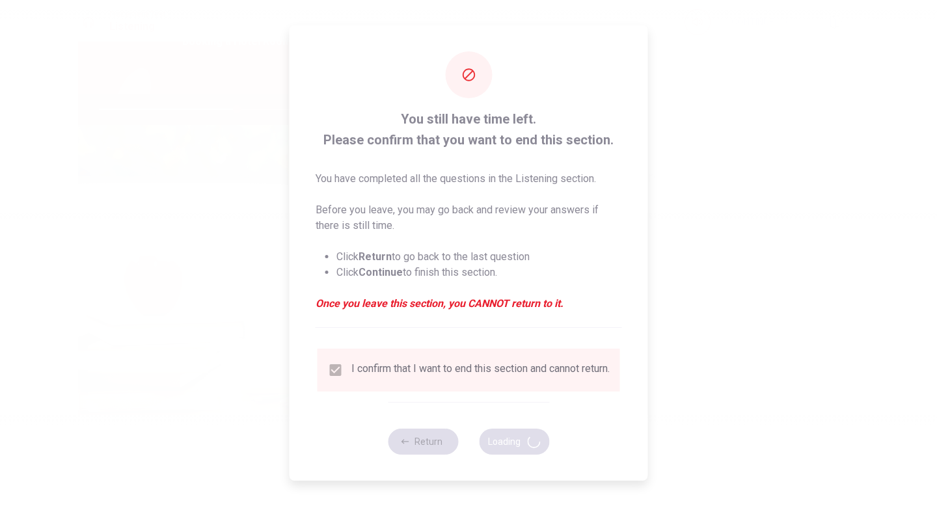
type input "59"
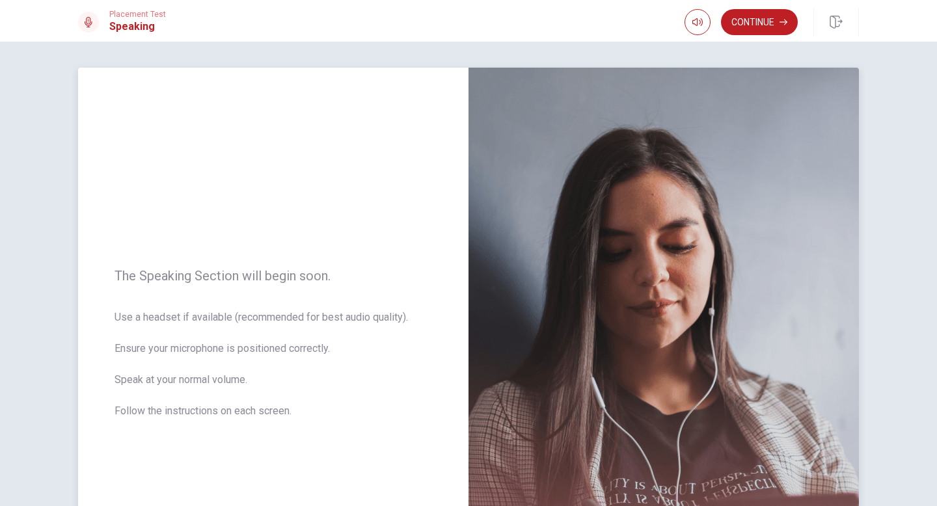
click at [424, 225] on div "The Speaking Section will begin soon. Use a headset if available (recommended f…" at bounding box center [273, 352] width 391 height 568
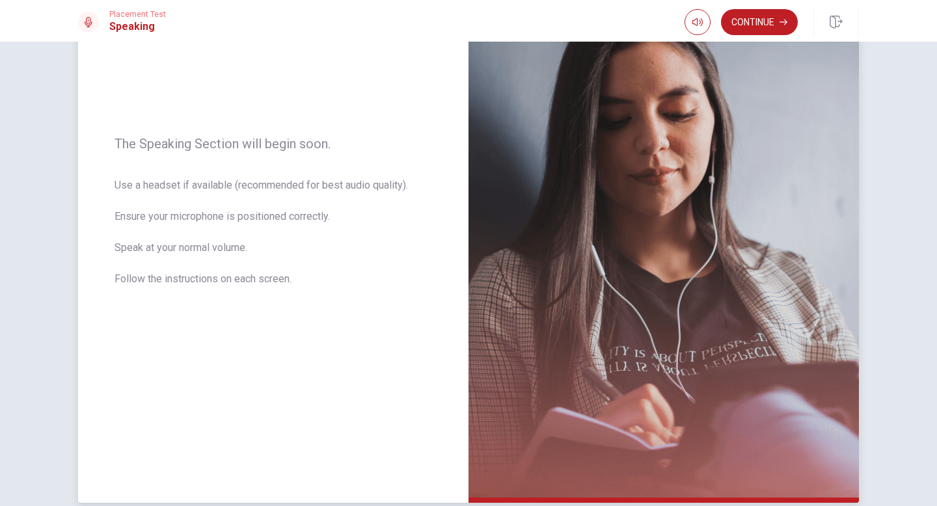
scroll to position [156, 0]
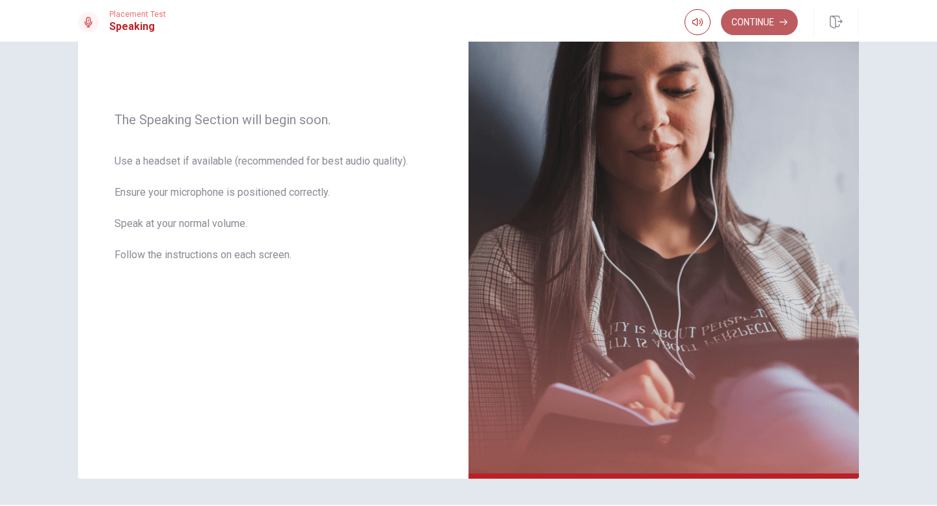
click at [763, 19] on button "Continue" at bounding box center [759, 22] width 77 height 26
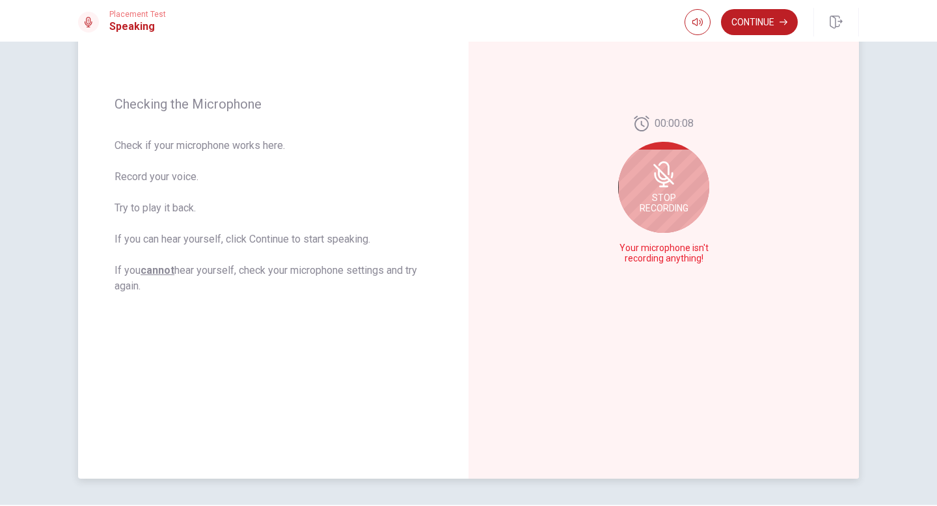
click at [671, 202] on div "Stop Recording" at bounding box center [663, 187] width 91 height 91
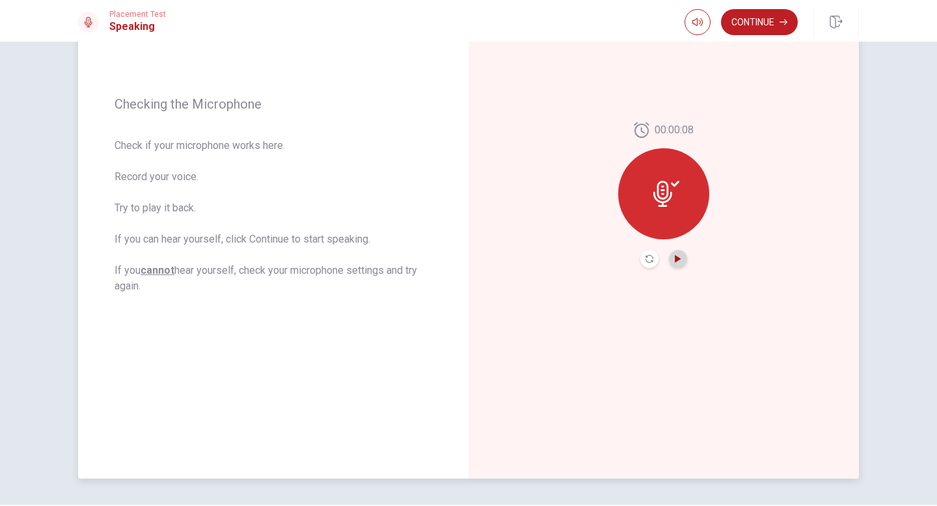
click at [678, 262] on icon "Play Audio" at bounding box center [678, 259] width 8 height 8
click at [668, 192] on icon at bounding box center [666, 194] width 26 height 26
click at [679, 253] on button "Play Audio" at bounding box center [678, 259] width 18 height 18
click at [646, 261] on icon "Record Again" at bounding box center [650, 259] width 8 height 8
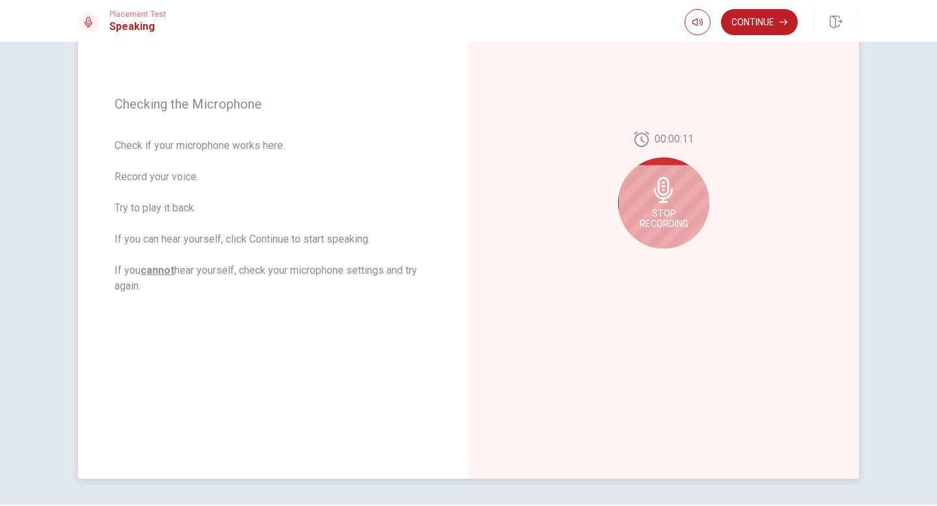
click at [669, 219] on span "Stop Recording" at bounding box center [664, 218] width 49 height 21
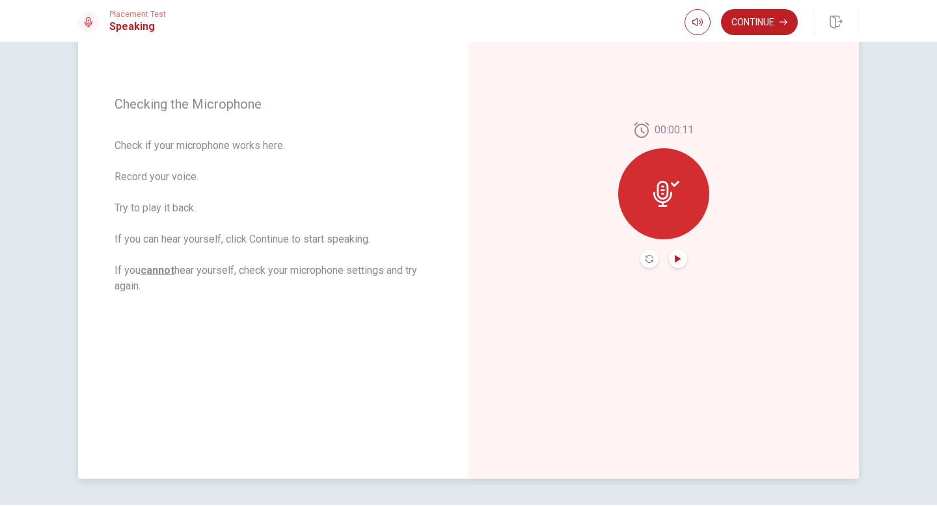
click at [679, 260] on icon "Play Audio" at bounding box center [678, 259] width 6 height 8
click at [762, 20] on button "Continue" at bounding box center [759, 22] width 77 height 26
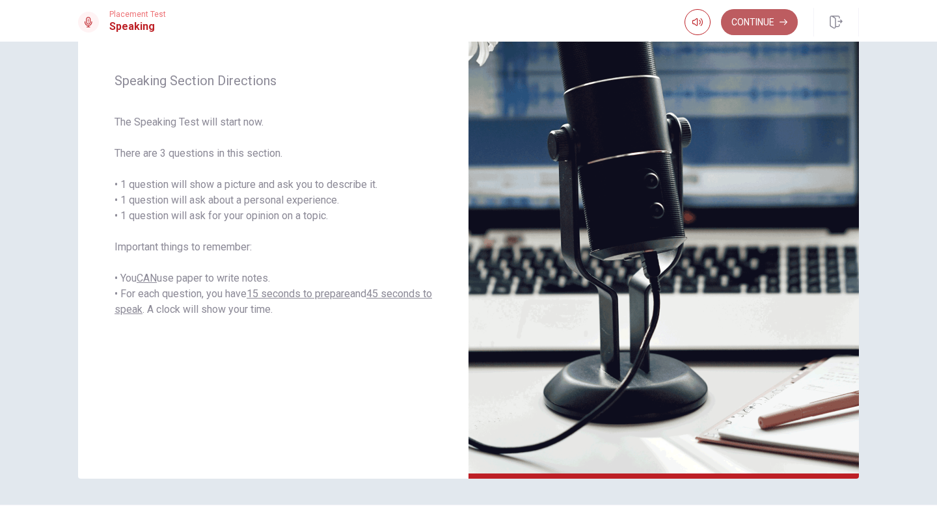
click at [756, 23] on button "Continue" at bounding box center [759, 22] width 77 height 26
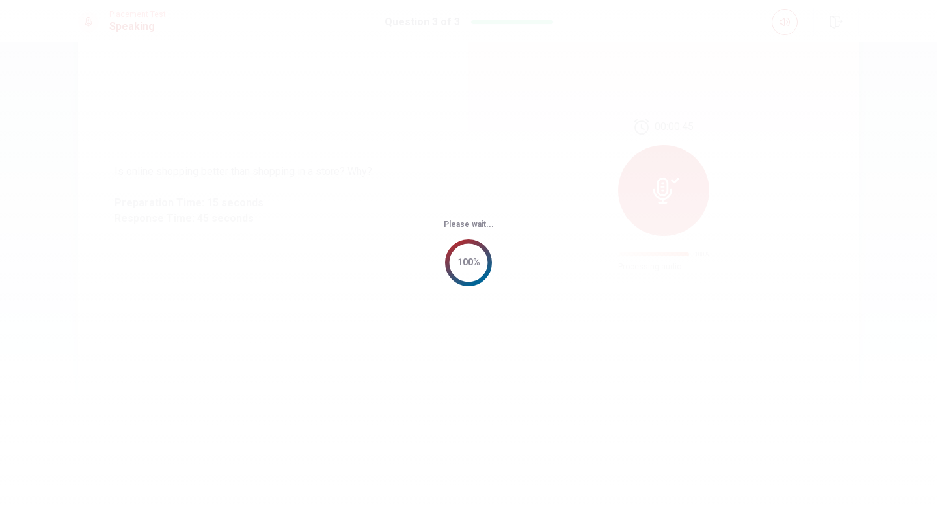
scroll to position [0, 0]
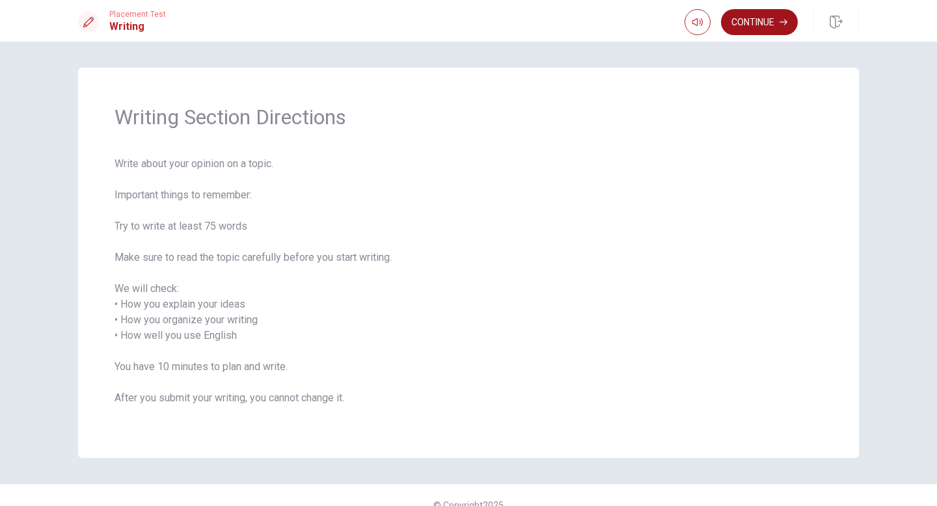
click at [757, 20] on button "Continue" at bounding box center [759, 22] width 77 height 26
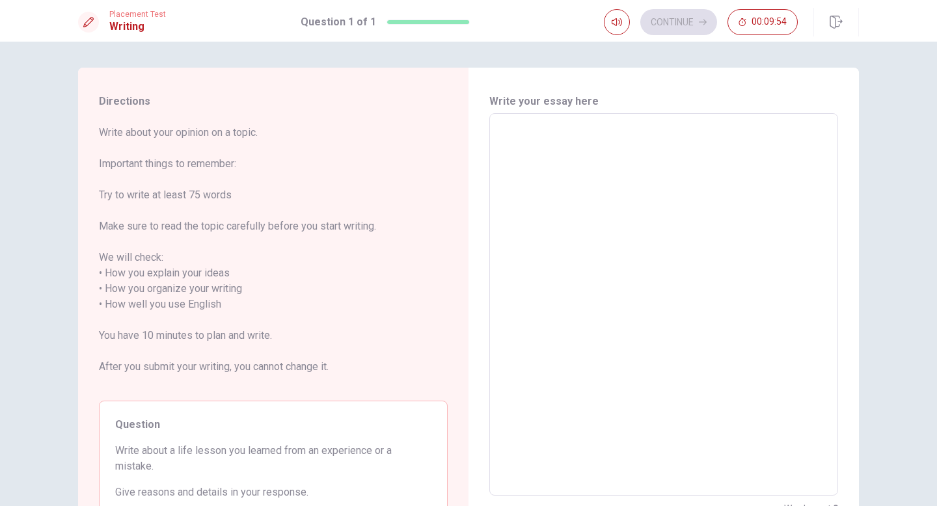
type textarea "I"
type textarea "x"
type textarea "I"
type textarea "x"
type textarea "I v"
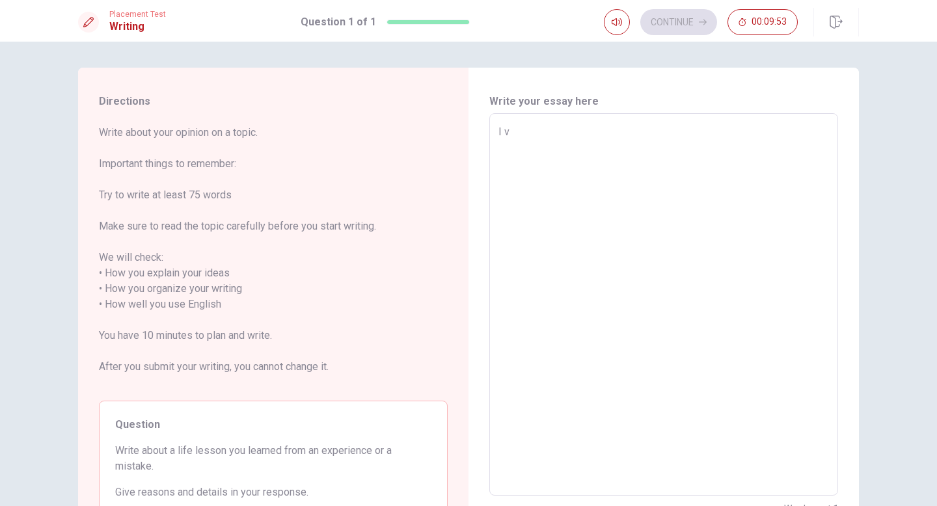
type textarea "x"
type textarea "I ve"
type textarea "x"
type textarea "I v"
type textarea "x"
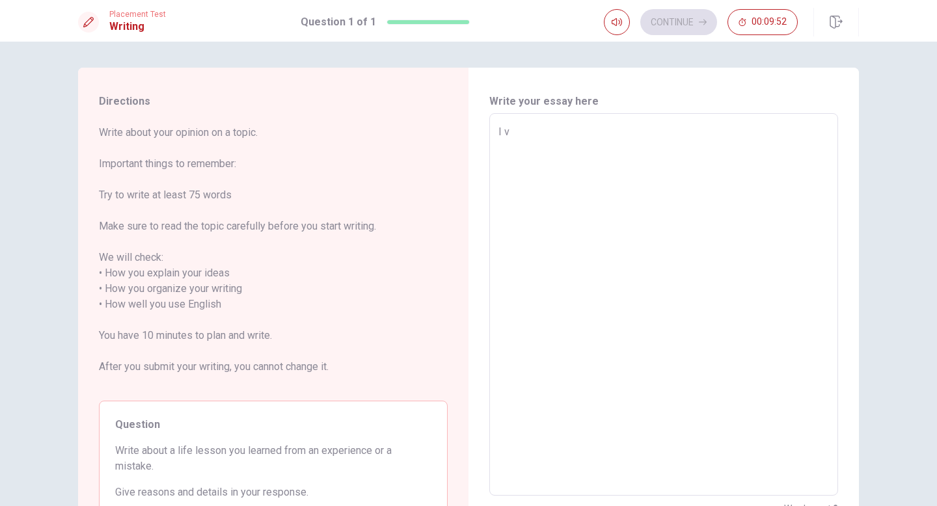
type textarea "I"
type textarea "x"
type textarea "I l"
type textarea "x"
type textarea "I li"
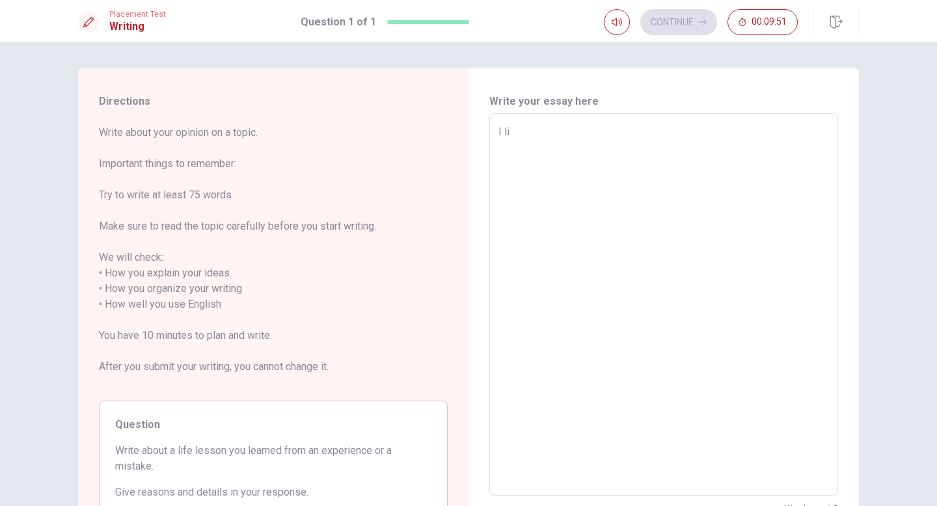
type textarea "x"
type textarea "I liv"
type textarea "x"
type textarea "I live"
type textarea "x"
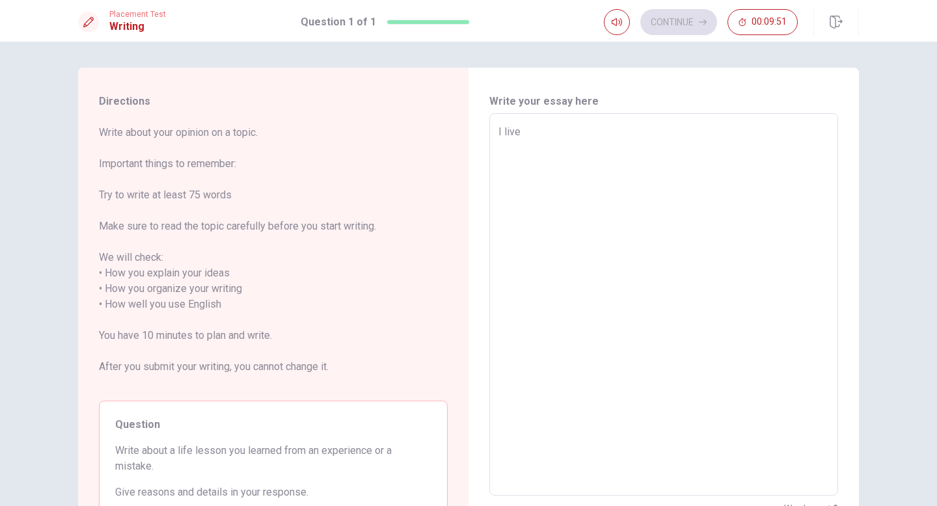
type textarea "I live"
type textarea "x"
type textarea "I live i"
type textarea "x"
type textarea "I live in"
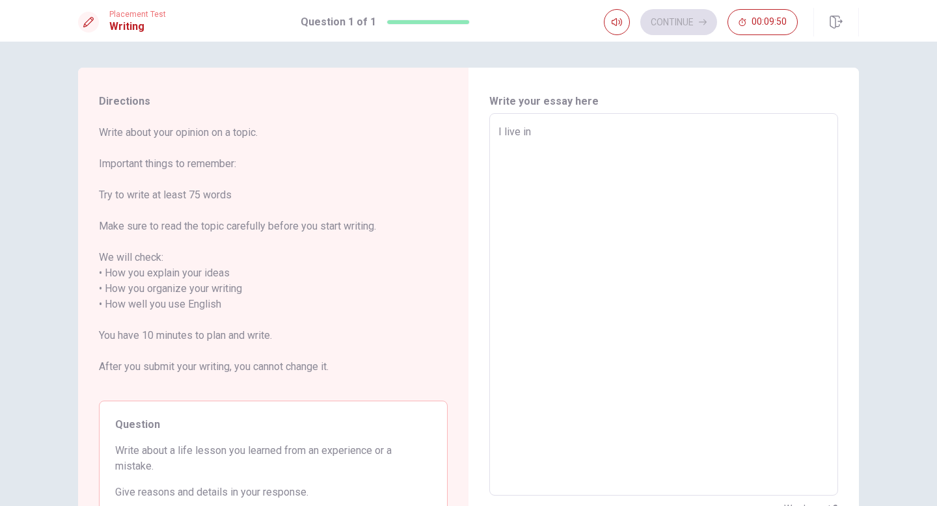
type textarea "x"
type textarea "I live in"
type textarea "x"
type textarea "I live in P"
type textarea "x"
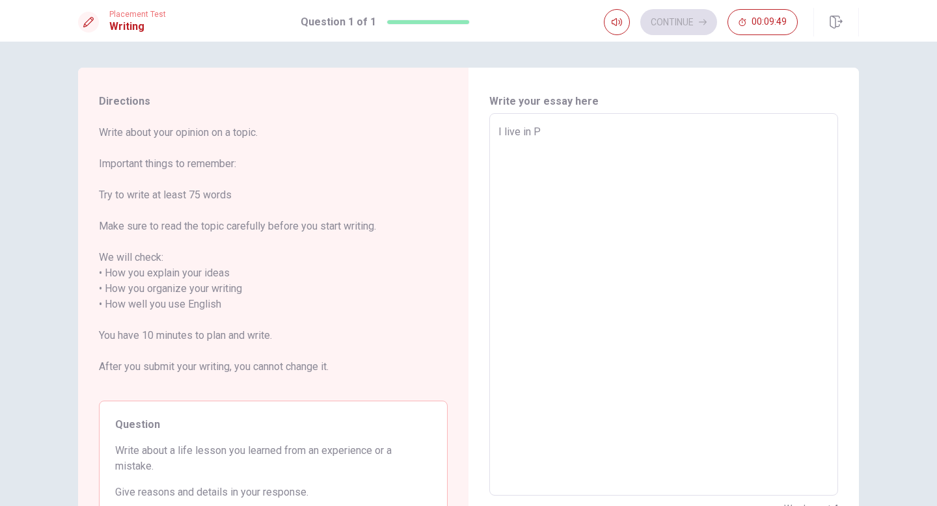
type textarea "I live in [GEOGRAPHIC_DATA]"
type textarea "x"
type textarea "I live in [GEOGRAPHIC_DATA]"
type textarea "x"
type textarea "I live in [GEOGRAPHIC_DATA]"
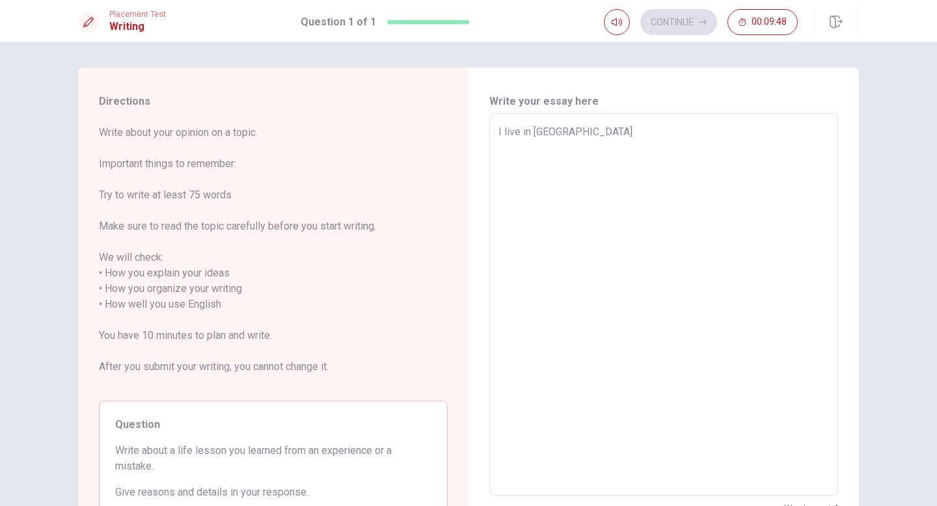
type textarea "x"
type textarea "I live in [GEOGRAPHIC_DATA]"
type textarea "x"
type textarea "I live in [GEOGRAPHIC_DATA]"
type textarea "x"
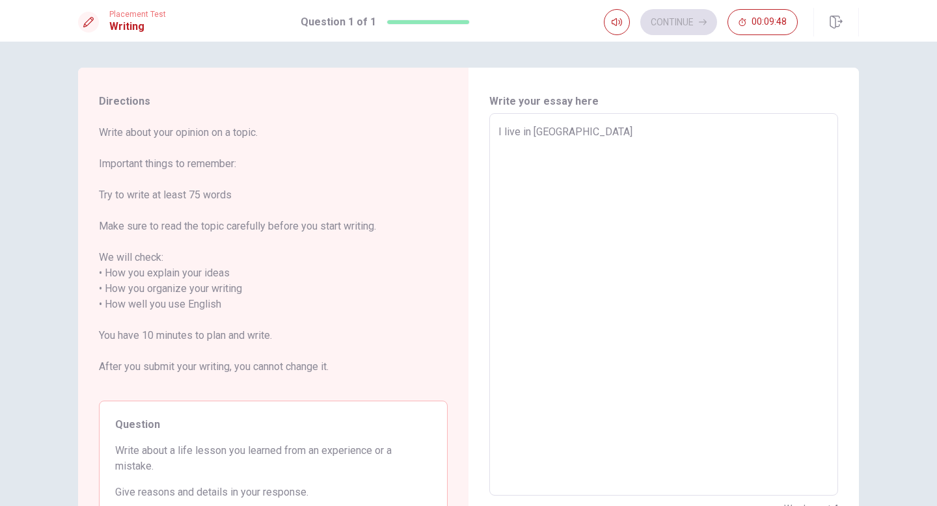
type textarea "I live in [GEOGRAPHIC_DATA]"
type textarea "x"
type textarea "I live in [GEOGRAPHIC_DATA]"
type textarea "x"
type textarea "I live in [GEOGRAPHIC_DATA]"
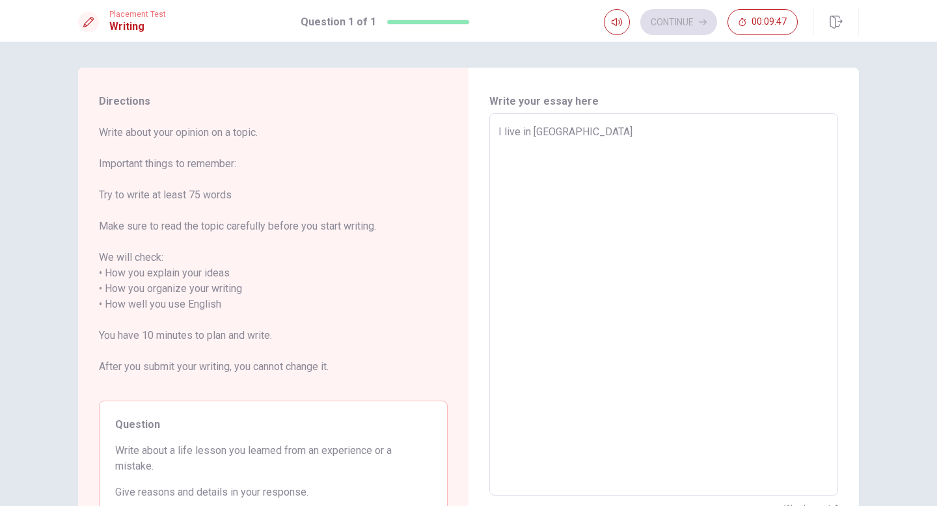
type textarea "x"
type textarea "I live in [GEOGRAPHIC_DATA]"
type textarea "x"
type textarea "I live in [GEOGRAPHIC_DATA]"
type textarea "x"
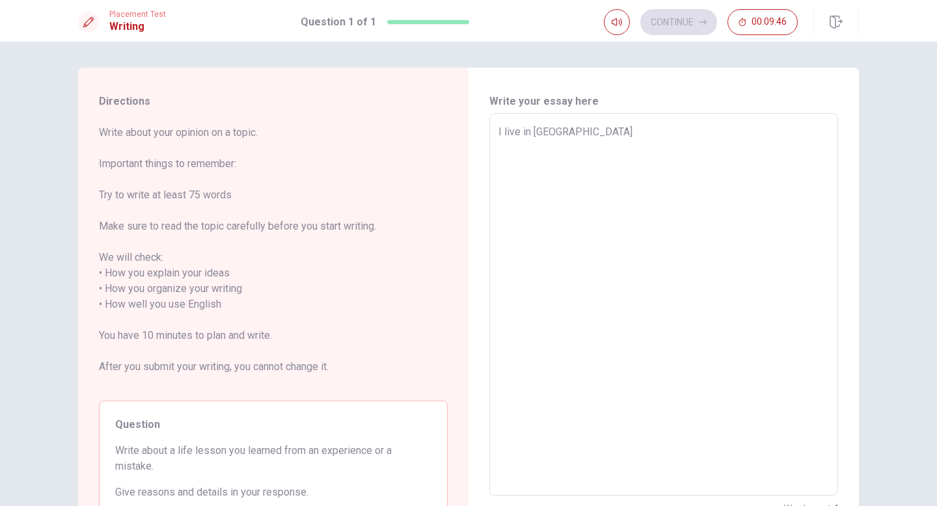
type textarea "I live in [GEOGRAPHIC_DATA]"
type textarea "x"
type textarea "I live in [GEOGRAPHIC_DATA]"
type textarea "x"
type textarea "I live in [GEOGRAPHIC_DATA]"
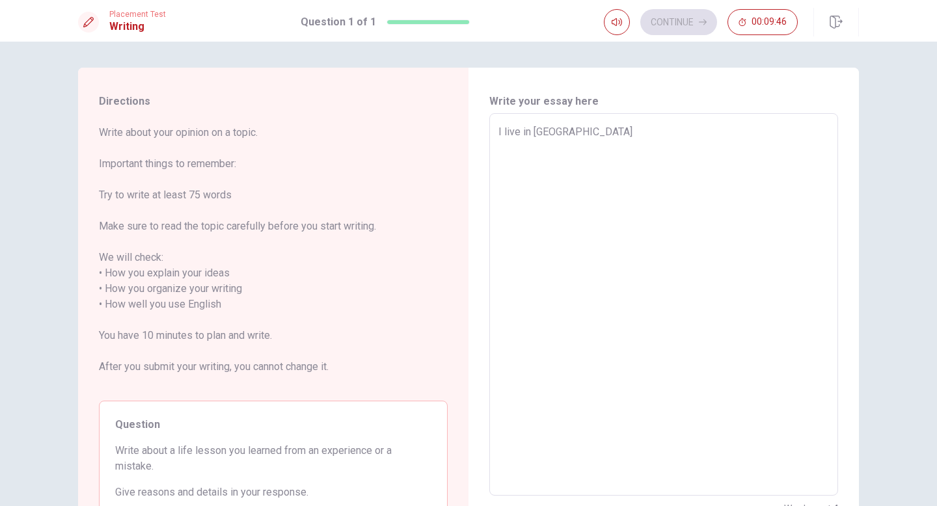
type textarea "x"
type textarea "I live in [GEOGRAPHIC_DATA]"
type textarea "x"
type textarea "I live in [GEOGRAPHIC_DATA],"
type textarea "x"
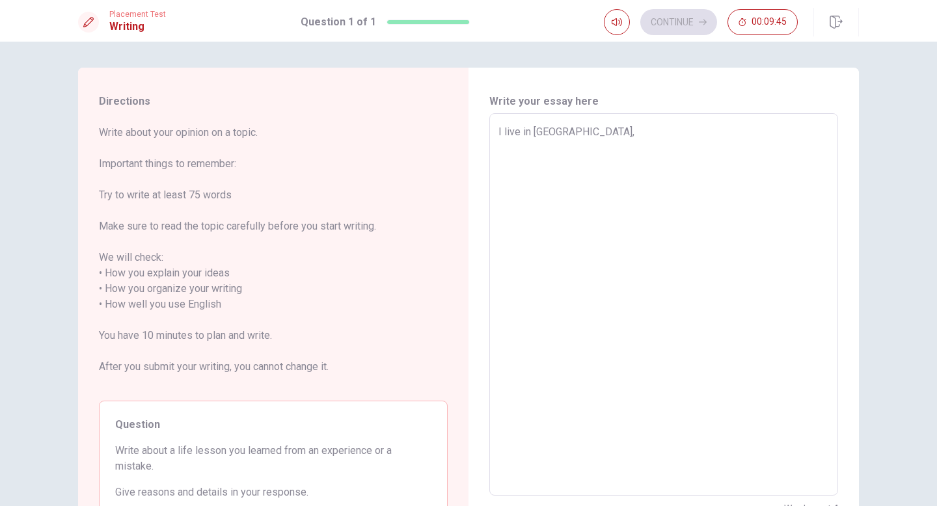
type textarea "I live in [GEOGRAPHIC_DATA],"
type textarea "x"
type textarea "I live in [GEOGRAPHIC_DATA], b"
type textarea "x"
type textarea "I live in [GEOGRAPHIC_DATA], ba"
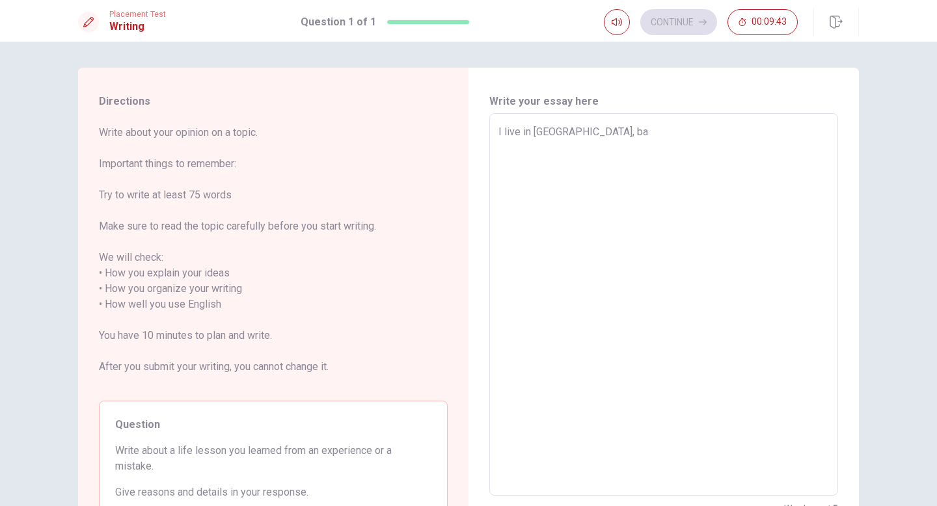
type textarea "x"
type textarea "I live in [GEOGRAPHIC_DATA], b"
type textarea "x"
type textarea "I live in [GEOGRAPHIC_DATA], bu"
type textarea "x"
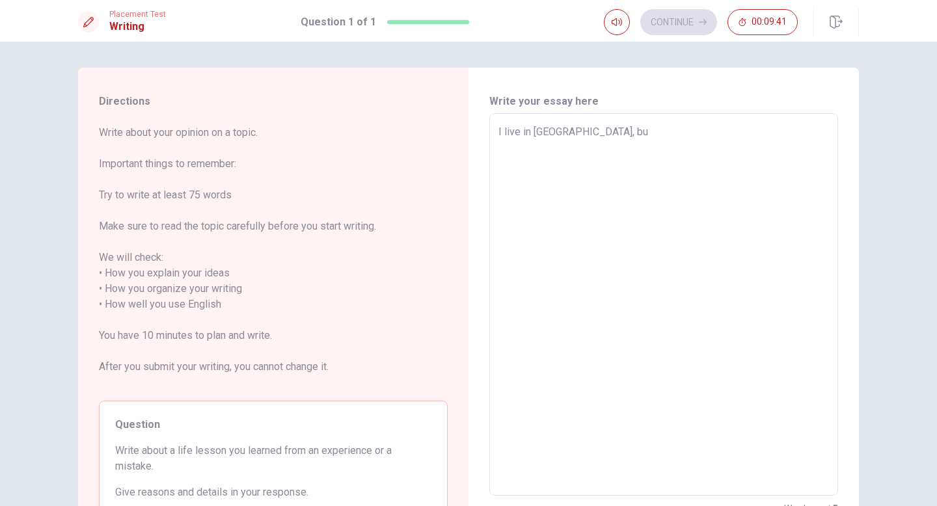
type textarea "I live in [GEOGRAPHIC_DATA], but"
type textarea "x"
type textarea "I live in [GEOGRAPHIC_DATA], but"
type textarea "x"
type textarea "I live in [GEOGRAPHIC_DATA], but a"
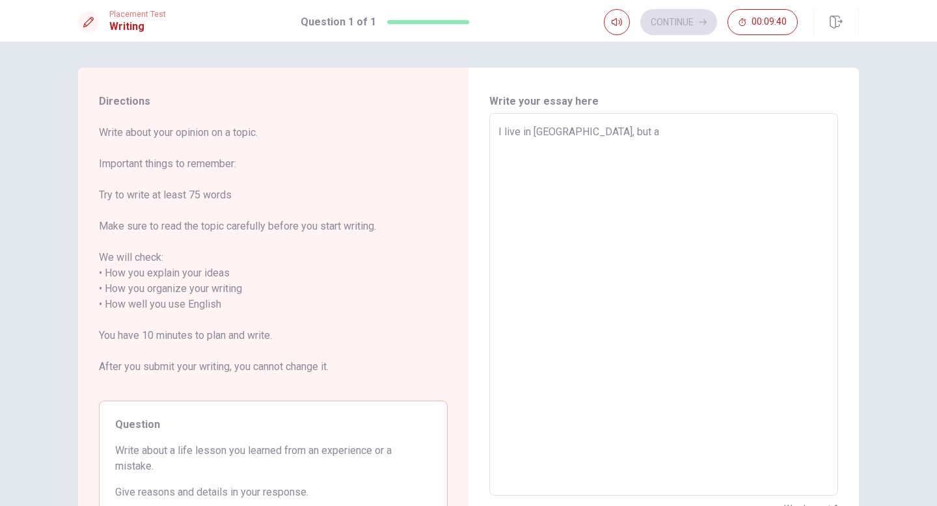
type textarea "x"
type textarea "I live in [GEOGRAPHIC_DATA], but a"
type textarea "x"
type textarea "I live in [GEOGRAPHIC_DATA], but a b"
type textarea "x"
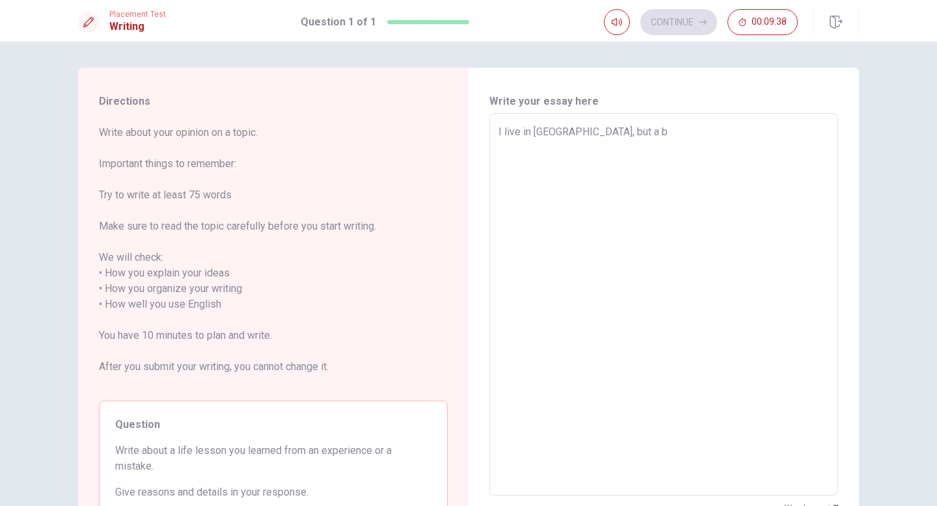
type textarea "I live in [GEOGRAPHIC_DATA], but a bo"
type textarea "x"
type textarea "I live in [GEOGRAPHIC_DATA], but a bor"
type textarea "x"
type textarea "I live in [GEOGRAPHIC_DATA], but a born"
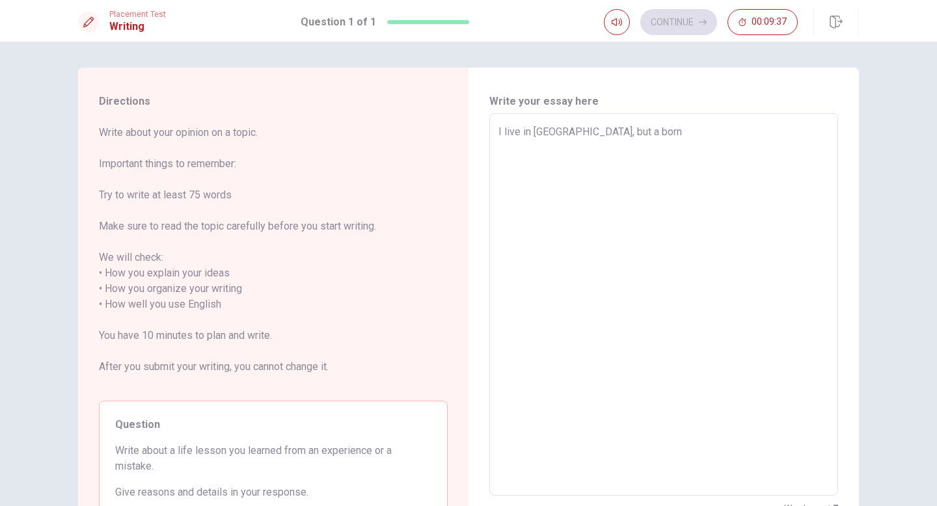
type textarea "x"
type textarea "I live in [GEOGRAPHIC_DATA], but a borne"
type textarea "x"
type textarea "I live in [GEOGRAPHIC_DATA], but a borned"
type textarea "x"
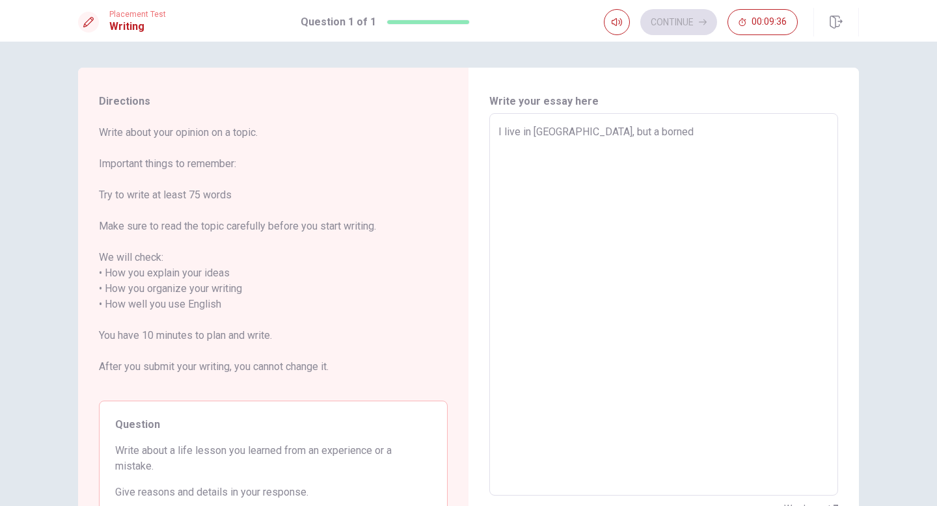
type textarea "I live in [GEOGRAPHIC_DATA], but a borned"
type textarea "x"
type textarea "I live in [GEOGRAPHIC_DATA], but a borned i"
type textarea "x"
type textarea "I live in [GEOGRAPHIC_DATA], but a borned in"
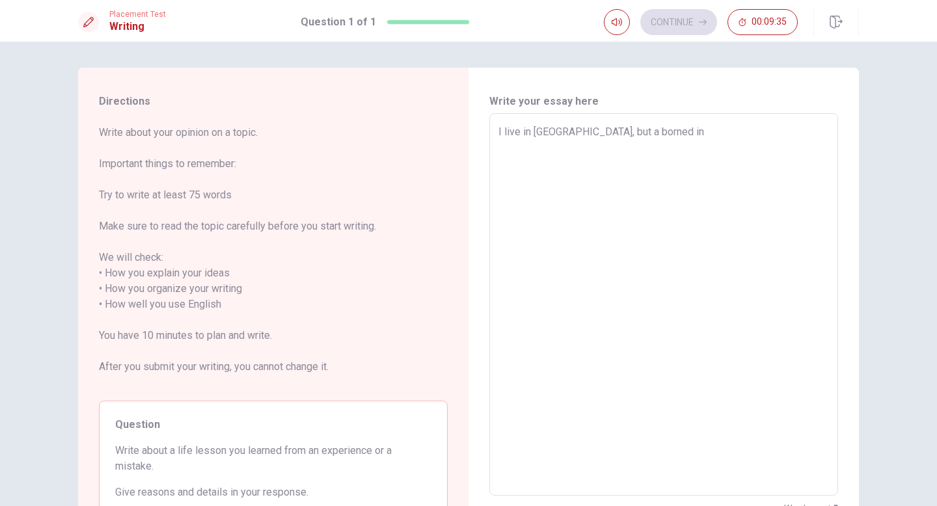
type textarea "x"
type textarea "I live in [GEOGRAPHIC_DATA], but a borned in"
type textarea "x"
type textarea "I live in [GEOGRAPHIC_DATA], but a borned in G"
type textarea "x"
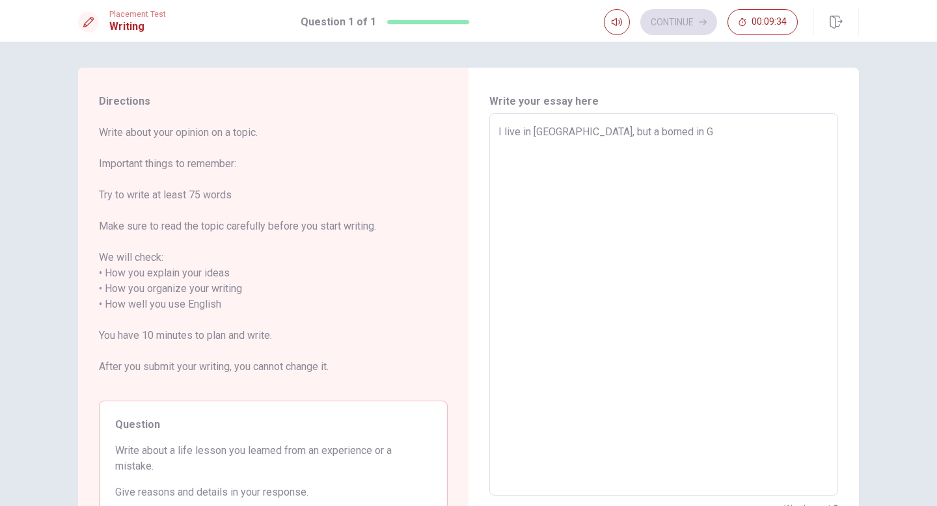
type textarea "I live in [GEOGRAPHIC_DATA], but a borned in [GEOGRAPHIC_DATA]"
type textarea "x"
type textarea "I live in [GEOGRAPHIC_DATA], but a borned in [GEOGRAPHIC_DATA]"
type textarea "x"
type textarea "I live in [GEOGRAPHIC_DATA], but a borned in [GEOGRAPHIC_DATA]"
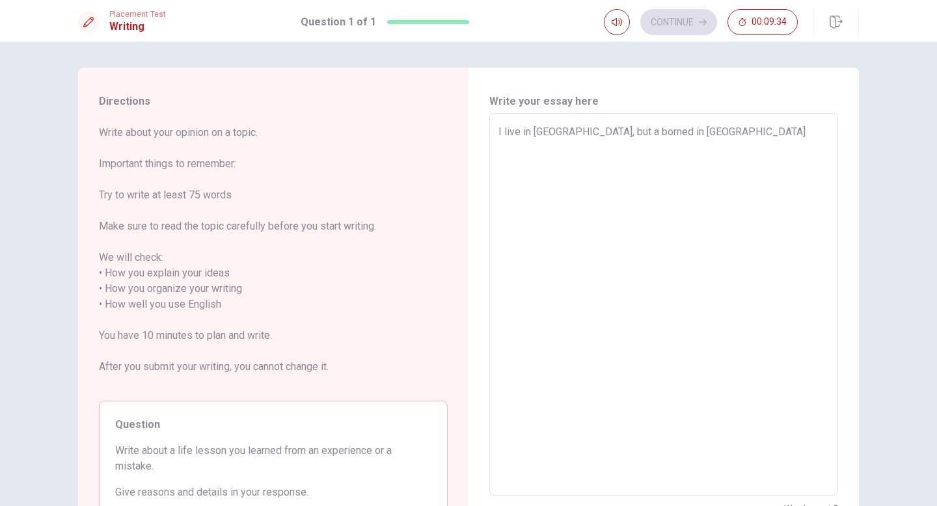
type textarea "x"
type textarea "I live in [GEOGRAPHIC_DATA], but a borned in [GEOGRAPHIC_DATA]"
type textarea "x"
type textarea "I live in [GEOGRAPHIC_DATA], but a borned in [GEOGRAPHIC_DATA]"
type textarea "x"
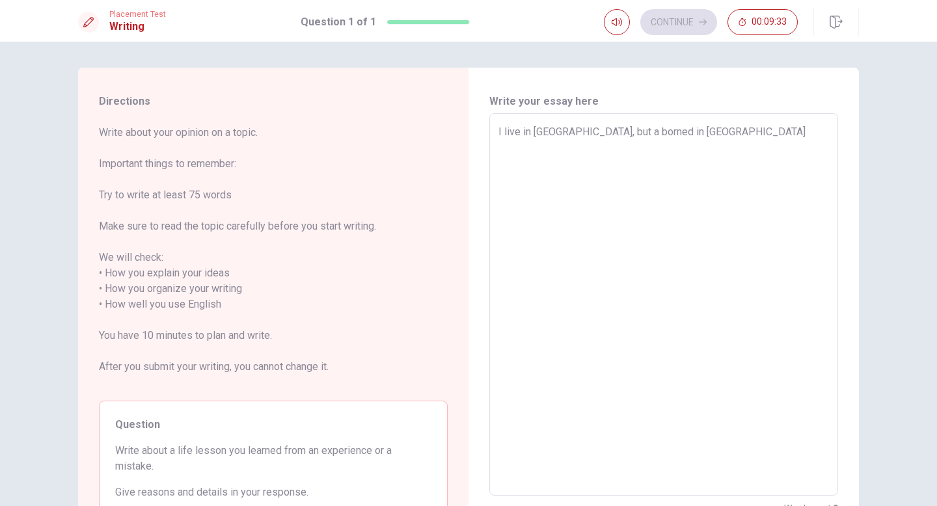
type textarea "I live in [GEOGRAPHIC_DATA], but a borned in [GEOGRAPHIC_DATA]"
type textarea "x"
type textarea "I live in [GEOGRAPHIC_DATA], but a borned in [GEOGRAPHIC_DATA]"
type textarea "x"
type textarea "I live in [GEOGRAPHIC_DATA], but a borned in [GEOGRAPHIC_DATA]"
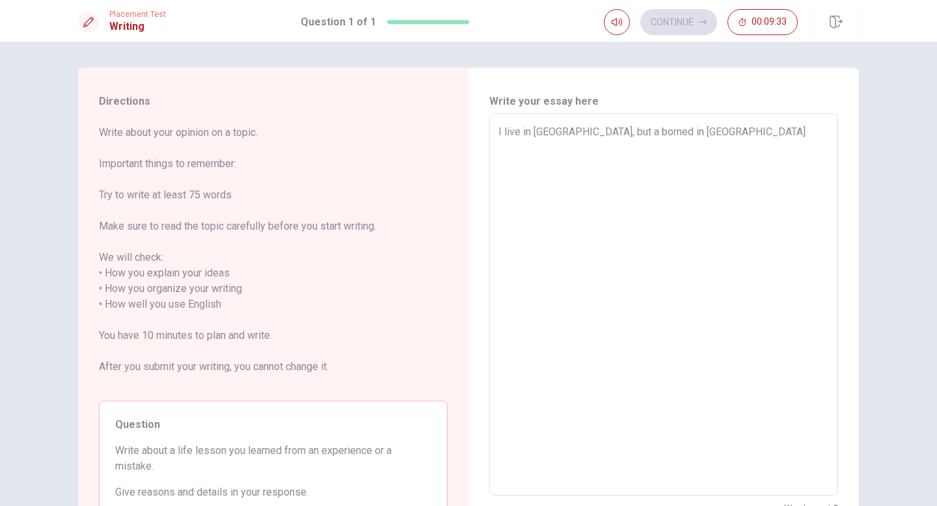
type textarea "x"
type textarea "I live in [GEOGRAPHIC_DATA], but a borned in [GEOGRAPHIC_DATA]"
type textarea "x"
type textarea "I live in [GEOGRAPHIC_DATA], but a borned in [GEOGRAPHIC_DATA]"
type textarea "x"
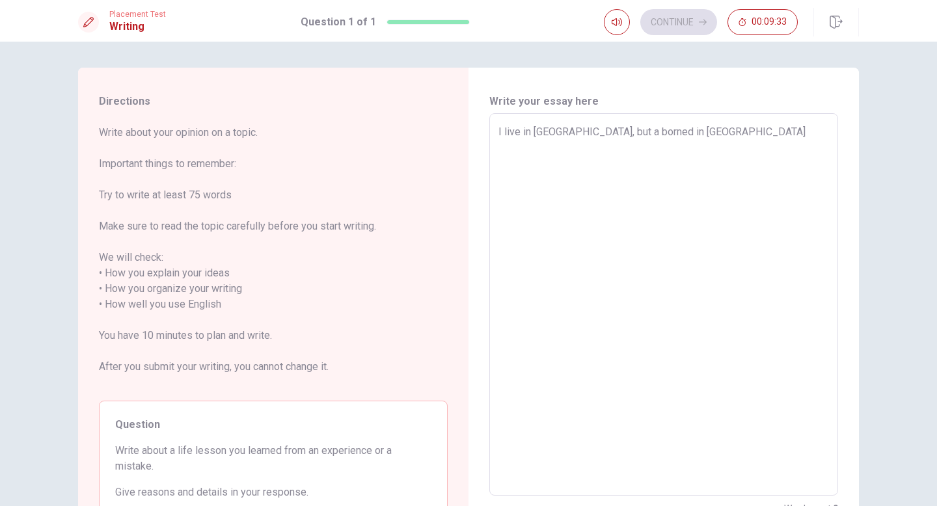
type textarea "I live in [GEOGRAPHIC_DATA], but a borned in [GEOGRAPHIC_DATA]"
type textarea "x"
type textarea "I live in [GEOGRAPHIC_DATA], but a borned in [GEOGRAPHIC_DATA] K"
type textarea "x"
type textarea "I live in [GEOGRAPHIC_DATA], but a borned in [GEOGRAPHIC_DATA] Ka"
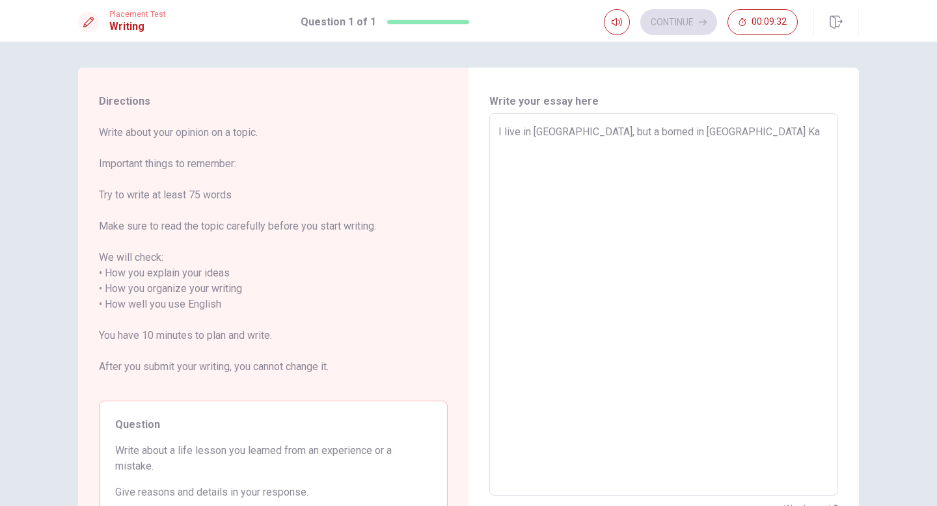
type textarea "x"
type textarea "I live in [GEOGRAPHIC_DATA], but a borned in [GEOGRAPHIC_DATA]"
type textarea "x"
type textarea "I live in [GEOGRAPHIC_DATA], but a borned in [GEOGRAPHIC_DATA] Ka"
type textarea "x"
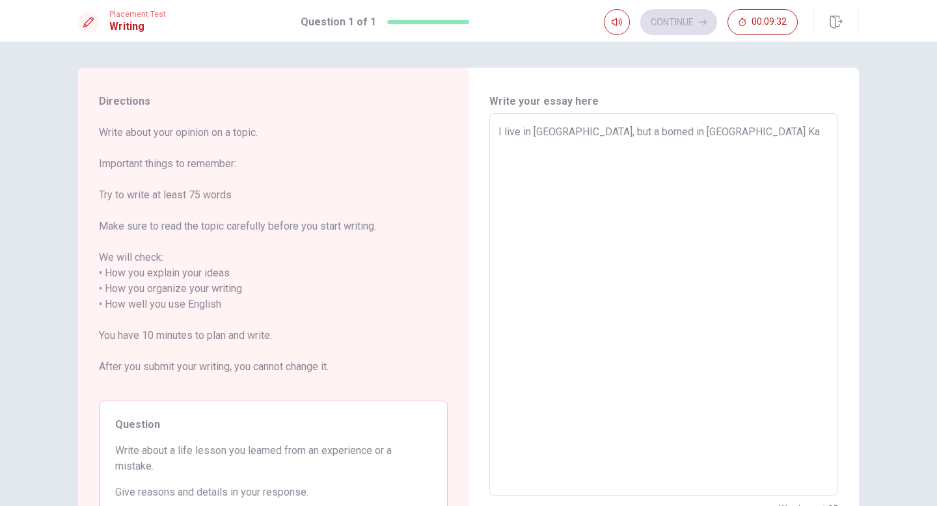
type textarea "I live in [GEOGRAPHIC_DATA], but a borned in [GEOGRAPHIC_DATA] K"
type textarea "x"
type textarea "I live in [GEOGRAPHIC_DATA], but a borned in [GEOGRAPHIC_DATA]"
type textarea "x"
type textarea "I live in [GEOGRAPHIC_DATA], but a borned in [GEOGRAPHIC_DATA] L"
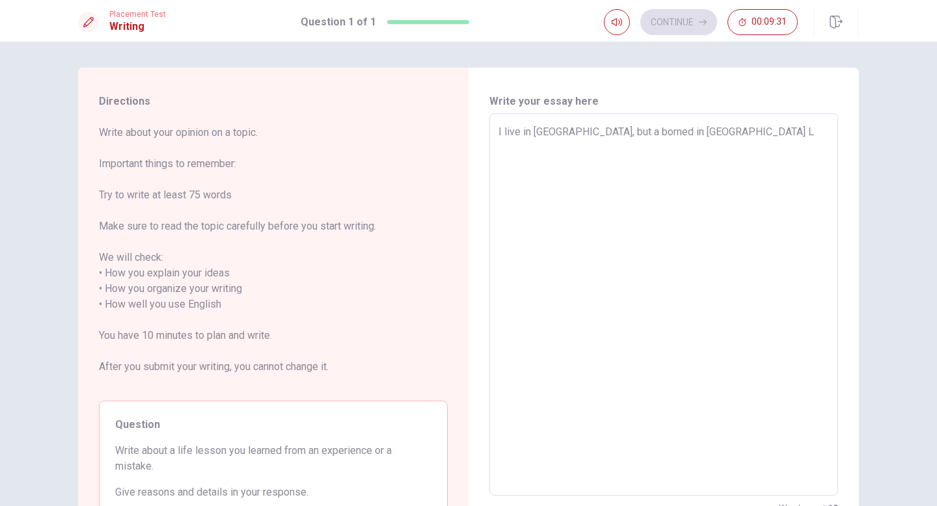
type textarea "x"
type textarea "I live in [GEOGRAPHIC_DATA], but a borned in [GEOGRAPHIC_DATA]"
type textarea "x"
type textarea "I live in [GEOGRAPHIC_DATA], but a borned in [GEOGRAPHIC_DATA]"
type textarea "x"
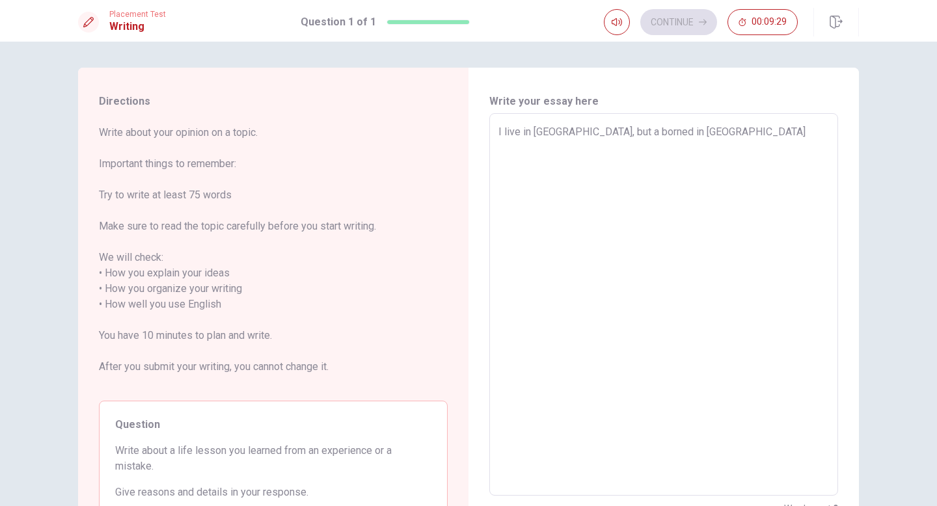
type textarea "I live in [GEOGRAPHIC_DATA], but a borned in [GEOGRAPHIC_DATA]"
type textarea "x"
type textarea "I live in [GEOGRAPHIC_DATA], but a borned in [GEOGRAPHIC_DATA]"
type textarea "x"
type textarea "I live in [GEOGRAPHIC_DATA], but a borned in [GEOGRAPHIC_DATA]"
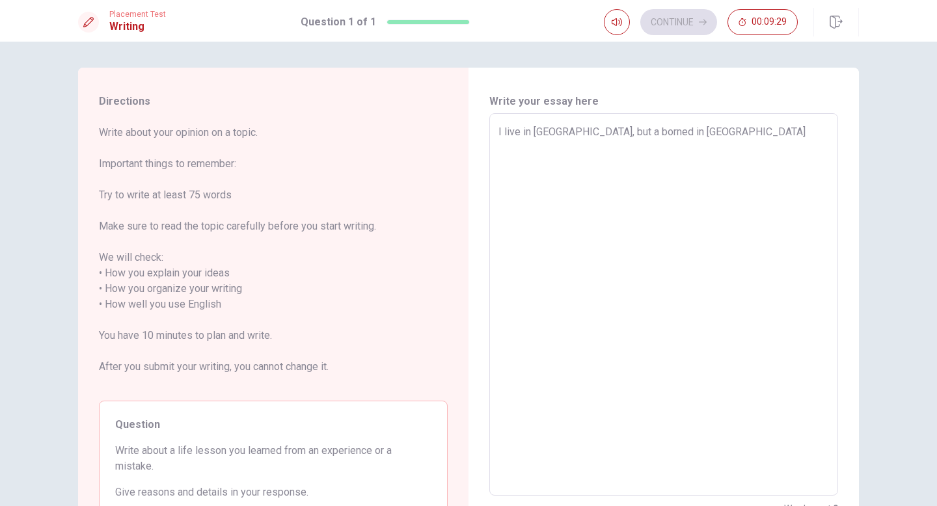
type textarea "x"
type textarea "I live in [GEOGRAPHIC_DATA], but a borned in [GEOGRAPHIC_DATA] G"
type textarea "x"
type textarea "I live in [GEOGRAPHIC_DATA], but a borned in [GEOGRAPHIC_DATA] Ga"
type textarea "x"
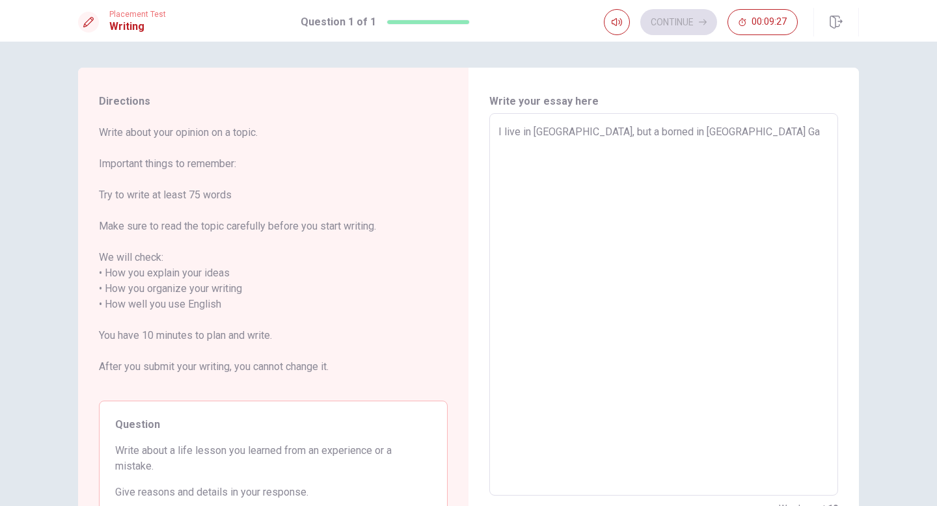
type textarea "I live in [GEOGRAPHIC_DATA], but a borned in [GEOGRAPHIC_DATA] G"
type textarea "x"
type textarea "I live in [GEOGRAPHIC_DATA], but a borned in [GEOGRAPHIC_DATA]"
type textarea "x"
type textarea "I live in [GEOGRAPHIC_DATA], but a borned in [GEOGRAPHIC_DATA] J"
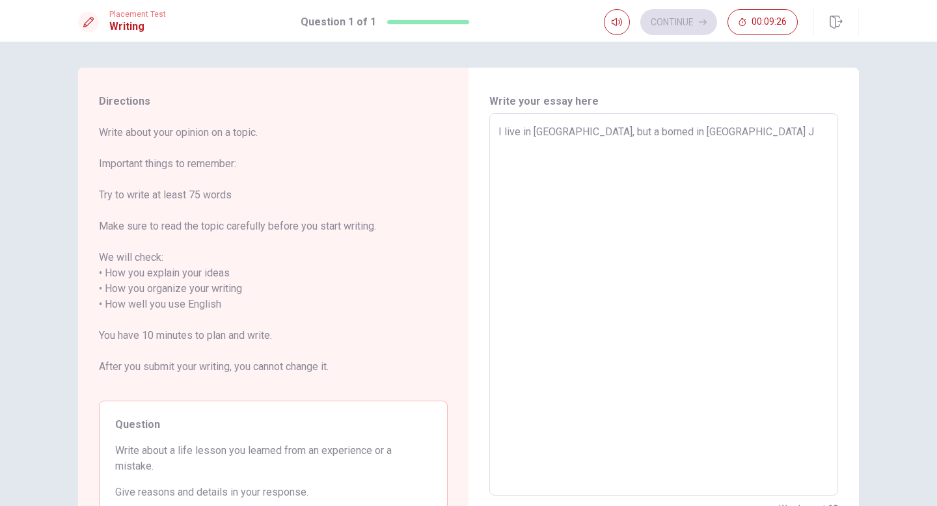
type textarea "x"
type textarea "I live in [GEOGRAPHIC_DATA], but a borned in [GEOGRAPHIC_DATA]"
type textarea "x"
type textarea "I live in [GEOGRAPHIC_DATA], but a borned in [GEOGRAPHIC_DATA]"
type textarea "x"
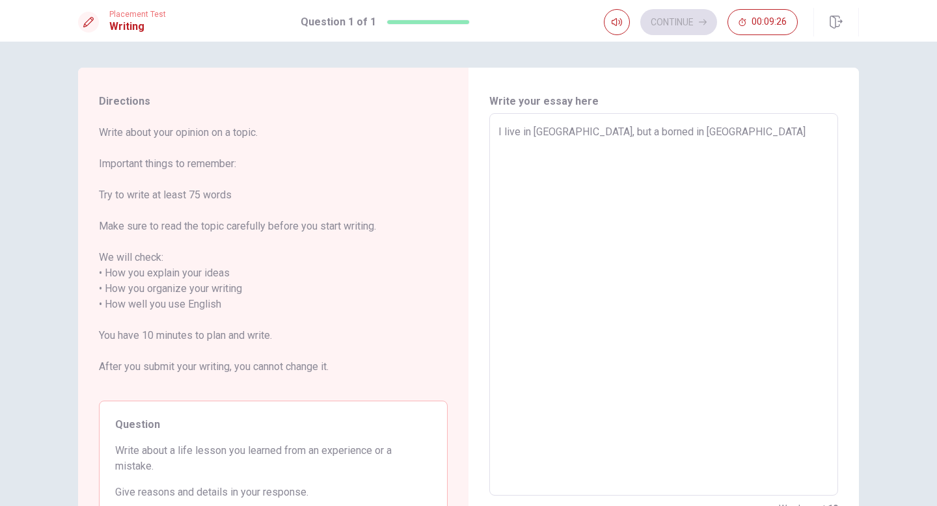
type textarea "I live in [GEOGRAPHIC_DATA], but a borned in [GEOGRAPHIC_DATA]"
type textarea "x"
type textarea "I live in [GEOGRAPHIC_DATA], but a borned in [GEOGRAPHIC_DATA]"
type textarea "x"
type textarea "I live in [GEOGRAPHIC_DATA], but a borned in [GEOGRAPHIC_DATA] [GEOGRAPHIC_DATA]"
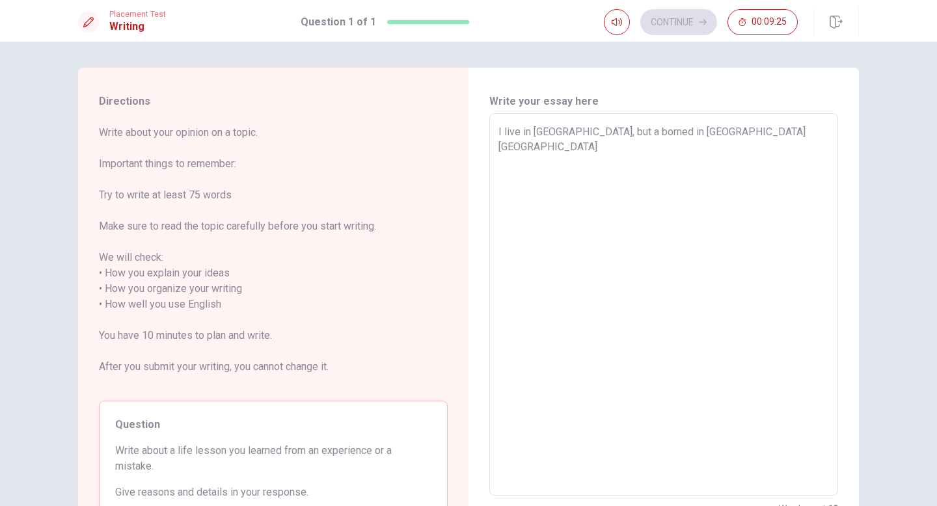
type textarea "x"
type textarea "I live in [GEOGRAPHIC_DATA], but a borned in [GEOGRAPHIC_DATA] [GEOGRAPHIC_DATA]"
type textarea "x"
type textarea "I live in [GEOGRAPHIC_DATA], but a borned in [GEOGRAPHIC_DATA] [GEOGRAPHIC_DATA…"
type textarea "x"
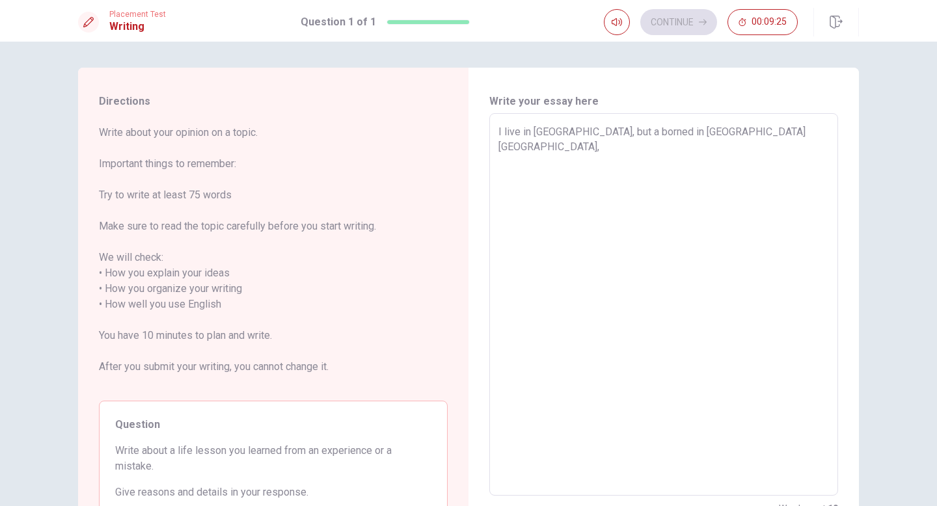
type textarea "I live in [GEOGRAPHIC_DATA], but a borned in [GEOGRAPHIC_DATA] [GEOGRAPHIC_DATA…"
type textarea "x"
type textarea "I live in [GEOGRAPHIC_DATA], but a borned in [GEOGRAPHIC_DATA] [GEOGRAPHIC_DATA…"
type textarea "x"
type textarea "I live in [GEOGRAPHIC_DATA], but a borned in [GEOGRAPHIC_DATA] [GEOGRAPHIC_DATA…"
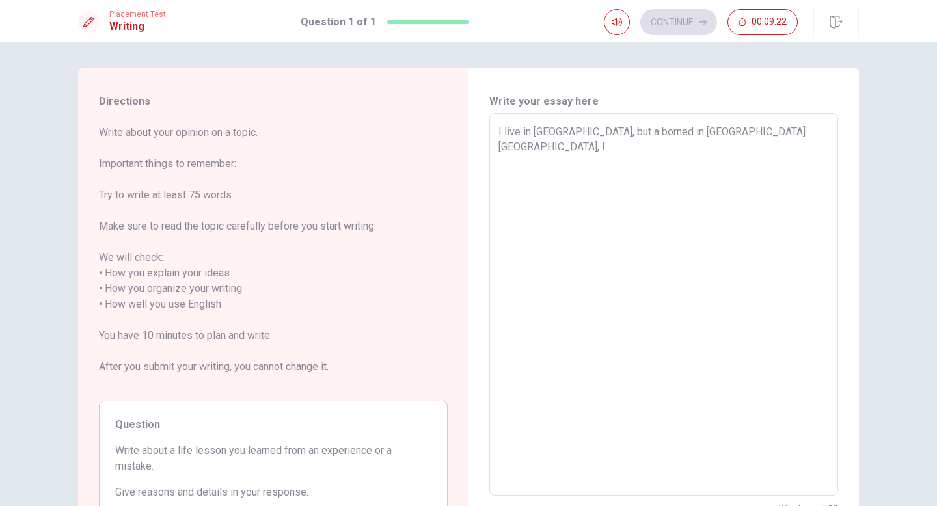
type textarea "x"
type textarea "I live in [GEOGRAPHIC_DATA], but a borned in [GEOGRAPHIC_DATA] [GEOGRAPHIC_DATA…"
type textarea "x"
type textarea "I live in [GEOGRAPHIC_DATA], but a borned in [GEOGRAPHIC_DATA] [GEOGRAPHIC_DATA…"
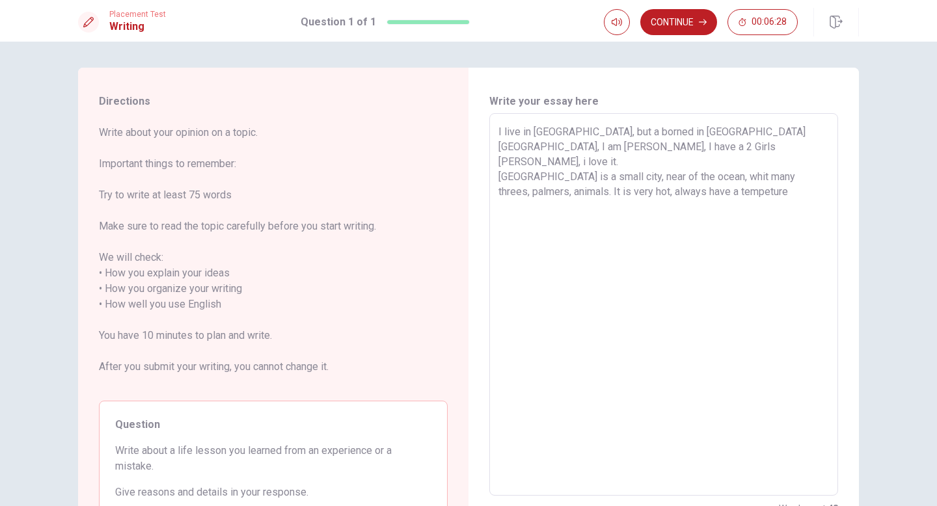
click at [709, 182] on textarea "I live in [GEOGRAPHIC_DATA], but a borned in [GEOGRAPHIC_DATA] [GEOGRAPHIC_DATA…" at bounding box center [664, 304] width 331 height 361
click at [775, 170] on textarea "I live in [GEOGRAPHIC_DATA], but a borned in [GEOGRAPHIC_DATA] [GEOGRAPHIC_DATA…" at bounding box center [664, 304] width 331 height 361
click at [721, 146] on textarea "I live in [GEOGRAPHIC_DATA], but a borned in [GEOGRAPHIC_DATA] [GEOGRAPHIC_DATA…" at bounding box center [664, 304] width 331 height 361
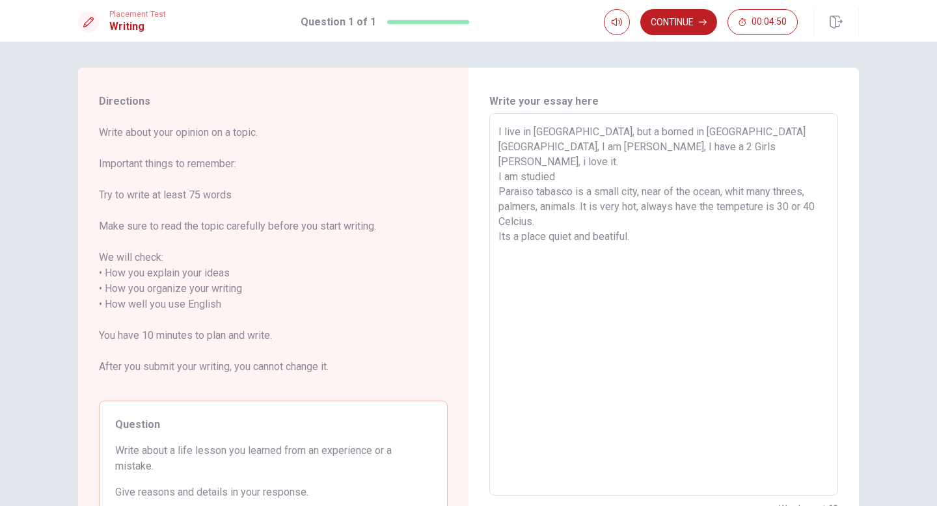
click at [518, 163] on textarea "I live in [GEOGRAPHIC_DATA], but a borned in [GEOGRAPHIC_DATA] [GEOGRAPHIC_DATA…" at bounding box center [664, 304] width 331 height 361
click at [570, 161] on textarea "I live in [GEOGRAPHIC_DATA], but a borned in [GEOGRAPHIC_DATA] [GEOGRAPHIC_DATA…" at bounding box center [664, 304] width 331 height 361
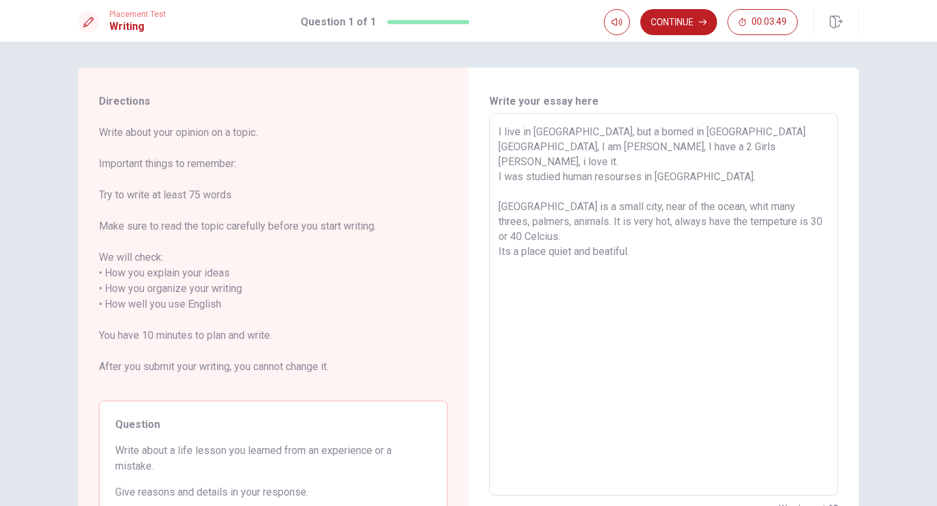
click at [672, 147] on textarea "I live in [GEOGRAPHIC_DATA], but a borned in [GEOGRAPHIC_DATA] [GEOGRAPHIC_DATA…" at bounding box center [664, 304] width 331 height 361
click at [799, 163] on textarea "I live in [GEOGRAPHIC_DATA], but a borned in [GEOGRAPHIC_DATA] [GEOGRAPHIC_DATA…" at bounding box center [664, 304] width 331 height 361
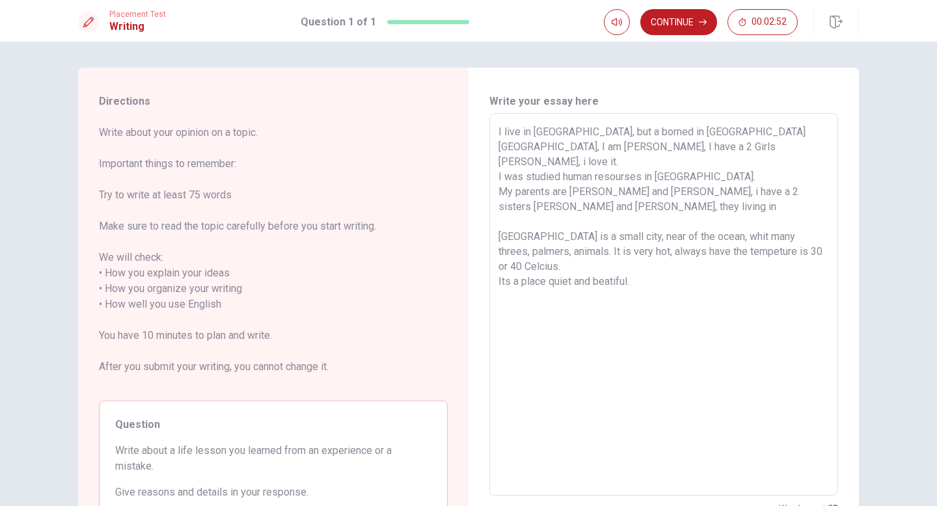
click at [578, 189] on textarea "I live in [GEOGRAPHIC_DATA], but a borned in [GEOGRAPHIC_DATA] [GEOGRAPHIC_DATA…" at bounding box center [664, 304] width 331 height 361
click at [645, 193] on textarea "I live in [GEOGRAPHIC_DATA], but a borned in [GEOGRAPHIC_DATA] [GEOGRAPHIC_DATA…" at bounding box center [664, 304] width 331 height 361
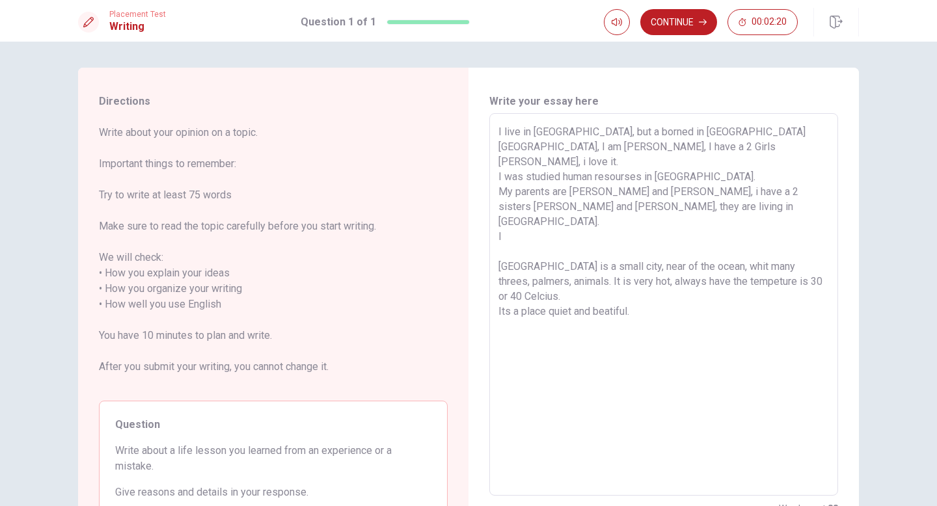
click at [504, 130] on textarea "I live in [GEOGRAPHIC_DATA], but a borned in [GEOGRAPHIC_DATA] [GEOGRAPHIC_DATA…" at bounding box center [664, 304] width 331 height 361
click at [511, 204] on textarea "I am live in [GEOGRAPHIC_DATA], but a borned in [GEOGRAPHIC_DATA] [GEOGRAPHIC_D…" at bounding box center [664, 304] width 331 height 361
click at [536, 131] on textarea "I am live in [GEOGRAPHIC_DATA], but a borned in [GEOGRAPHIC_DATA] [GEOGRAPHIC_D…" at bounding box center [664, 304] width 331 height 361
click at [514, 208] on textarea "I am living in [GEOGRAPHIC_DATA], but a borned in [GEOGRAPHIC_DATA] [GEOGRAPHIC…" at bounding box center [664, 304] width 331 height 361
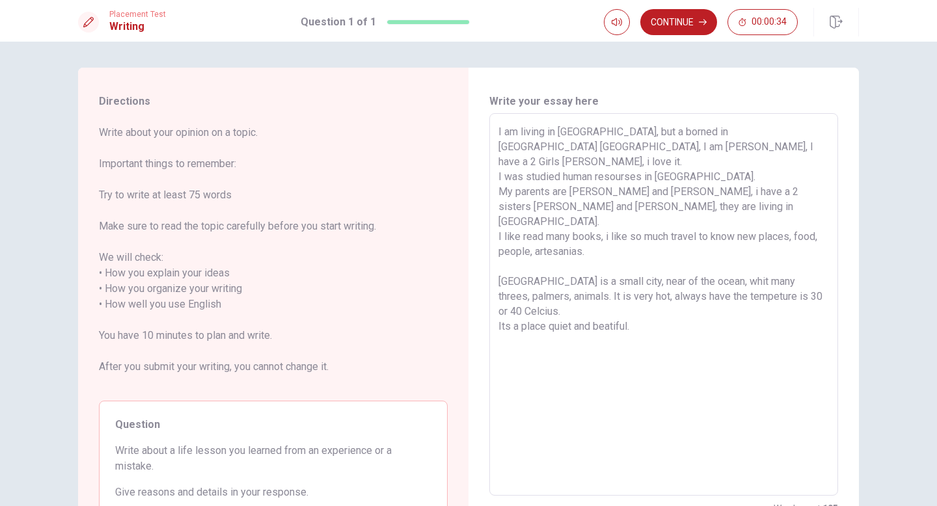
click at [558, 328] on textarea "I am living in [GEOGRAPHIC_DATA], but a borned in [GEOGRAPHIC_DATA] [GEOGRAPHIC…" at bounding box center [664, 304] width 331 height 361
click at [678, 23] on button "Continue" at bounding box center [678, 22] width 77 height 26
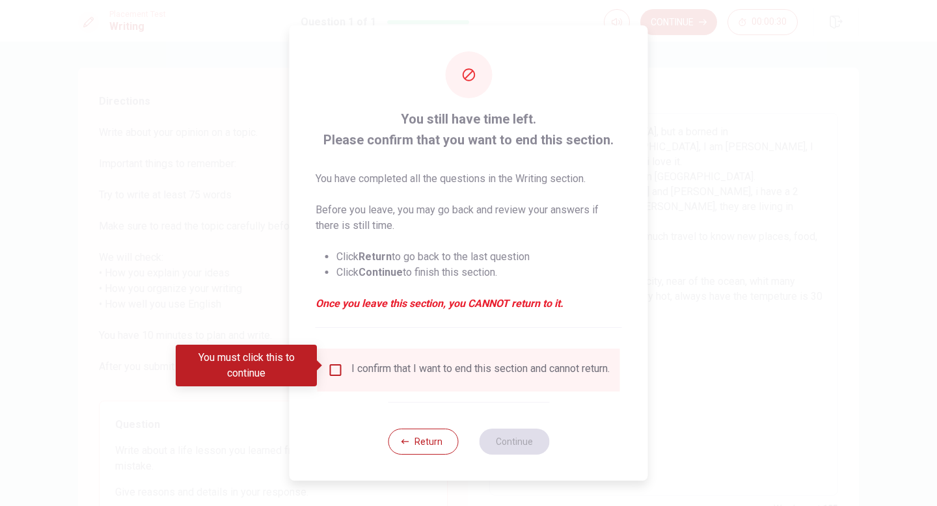
click at [337, 363] on input "You must click this to continue" at bounding box center [336, 371] width 16 height 16
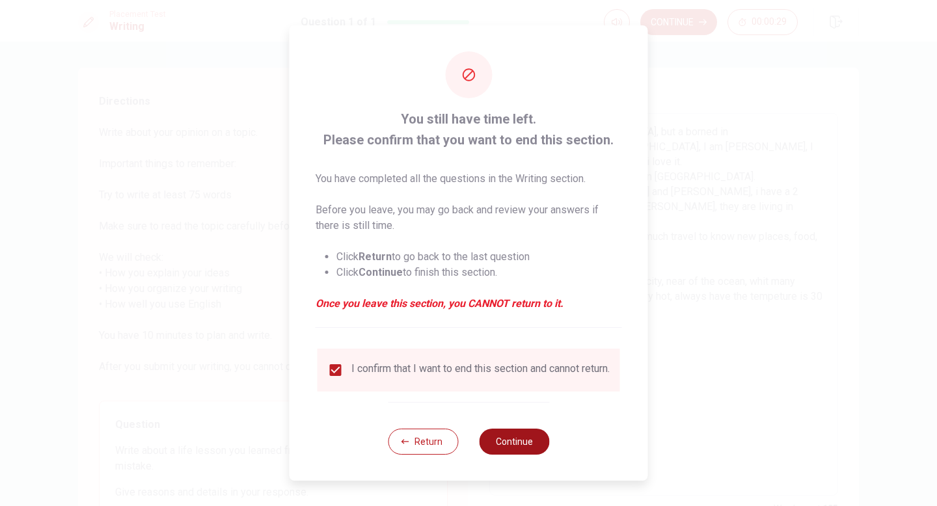
click at [515, 446] on button "Continue" at bounding box center [514, 442] width 70 height 26
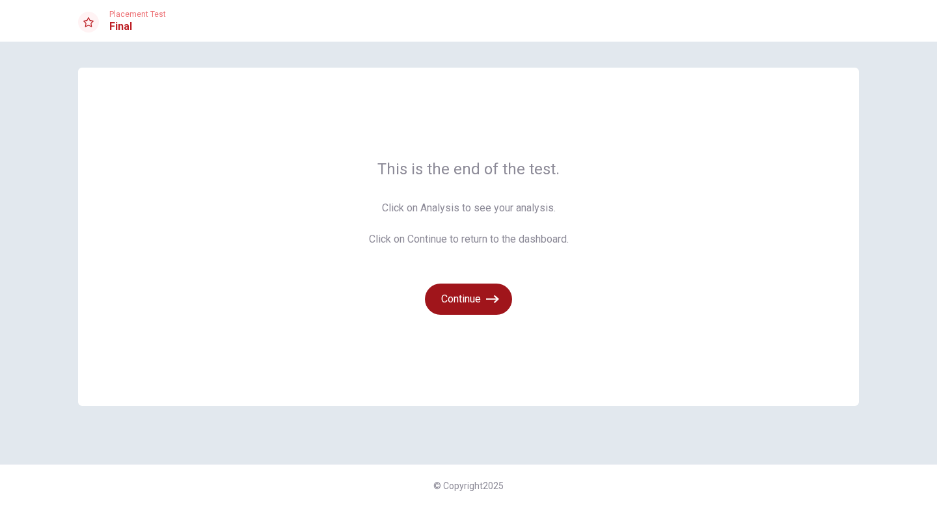
click at [476, 297] on button "Continue" at bounding box center [468, 299] width 87 height 31
